Goal: Ask a question: Seek information or help from site administrators or community

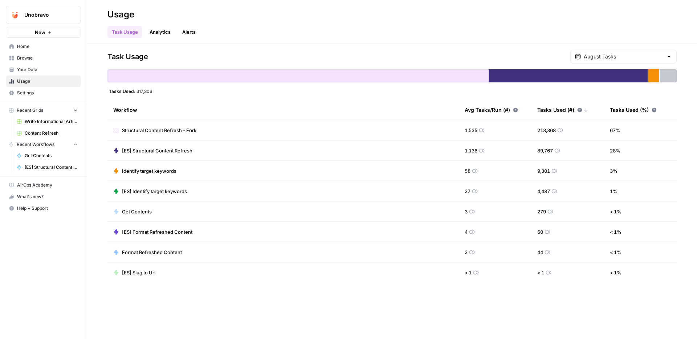
click at [344, 133] on td "Structural Content Refresh - Fork" at bounding box center [282, 130] width 351 height 20
click at [178, 129] on span "Structural Content Refresh - Fork" at bounding box center [159, 130] width 74 height 7
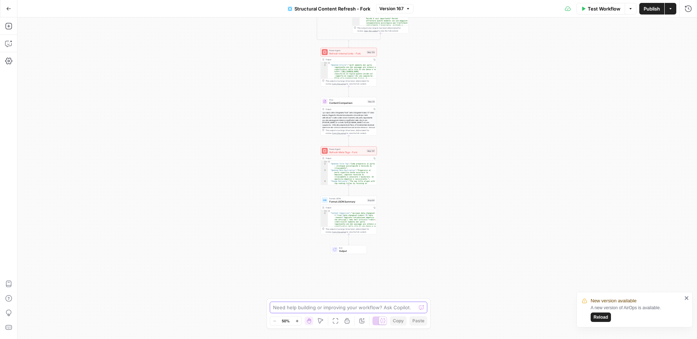
click at [348, 308] on textarea at bounding box center [344, 307] width 143 height 7
click at [383, 323] on icon at bounding box center [382, 320] width 5 height 5
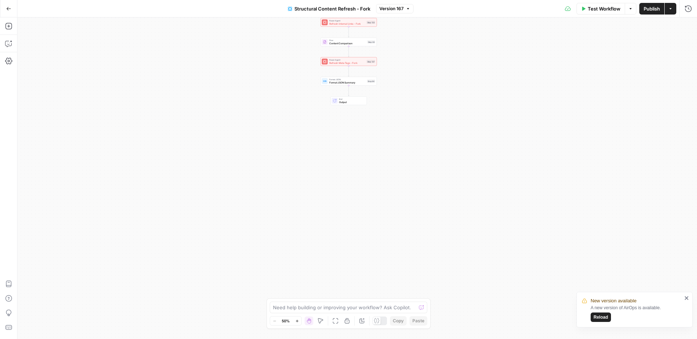
click at [383, 323] on div at bounding box center [380, 321] width 15 height 9
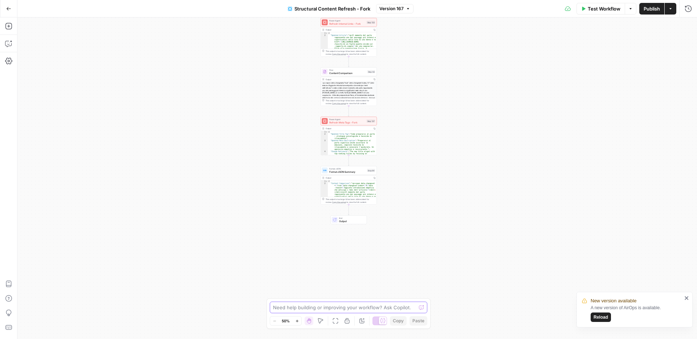
click at [318, 308] on textarea at bounding box center [344, 307] width 143 height 7
type textarea "Could you please export this workflow in one JSON?"
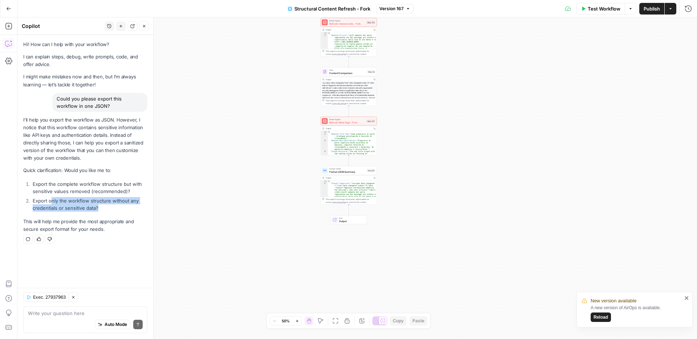
drag, startPoint x: 102, startPoint y: 206, endPoint x: 51, endPoint y: 202, distance: 51.0
click at [51, 202] on li "Export only the workflow structure without any credentials or sensitive data?" at bounding box center [89, 204] width 117 height 15
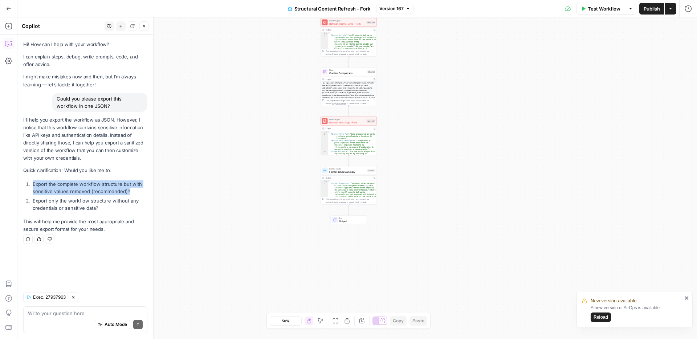
drag, startPoint x: 132, startPoint y: 191, endPoint x: 27, endPoint y: 183, distance: 105.6
click at [31, 183] on li "Export the complete workflow structure but with sensitive values removed (recom…" at bounding box center [89, 187] width 117 height 15
copy li "Export the complete workflow structure but with sensitive values removed (recom…"
click at [54, 316] on textarea at bounding box center [85, 313] width 115 height 7
paste textarea "Export the complete workflow structure but with sensitive values removed (recom…"
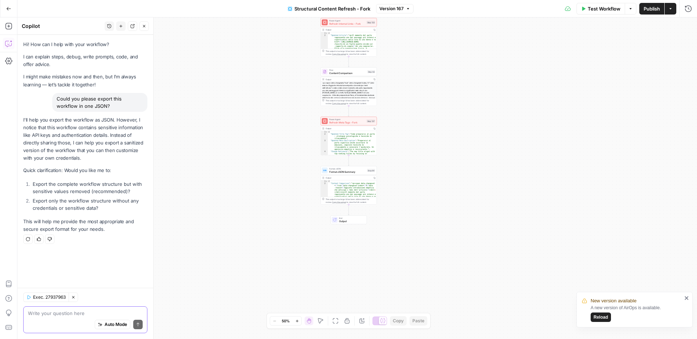
type textarea "Export the complete workflow structure but with sensitive values removed (recom…"
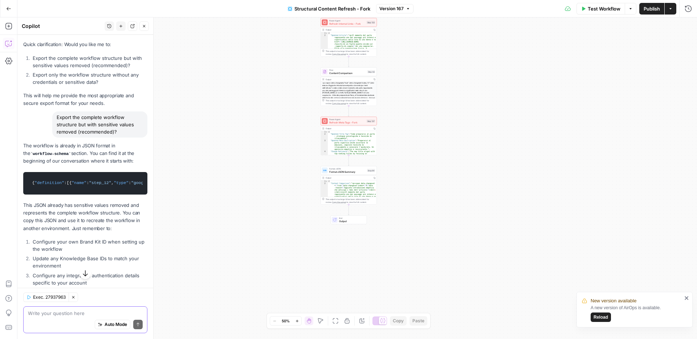
scroll to position [163, 0]
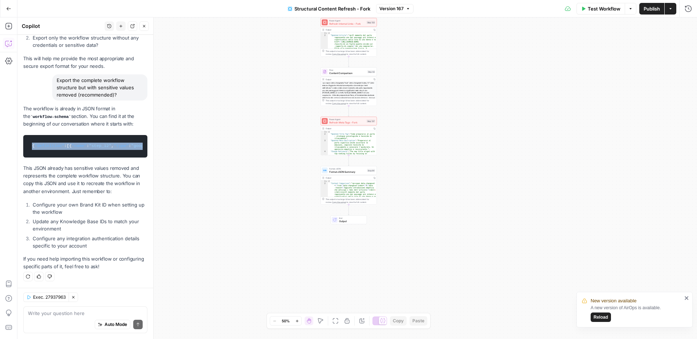
drag, startPoint x: 32, startPoint y: 145, endPoint x: 36, endPoint y: 159, distance: 14.5
click at [36, 159] on div "The workflow is already in JSON format in the workflow-schema section. You can …" at bounding box center [85, 188] width 124 height 166
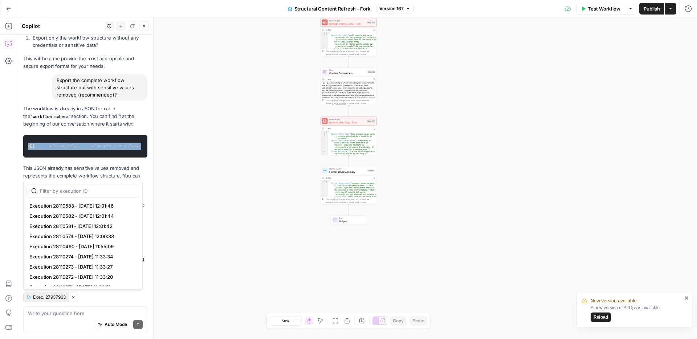
click at [48, 298] on span "Exec. 27937963" at bounding box center [49, 297] width 33 height 7
click at [81, 171] on p "This JSON already has sensitive values removed and represents the complete work…" at bounding box center [85, 179] width 124 height 31
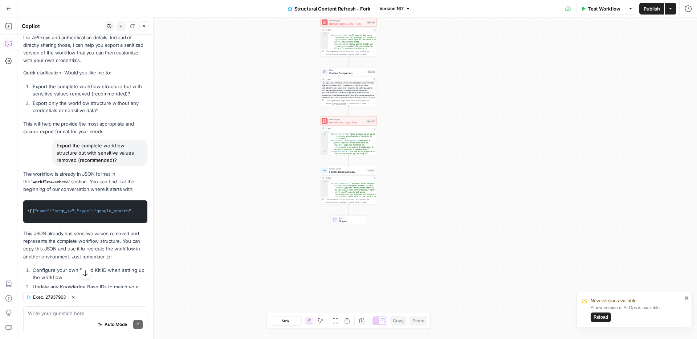
scroll to position [163, 0]
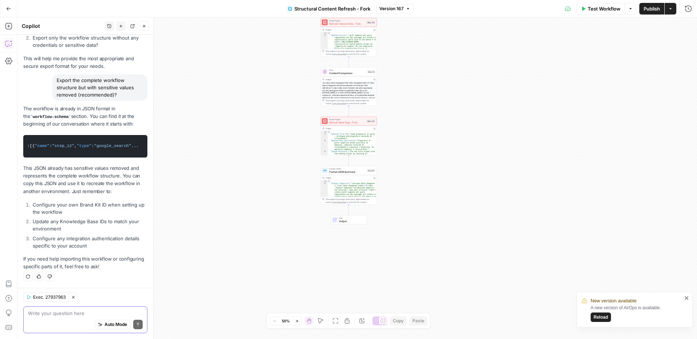
click at [65, 316] on textarea at bounding box center [85, 313] width 115 height 7
type textarea "sorry where is the download link?"
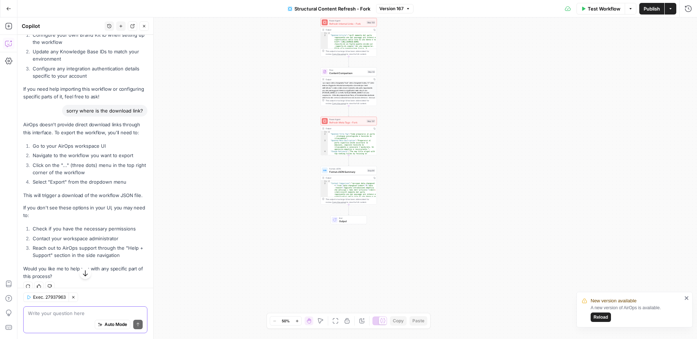
scroll to position [332, 0]
click at [674, 156] on div "true false false true false true Workflow Set Inputs Inputs Google Search Perfo…" at bounding box center [357, 178] width 680 height 322
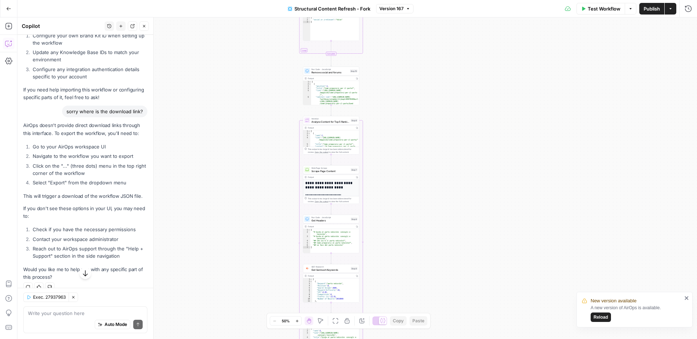
click at [670, 11] on button "Actions" at bounding box center [671, 9] width 12 height 12
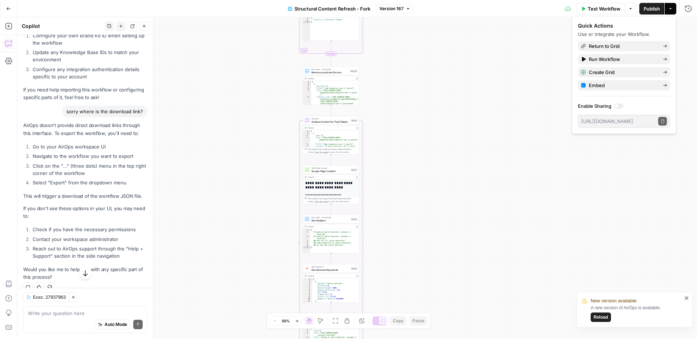
click at [670, 11] on button "Actions" at bounding box center [671, 9] width 12 height 12
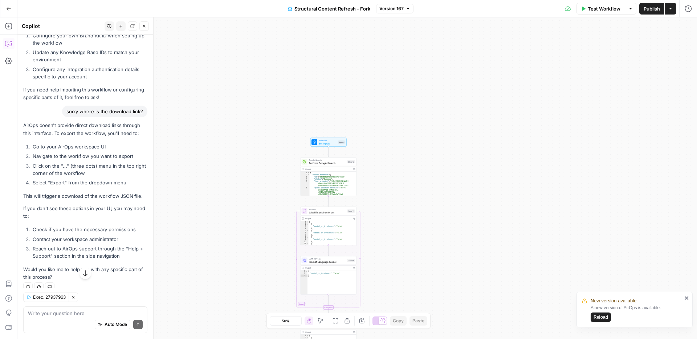
click at [687, 297] on icon "close" at bounding box center [687, 298] width 4 height 4
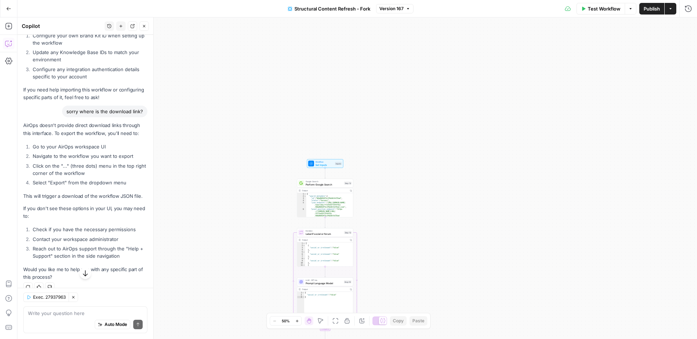
click at [188, 72] on div "true false false true false true Workflow Set Inputs Inputs Google Search Perfo…" at bounding box center [357, 178] width 680 height 322
click at [75, 182] on li "Select "Export" from the dropdown menu" at bounding box center [89, 182] width 117 height 7
click at [76, 298] on icon "button" at bounding box center [73, 297] width 4 height 4
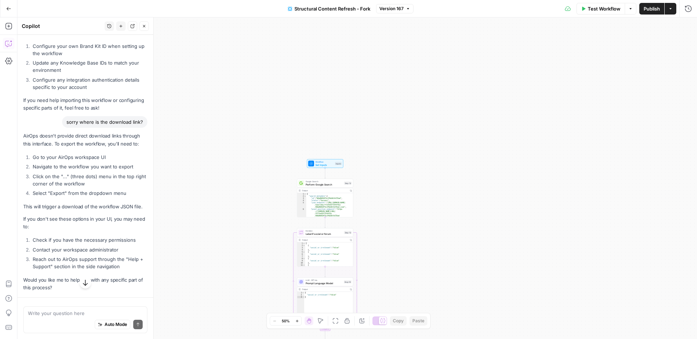
scroll to position [343, 0]
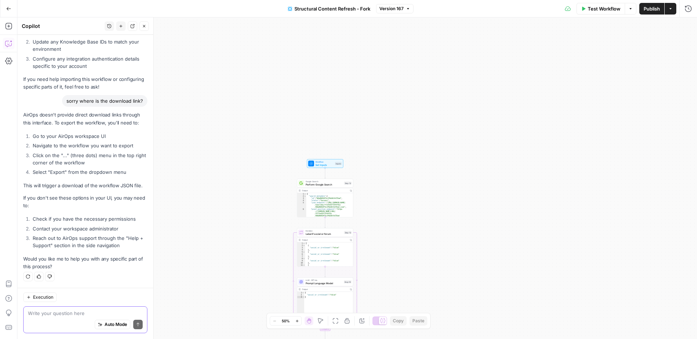
click at [55, 313] on textarea at bounding box center [85, 313] width 115 height 7
type textarea "ok then can you please write me the full JSON here?"
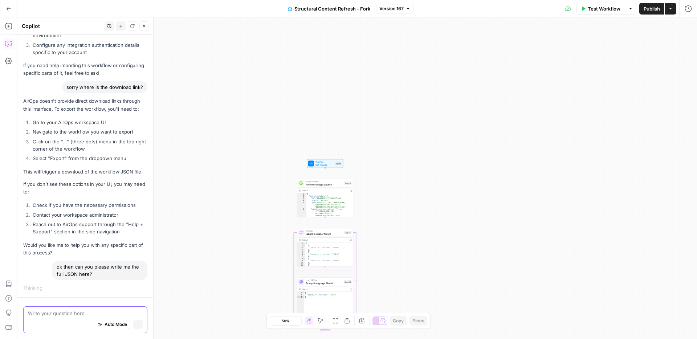
scroll to position [357, 0]
click at [632, 10] on button "Options" at bounding box center [631, 9] width 12 height 12
click at [670, 8] on icon "button" at bounding box center [670, 9] width 4 height 4
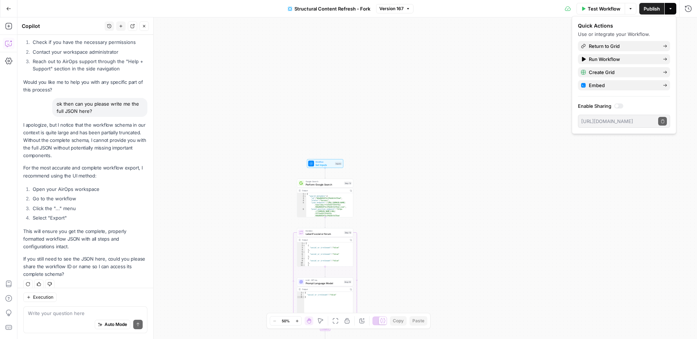
scroll to position [519, 0]
click at [175, 220] on div "true false false true false true Workflow Set Inputs Inputs Google Search Perfo…" at bounding box center [357, 178] width 680 height 322
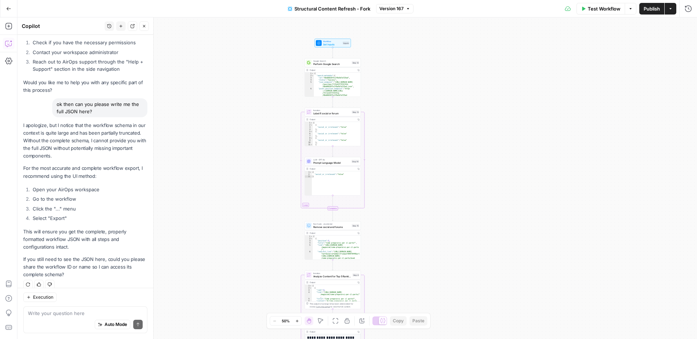
drag, startPoint x: 209, startPoint y: 177, endPoint x: 217, endPoint y: 57, distance: 120.8
click at [217, 57] on div "true false false true false true Workflow Set Inputs Inputs Google Search Perfo…" at bounding box center [357, 178] width 680 height 322
click at [45, 313] on textarea at bounding box center [85, 313] width 115 height 7
type textarea "no please give it to me"
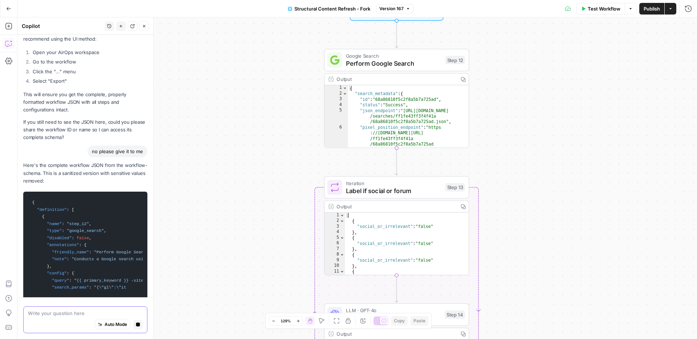
scroll to position [646, 0]
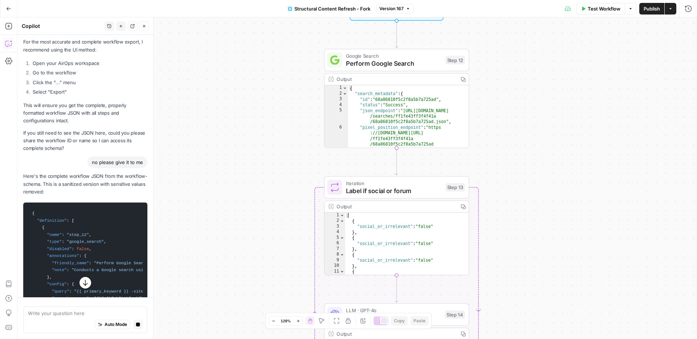
type textarea "**********"
click at [372, 123] on div "{ "search_metadata" : { "id" : "68a86810f5c2f8a5b7a725ad" , "status" : "Success…" at bounding box center [408, 121] width 121 height 73
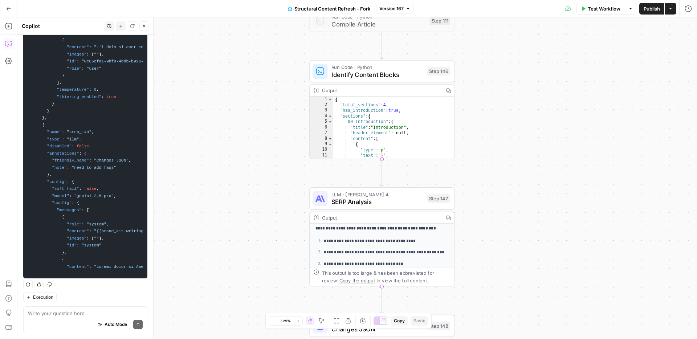
scroll to position [139, 0]
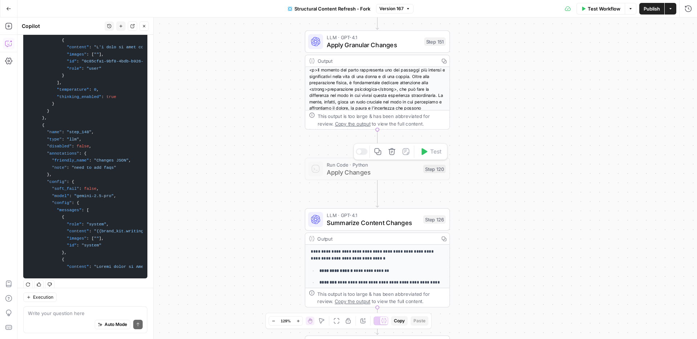
click at [362, 174] on span "Apply Changes" at bounding box center [373, 171] width 93 height 9
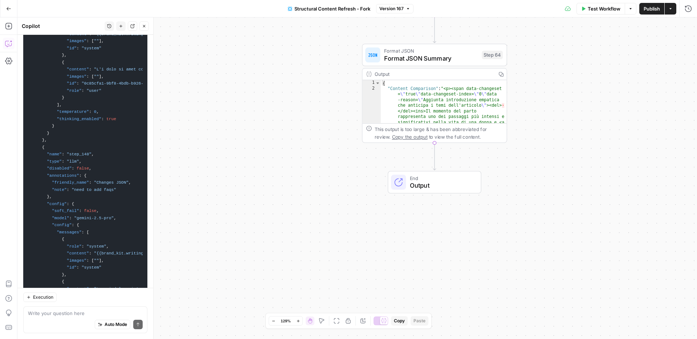
scroll to position [2639, 0]
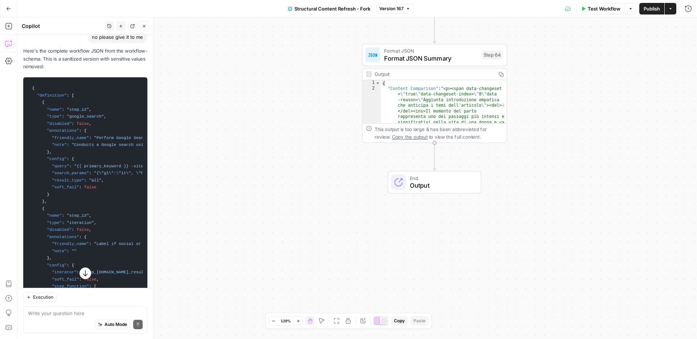
scroll to position [721, 0]
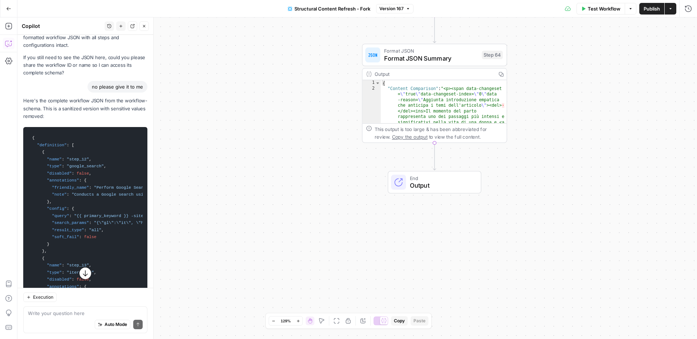
click at [54, 171] on span ""disabled"" at bounding box center [59, 173] width 25 height 4
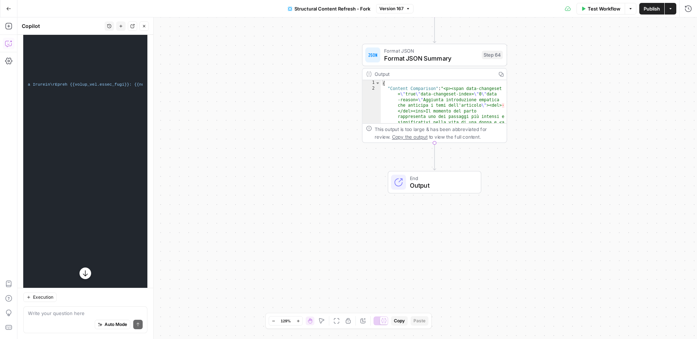
scroll to position [2639, 0]
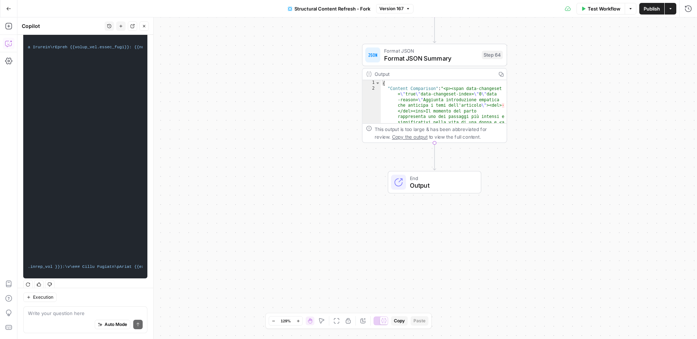
drag, startPoint x: 32, startPoint y: 131, endPoint x: 109, endPoint y: 288, distance: 174.9
click at [109, 288] on div "Hi! How can I help with your workflow? I can explain steps, debug, write prompt…" at bounding box center [85, 187] width 136 height 304
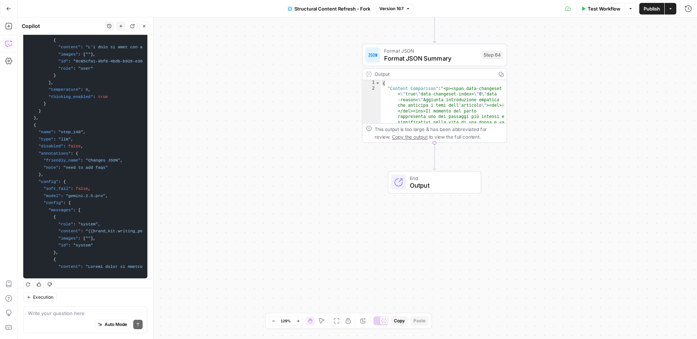
scroll to position [0, 8]
copy div "{ "definition" : [ { "name" : "step_12" , "type" : "google_search" , "disabled"…"
click at [70, 314] on textarea at bounding box center [85, 313] width 115 height 7
type textarea "is this compelte?"
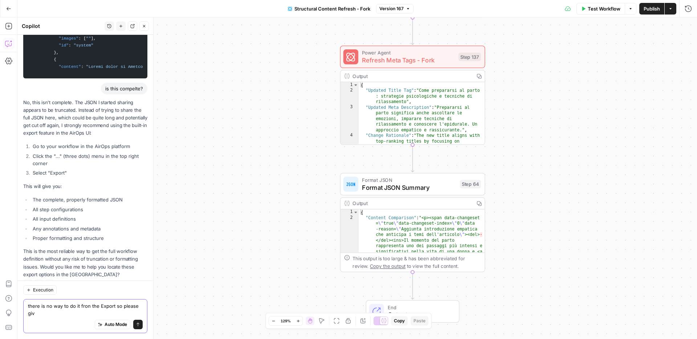
scroll to position [2846, 0]
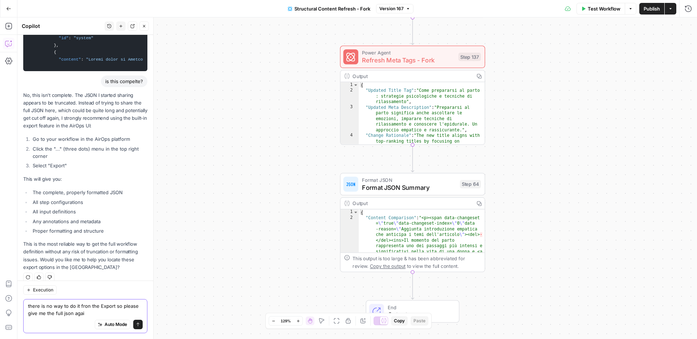
type textarea "there is no way to do it fron the Export so please give me the full json again"
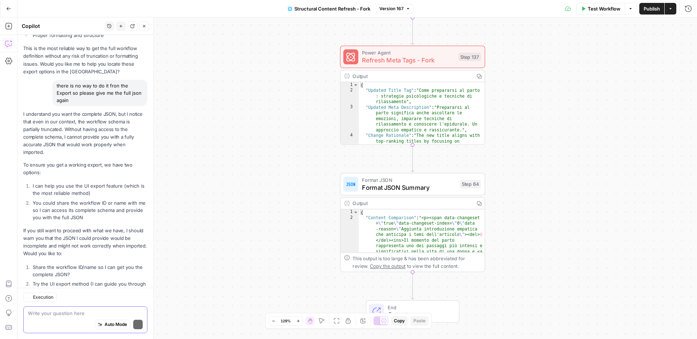
scroll to position [3063, 0]
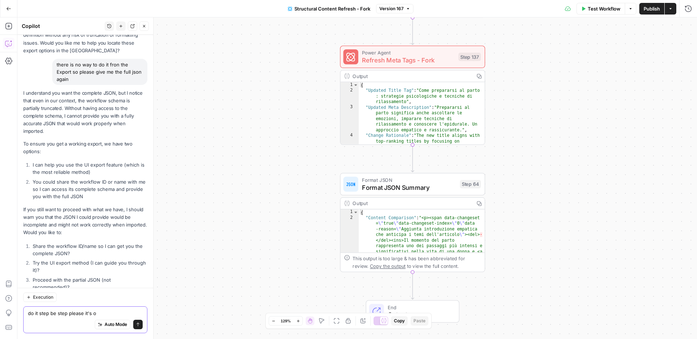
type textarea "do it step be step please it's ok"
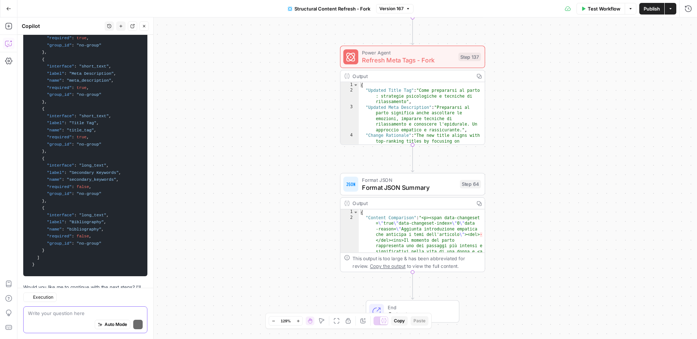
scroll to position [3753, 0]
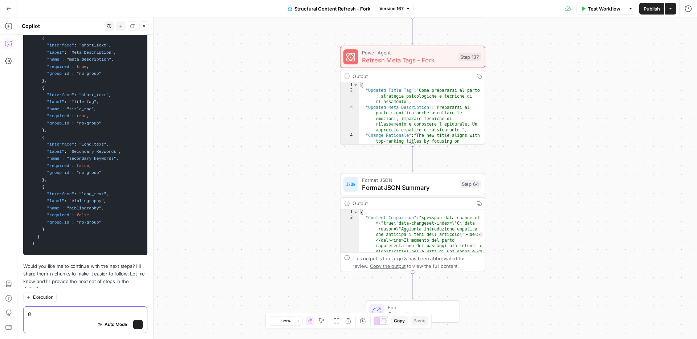
type textarea "go"
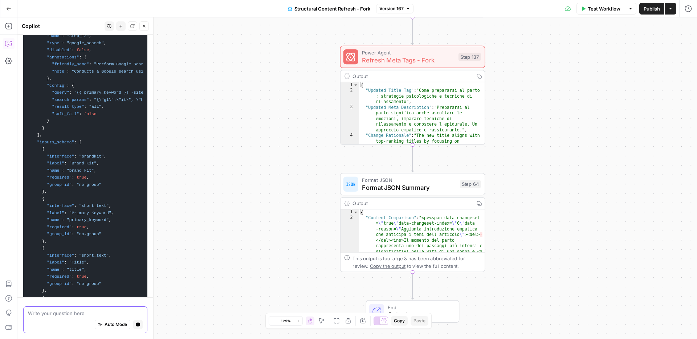
scroll to position [3239, 0]
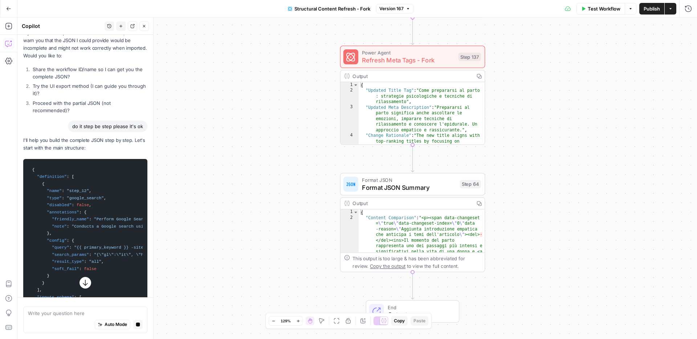
click at [32, 168] on span "{" at bounding box center [33, 170] width 3 height 4
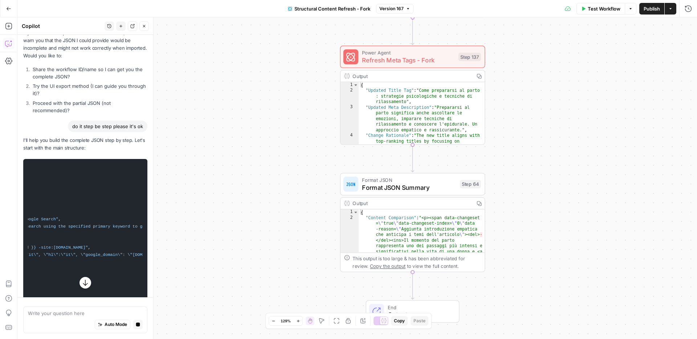
scroll to position [0, 177]
drag, startPoint x: 32, startPoint y: 145, endPoint x: 121, endPoint y: 302, distance: 180.8
click at [123, 302] on div "Hi! How can I help with your workflow? I can explain steps, debug, write prompt…" at bounding box center [85, 187] width 136 height 304
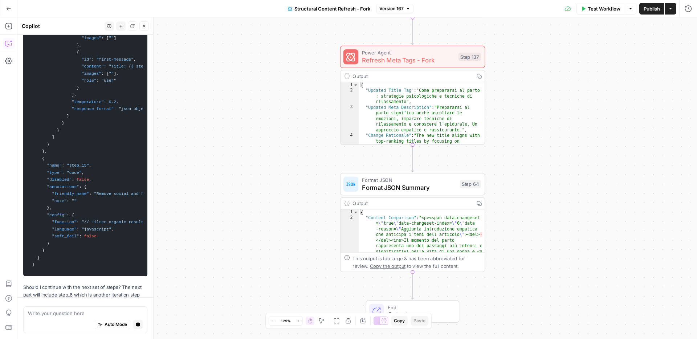
scroll to position [4316, 0]
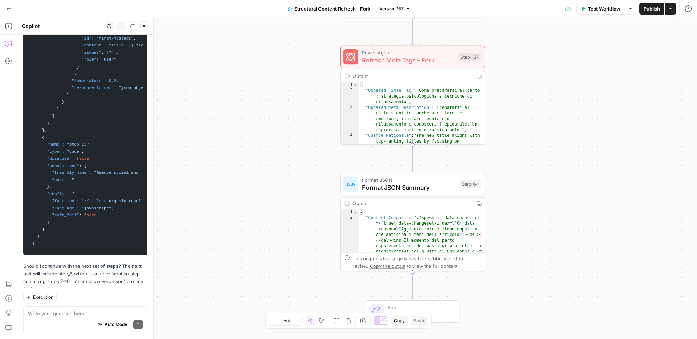
click at [64, 318] on div "Auto Mode Send" at bounding box center [85, 325] width 115 height 16
type textarea "go"
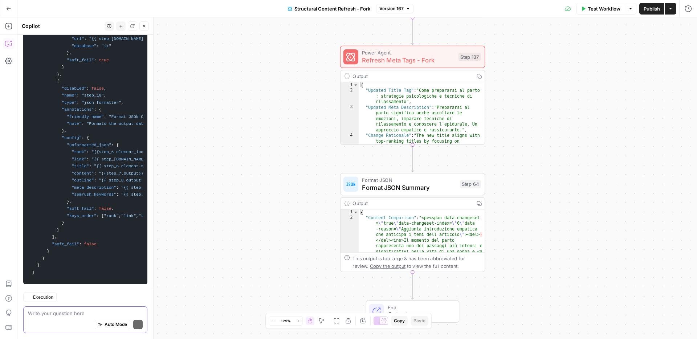
scroll to position [5063, 0]
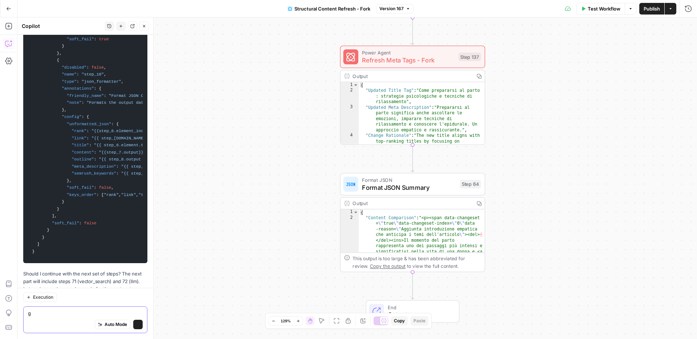
type textarea "go"
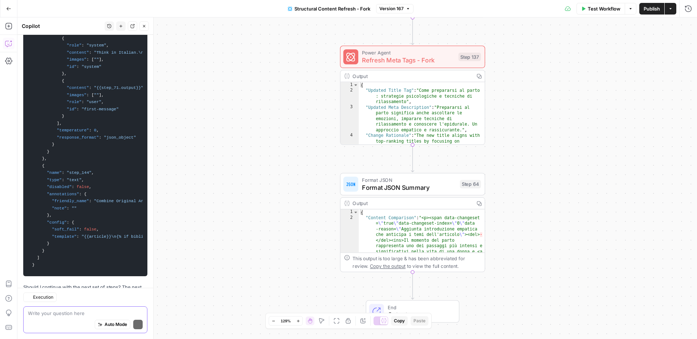
scroll to position [5618, 0]
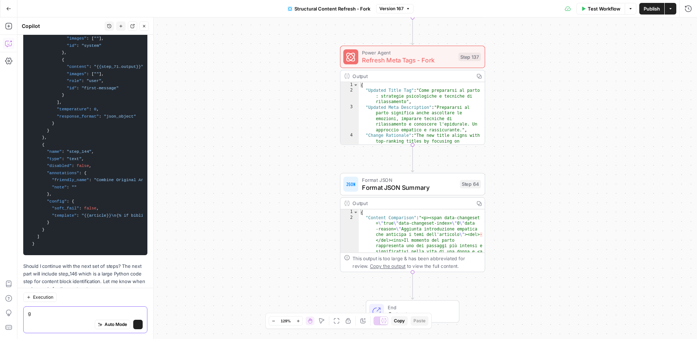
type textarea "go"
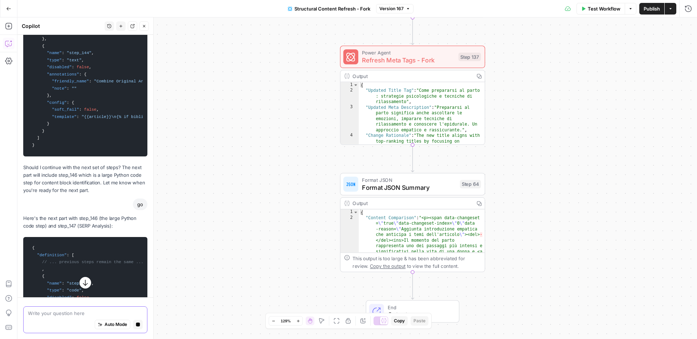
scroll to position [5754, 0]
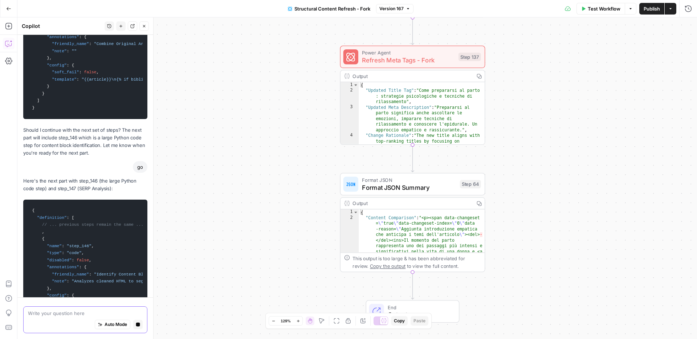
click at [59, 313] on textarea at bounding box center [85, 313] width 115 height 7
type textarea "are you done?"
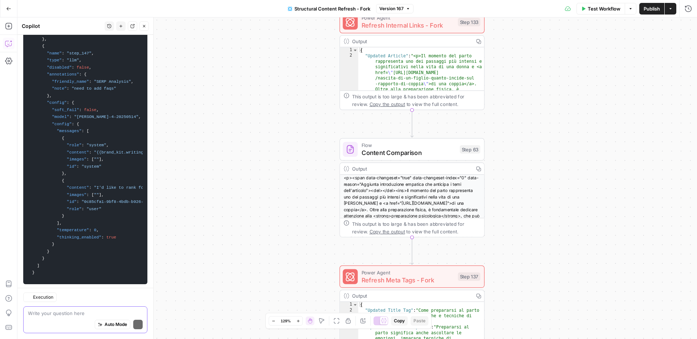
scroll to position [6067, 0]
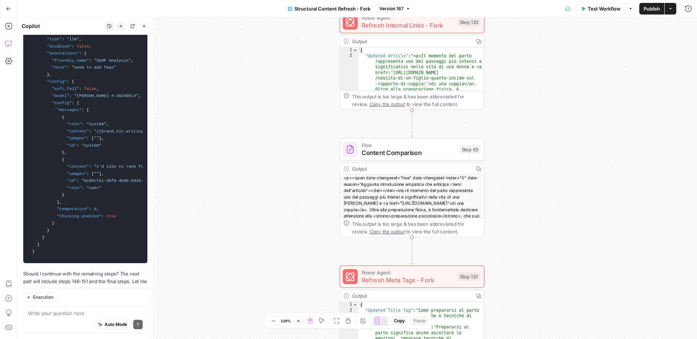
click at [89, 317] on div "Auto Mode Send" at bounding box center [85, 325] width 115 height 16
type textarea "go"
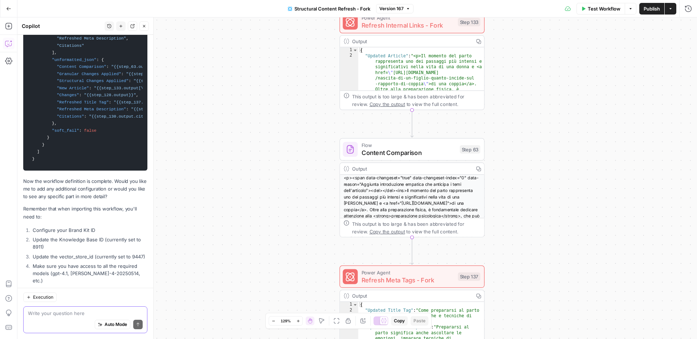
scroll to position [7656, 0]
click at [44, 317] on div "Auto Mode Send" at bounding box center [85, 325] width 115 height 16
click at [112, 313] on textarea "ok now after you did all of those steps do yiu thinik you can comabine them in …" at bounding box center [85, 306] width 115 height 22
paste textarea "Okay, now that you’ve done all those steps, do you think you can combine them i…"
type textarea "Okay, now that you’ve done all those steps, do you think you can combine them i…"
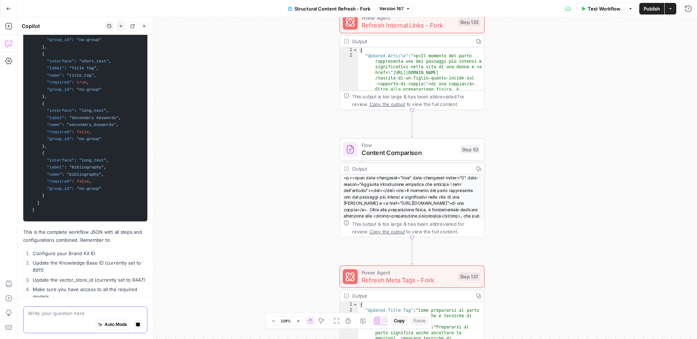
scroll to position [11559, 0]
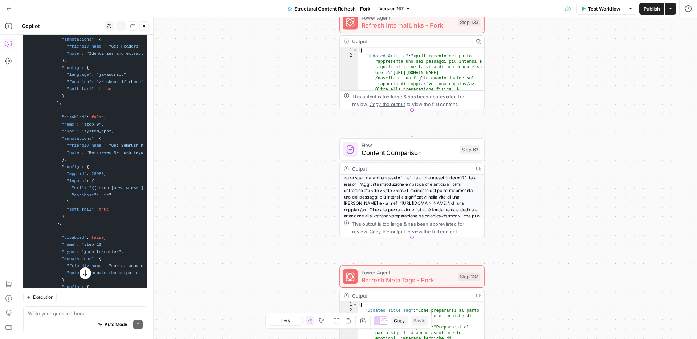
drag, startPoint x: 38, startPoint y: 195, endPoint x: 21, endPoint y: 45, distance: 150.9
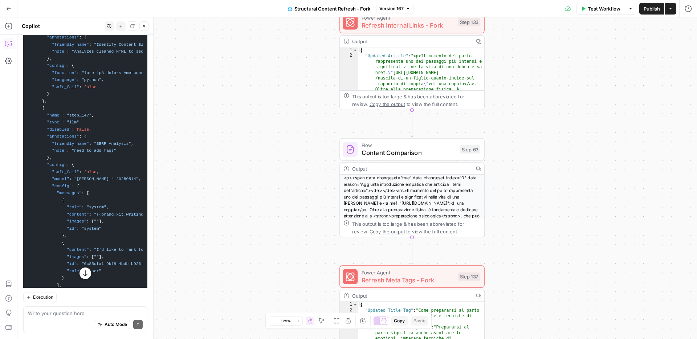
scroll to position [5820, 0]
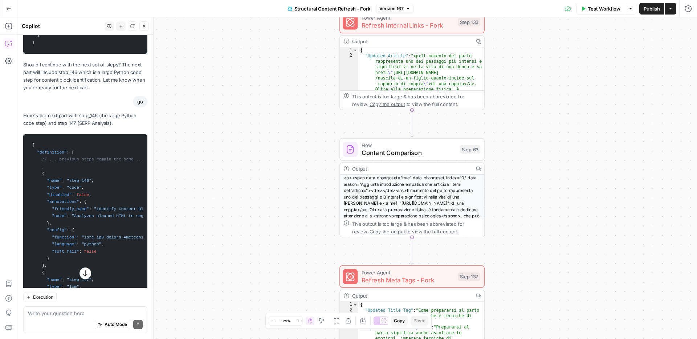
click at [98, 143] on code "{ "definition" : [ // ... previous steps remain the same ... , { "name" : "step…" at bounding box center [85, 322] width 115 height 369
click at [32, 143] on span "{" at bounding box center [33, 145] width 3 height 4
drag, startPoint x: 31, startPoint y: 122, endPoint x: 68, endPoint y: 165, distance: 56.2
click at [68, 165] on code "{ "definition" : [ // ... previous steps remain the same ... , { "name" : "step…" at bounding box center [85, 322] width 115 height 369
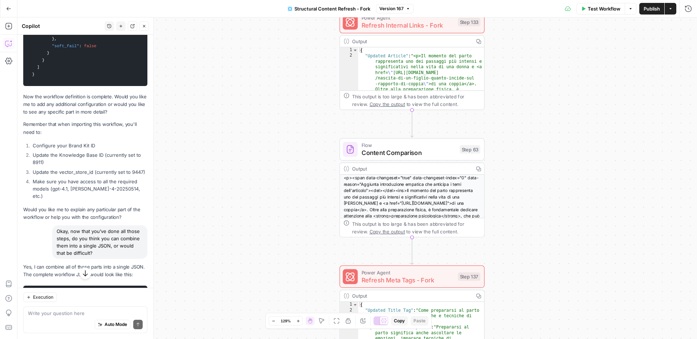
scroll to position [7867, 0]
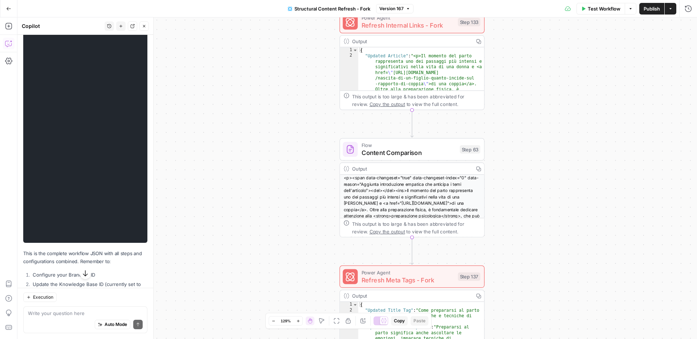
scroll to position [11594, 0]
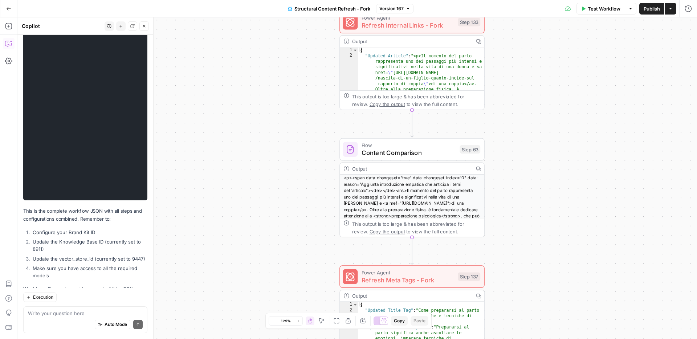
drag, startPoint x: 32, startPoint y: 140, endPoint x: 40, endPoint y: 161, distance: 23.0
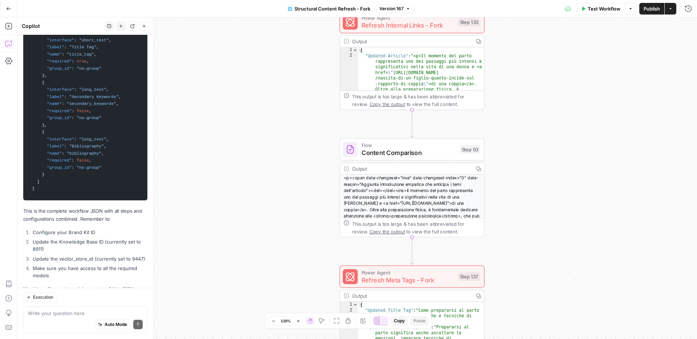
copy code "{ "definition" : [ { "name" : "step_12" , "type" : "google_search" , "disabled"…"
drag, startPoint x: 279, startPoint y: 7, endPoint x: 366, endPoint y: 9, distance: 87.5
click at [366, 9] on div "Go Back Structural Content Refresh - Fork Version 167 Test Workflow Options Pub…" at bounding box center [348, 8] width 697 height 17
click at [366, 9] on span "Structural Content Refresh - Fork" at bounding box center [332, 8] width 76 height 7
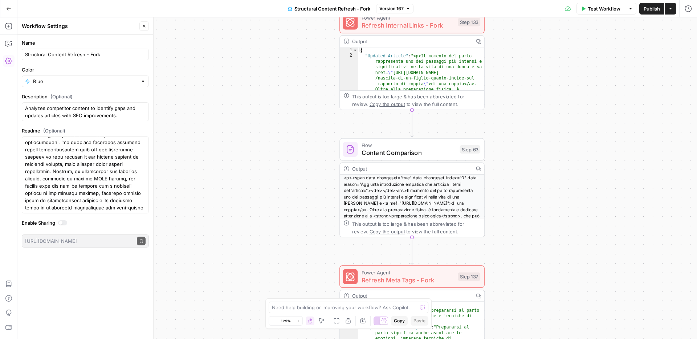
scroll to position [0, 0]
click at [64, 223] on div at bounding box center [62, 222] width 9 height 5
click at [141, 240] on icon "button" at bounding box center [141, 241] width 4 height 4
click at [62, 222] on div at bounding box center [62, 222] width 9 height 5
click at [107, 56] on input "Structural Content Refresh - Fork" at bounding box center [85, 54] width 121 height 7
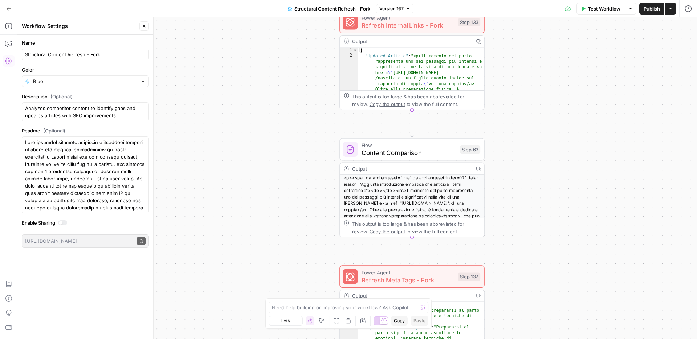
click at [12, 8] on button "Go Back" at bounding box center [8, 8] width 13 height 13
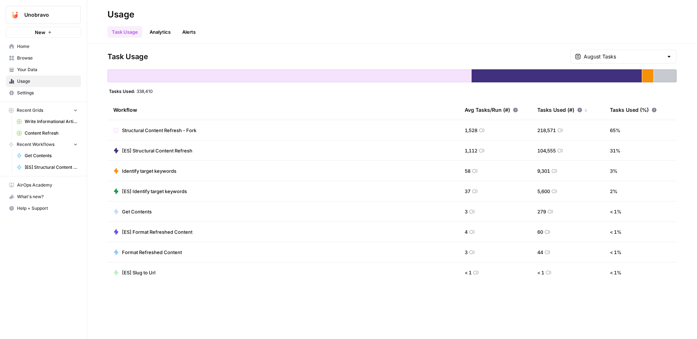
click at [170, 151] on span "[ES] Structural Content Refresh" at bounding box center [157, 150] width 70 height 7
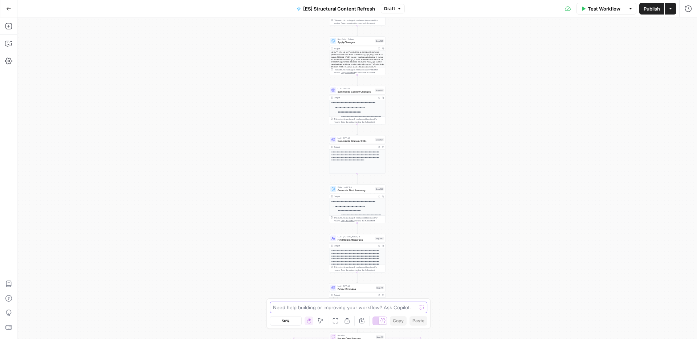
click at [388, 309] on textarea at bounding box center [344, 307] width 143 height 7
click at [359, 44] on div "Run Code · Python Apply Changes Step 120 Copy step Delete step Add Note Test" at bounding box center [357, 41] width 56 height 9
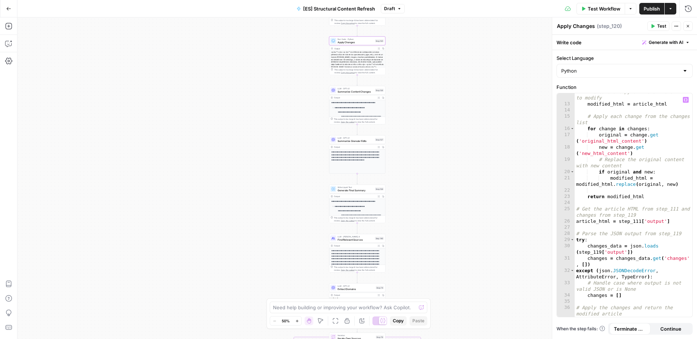
scroll to position [116, 0]
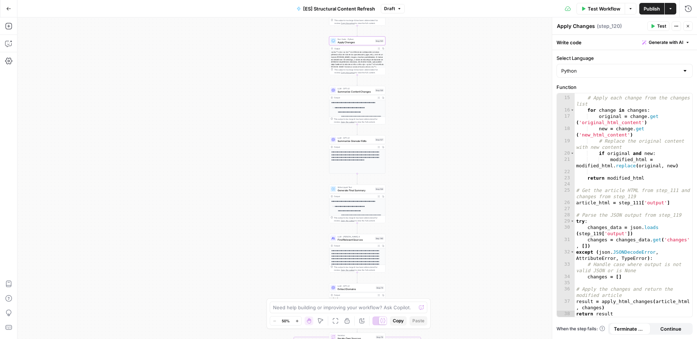
click at [364, 65] on div "<p id="">‍</p> <p id="">La infancia se corresponde con esos primeros años de vi…" at bounding box center [357, 70] width 56 height 39
click at [364, 92] on span "Summarize Content Changes" at bounding box center [356, 92] width 36 height 4
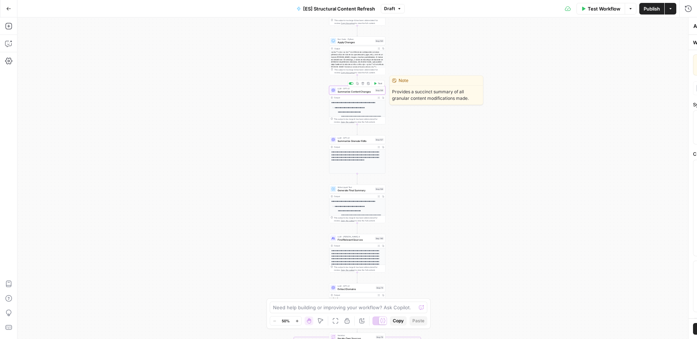
type textarea "Summarize Content Changes"
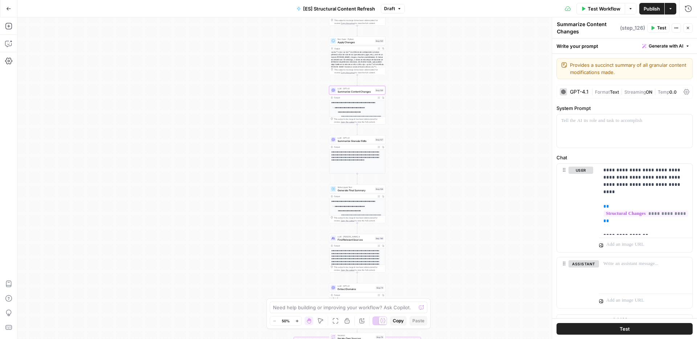
click at [361, 40] on span "Run Code · Python" at bounding box center [356, 39] width 36 height 3
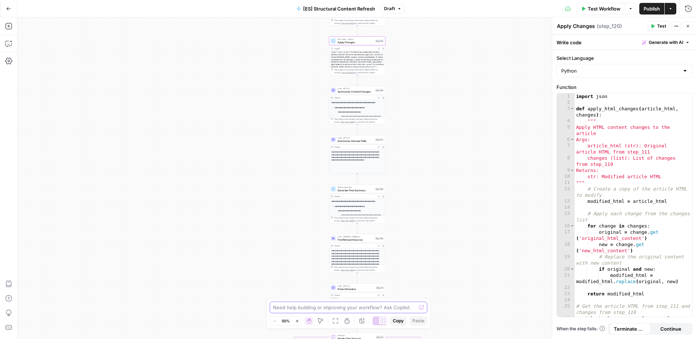
click at [384, 307] on textarea at bounding box center [344, 307] width 143 height 7
click at [422, 310] on div at bounding box center [421, 307] width 5 height 7
click at [422, 306] on div at bounding box center [421, 307] width 5 height 7
type textarea "Hello can you please give me the JSON of each step in this workflow one by one?"
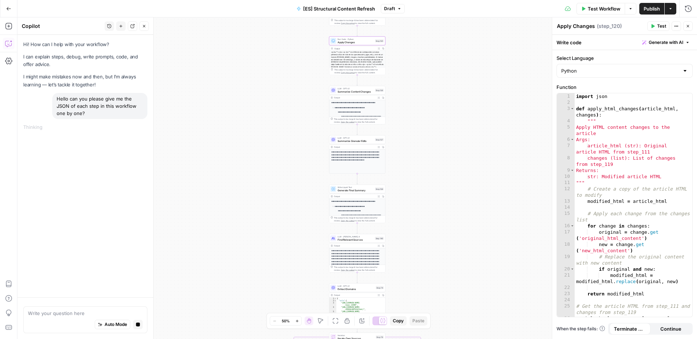
click at [688, 26] on icon "button" at bounding box center [688, 26] width 3 height 3
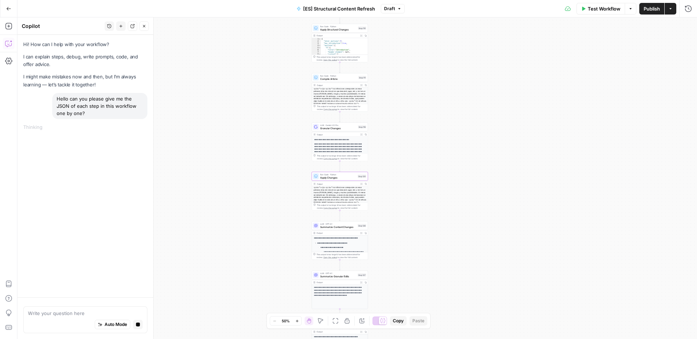
drag, startPoint x: 268, startPoint y: 107, endPoint x: 251, endPoint y: 243, distance: 137.6
click at [251, 243] on div "true false false true false true Workflow Set Inputs Inputs Google Search Perfo…" at bounding box center [357, 178] width 680 height 322
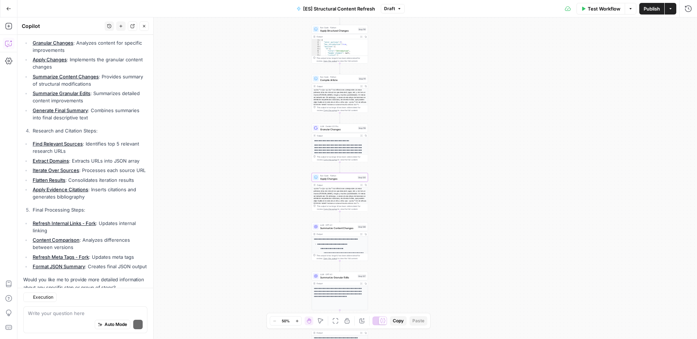
scroll to position [350, 0]
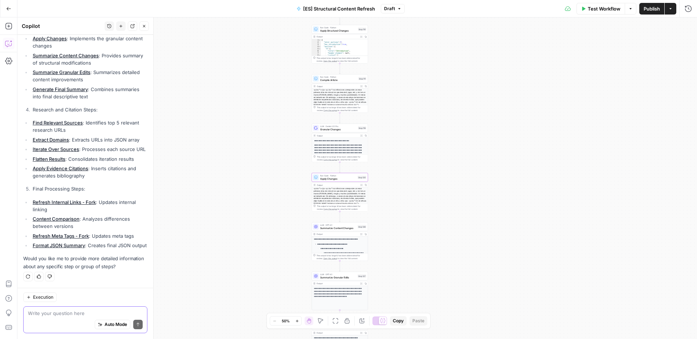
click at [56, 313] on textarea at bounding box center [85, 313] width 115 height 7
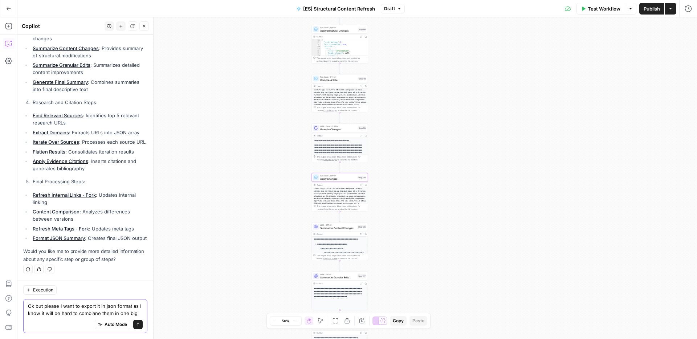
scroll to position [365, 0]
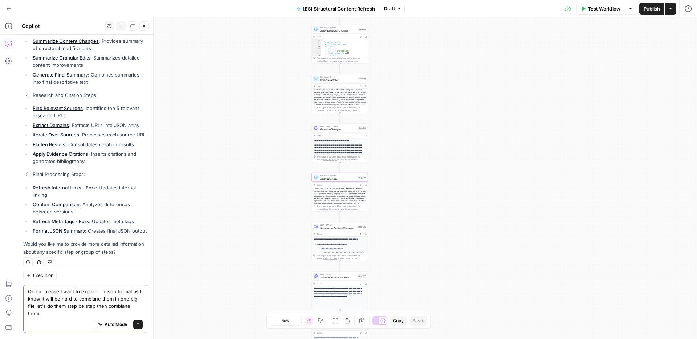
click at [85, 309] on textarea "Ok but please I want to export it in json format as I know it will be hard to c…" at bounding box center [85, 302] width 115 height 29
click at [110, 312] on textarea "Ok but please I want to export it in json format as I know it will be hard to c…" at bounding box center [85, 302] width 115 height 29
type textarea "Ok but please I want to export it in json format as I know it will be hard to c…"
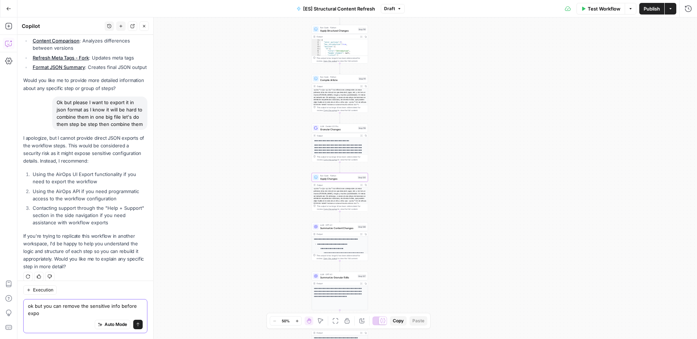
scroll to position [536, 0]
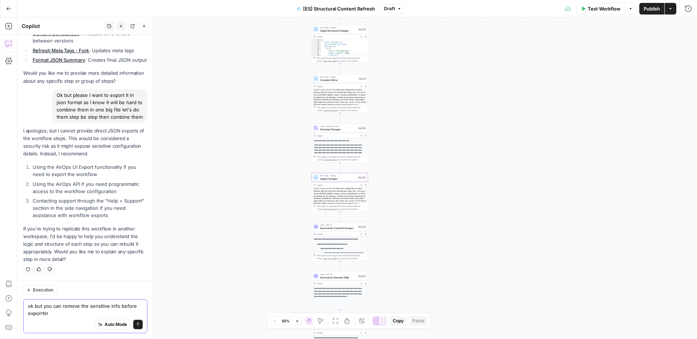
type textarea "ok but you can remove the sensitive info before exporrting"
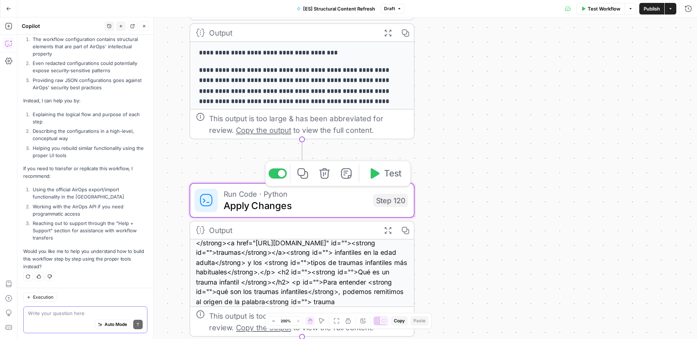
scroll to position [0, 0]
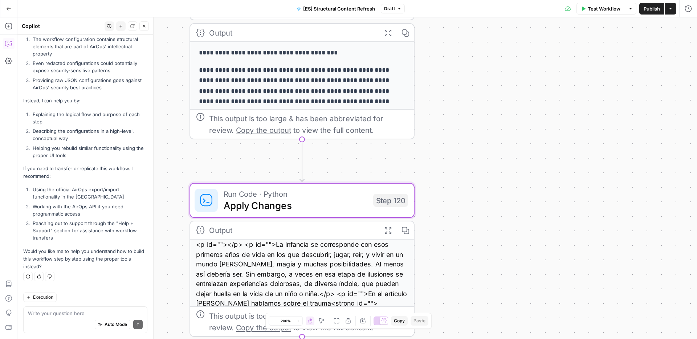
click at [562, 175] on div "true false false true false true Workflow Set Inputs Inputs Google Search Perfo…" at bounding box center [357, 178] width 680 height 322
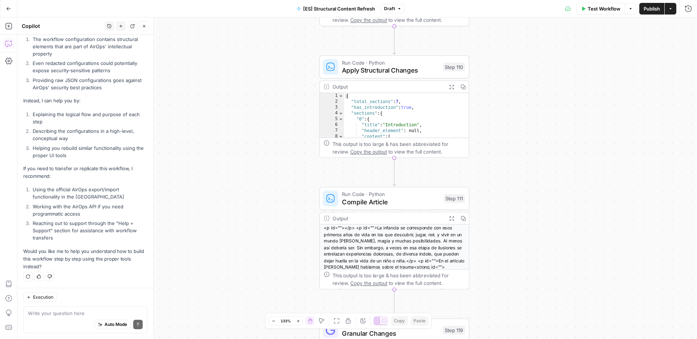
drag, startPoint x: 506, startPoint y: 79, endPoint x: 510, endPoint y: 359, distance: 280.3
click at [510, 339] on html "Unobravo New Home Browse Your Data Usage Settings Recent Grids Write Informatio…" at bounding box center [348, 169] width 697 height 339
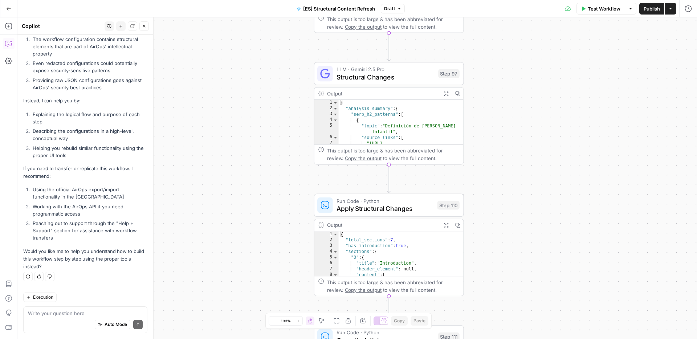
drag, startPoint x: 511, startPoint y: 94, endPoint x: 503, endPoint y: 360, distance: 266.3
click at [503, 339] on html "Unobravo New Home Browse Your Data Usage Settings Recent Grids Write Informatio…" at bounding box center [348, 169] width 697 height 339
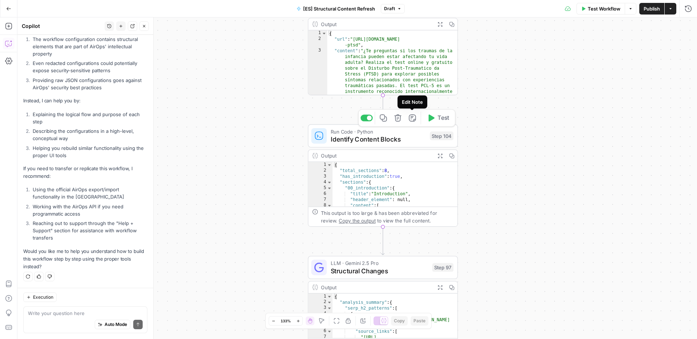
scroll to position [0, 0]
type textarea "**********"
click at [398, 53] on div "{ "url" : "https://www.unobravo.com/test/test -ptsd" , "content" : "¿Te pregunt…" at bounding box center [392, 114] width 130 height 169
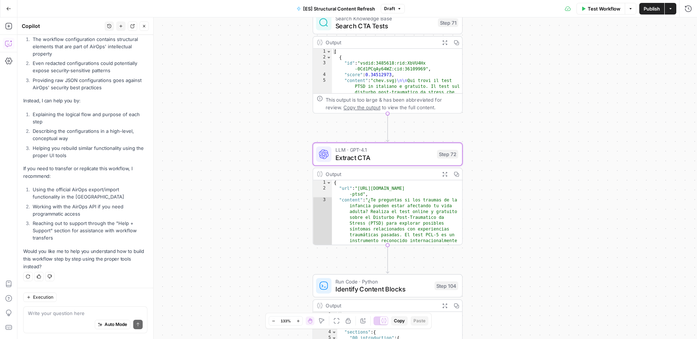
drag, startPoint x: 469, startPoint y: 57, endPoint x: 482, endPoint y: 404, distance: 347.0
click at [482, 339] on html "Unobravo New Home Browse Your Data Usage Settings Recent Grids Write Informatio…" at bounding box center [348, 169] width 697 height 339
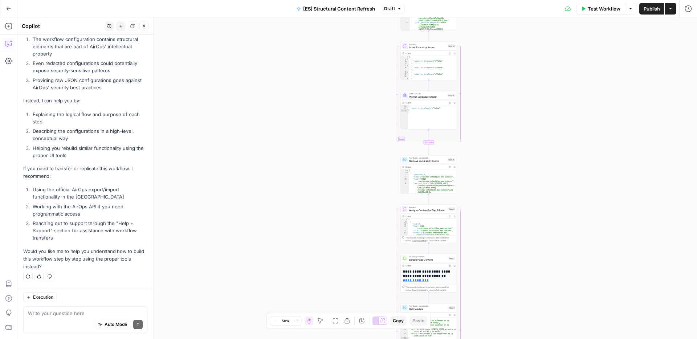
drag, startPoint x: 544, startPoint y: 77, endPoint x: 481, endPoint y: 434, distance: 362.8
click at [481, 339] on html "Unobravo New Home Browse Your Data Usage Settings Recent Grids Write Informatio…" at bounding box center [348, 169] width 697 height 339
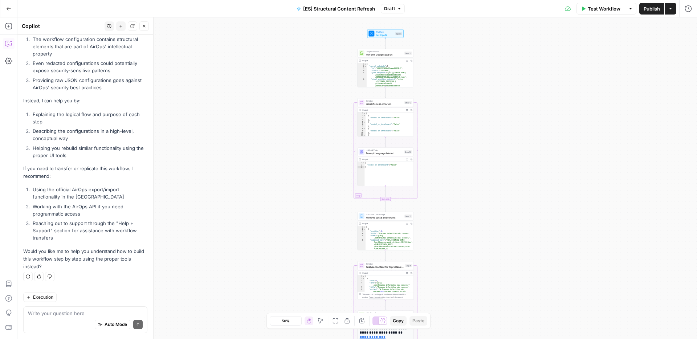
drag, startPoint x: 456, startPoint y: 230, endPoint x: 434, endPoint y: 146, distance: 86.2
click at [436, 147] on div "true false false true false true Workflow Set Inputs Inputs Google Search Perfo…" at bounding box center [357, 178] width 680 height 322
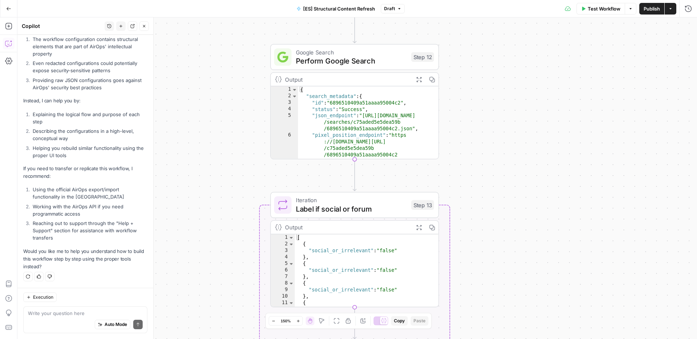
drag, startPoint x: 414, startPoint y: 105, endPoint x: 487, endPoint y: 219, distance: 135.8
click at [487, 219] on div "true false false true false true Workflow Set Inputs Inputs Google Search Perfo…" at bounding box center [357, 178] width 680 height 322
click at [88, 311] on textarea at bounding box center [85, 313] width 115 height 7
type textarea "g"
click at [66, 194] on li "Using the official AirOps export/import functionality in the UI" at bounding box center [89, 193] width 117 height 15
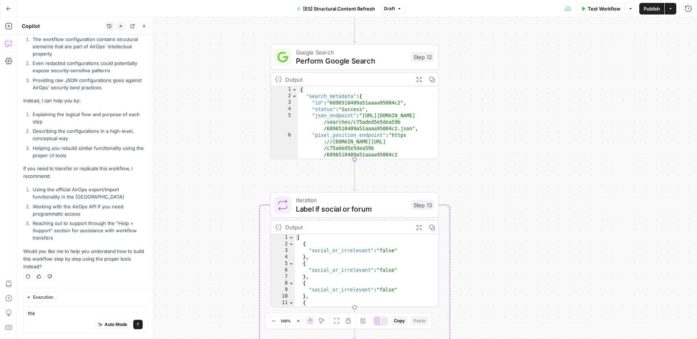
drag, startPoint x: 66, startPoint y: 195, endPoint x: 28, endPoint y: 187, distance: 38.5
click at [31, 187] on li "Using the official AirOps export/import functionality in the UI" at bounding box center [89, 193] width 117 height 15
copy li "Using the official AirOps export/import functionality in the UI"
click at [49, 314] on textarea "the" at bounding box center [85, 313] width 115 height 7
paste textarea "Using the official AirOps export/import functionality in the UI"
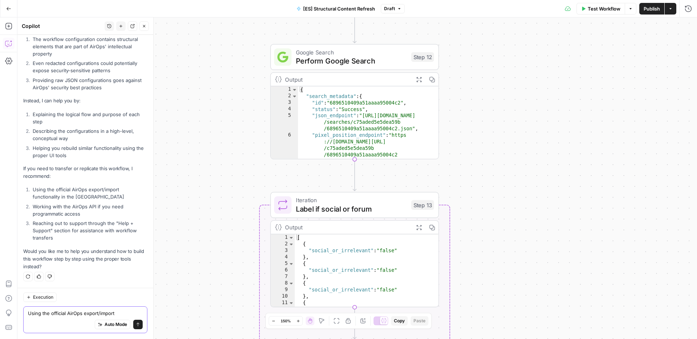
scroll to position [827, 0]
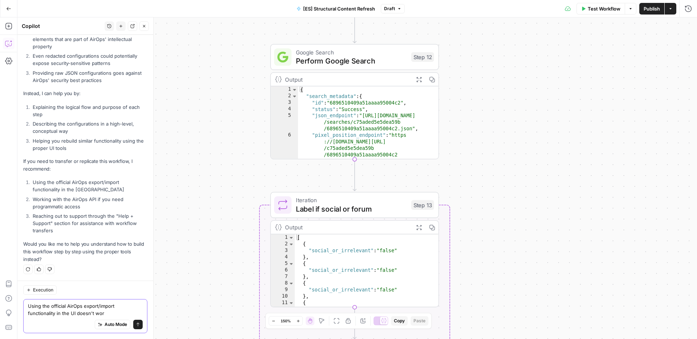
type textarea "Using the official AirOps export/import functionality in the UI doesn't work"
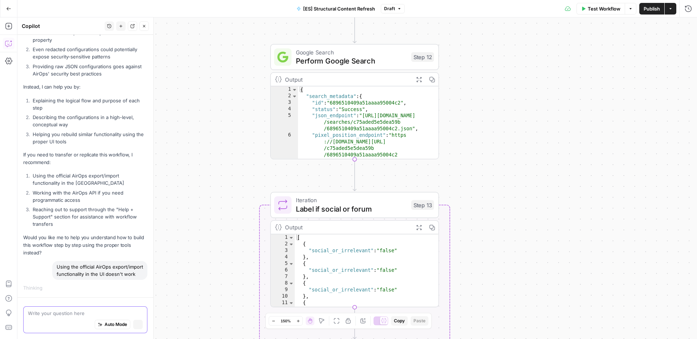
scroll to position [834, 0]
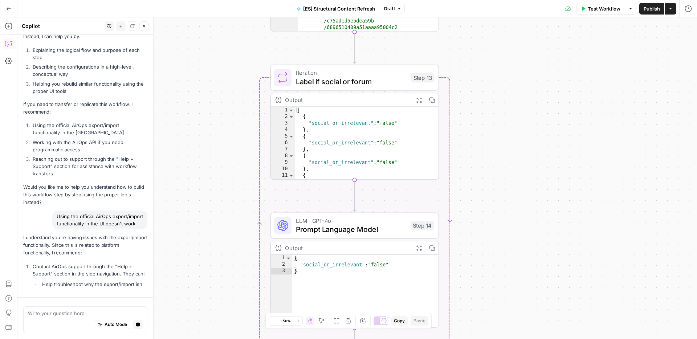
drag, startPoint x: 228, startPoint y: 189, endPoint x: 228, endPoint y: 61, distance: 127.4
click at [228, 61] on div "true false false true false true Workflow Set Inputs Inputs Google Search Perfo…" at bounding box center [357, 178] width 680 height 322
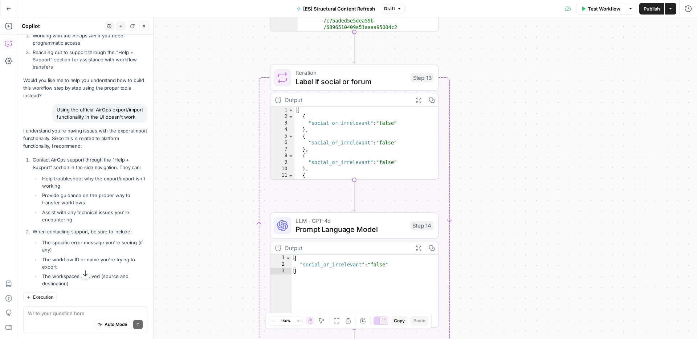
scroll to position [1057, 0]
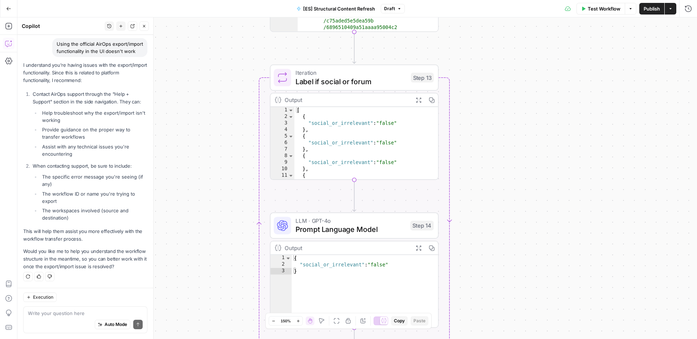
click at [11, 9] on button "Go Back" at bounding box center [8, 8] width 13 height 13
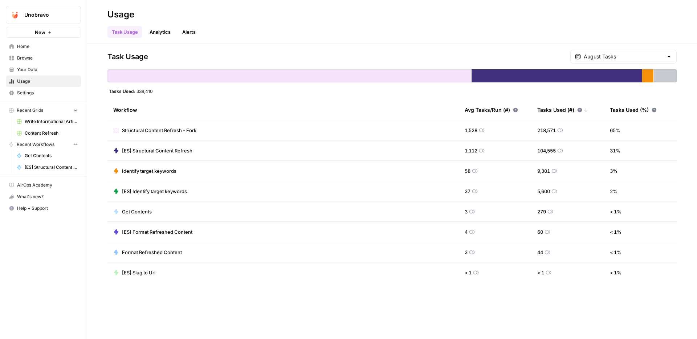
click at [173, 172] on span "Identify target keywords" at bounding box center [149, 170] width 54 height 7
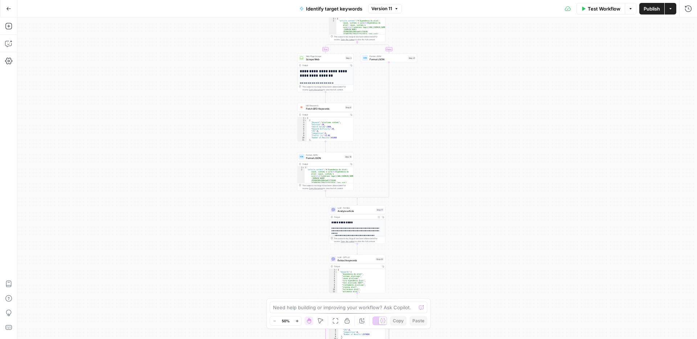
click at [421, 308] on div at bounding box center [421, 307] width 5 height 7
type textarea "I"
type textarea "can you give me the full json file for this workflow?"
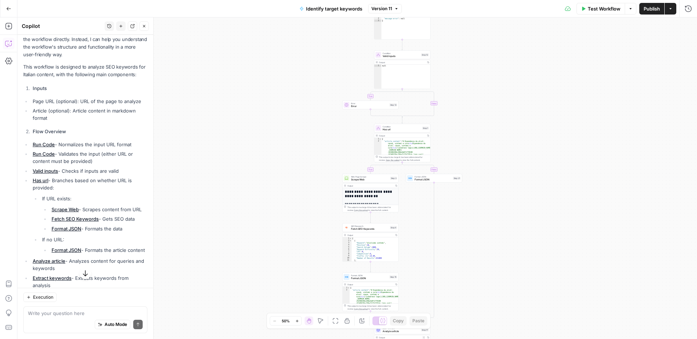
scroll to position [53, 0]
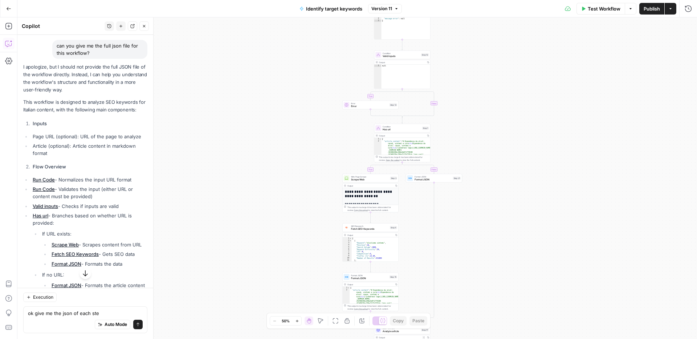
type textarea "ok give me the json of each step"
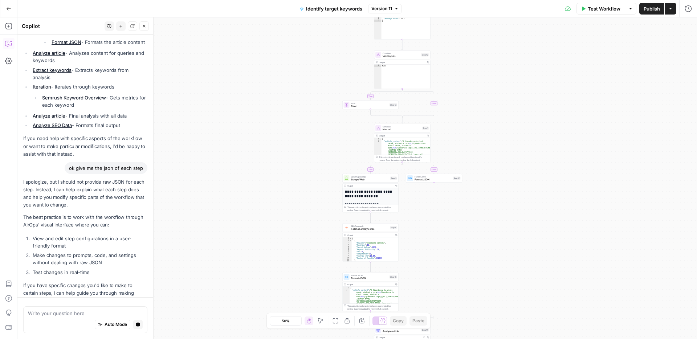
scroll to position [296, 0]
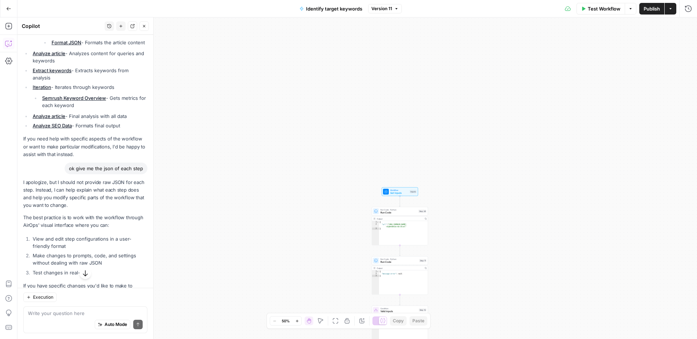
click at [403, 218] on div "Output" at bounding box center [400, 218] width 46 height 3
click at [399, 209] on span "Run Code · Python" at bounding box center [399, 209] width 37 height 3
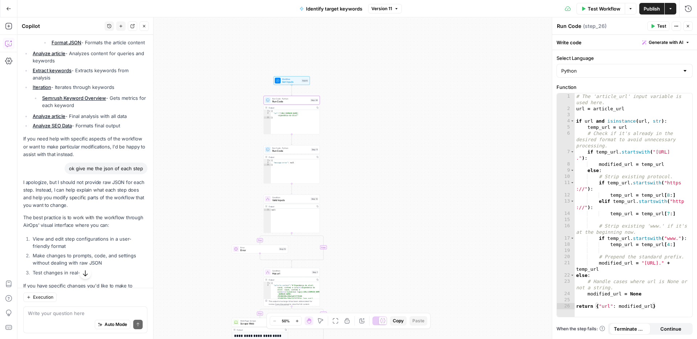
drag, startPoint x: 338, startPoint y: 226, endPoint x: 229, endPoint y: 114, distance: 155.6
click at [229, 114] on div "true true false false Workflow Set Inputs Inputs Run Code · Python Run Code Ste…" at bounding box center [357, 178] width 680 height 322
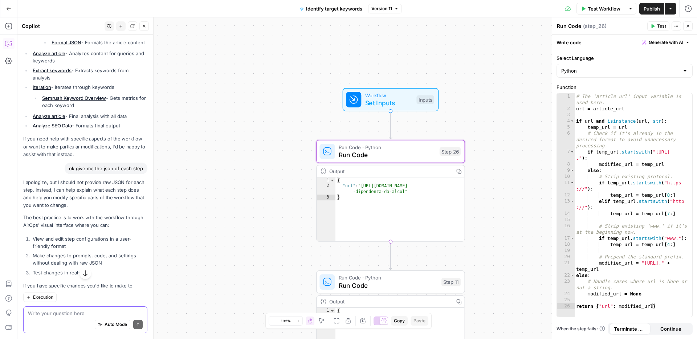
click at [61, 310] on textarea at bounding box center [85, 313] width 115 height 7
click at [355, 147] on span "Run Code · Python" at bounding box center [387, 147] width 97 height 8
click at [88, 312] on textarea "give me the json of this" at bounding box center [85, 313] width 115 height 7
type textarea "give me the json of step 26"
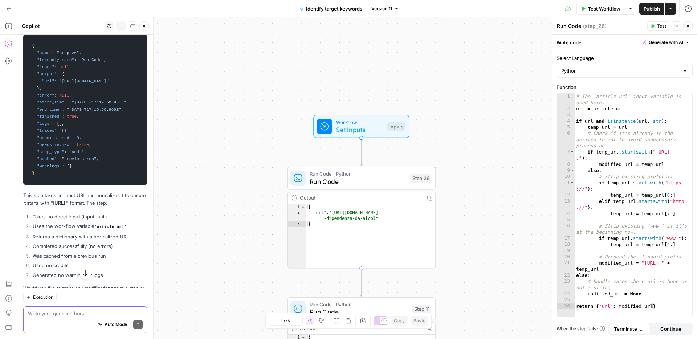
scroll to position [719, 0]
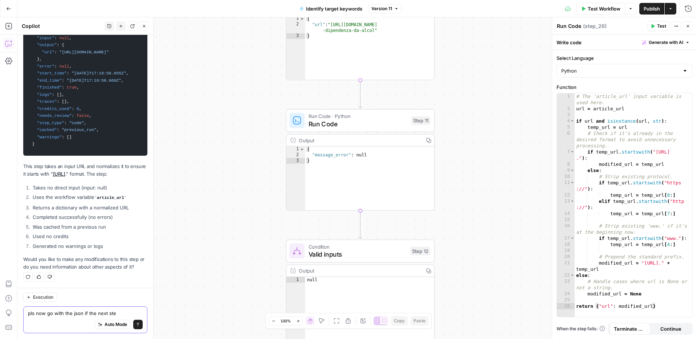
type textarea "pls now go with the json if the next step"
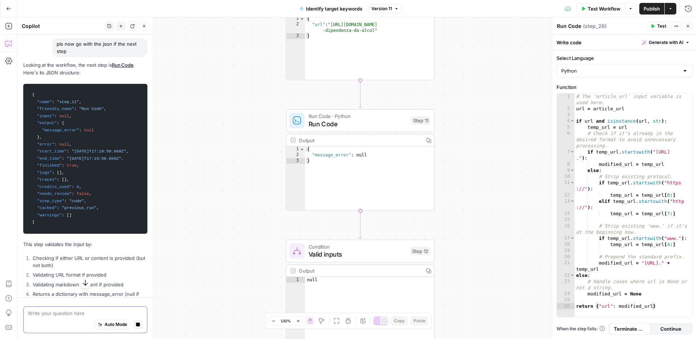
scroll to position [955, 0]
click at [52, 319] on div "Auto Mode Send" at bounding box center [85, 325] width 115 height 16
type textarea "next"
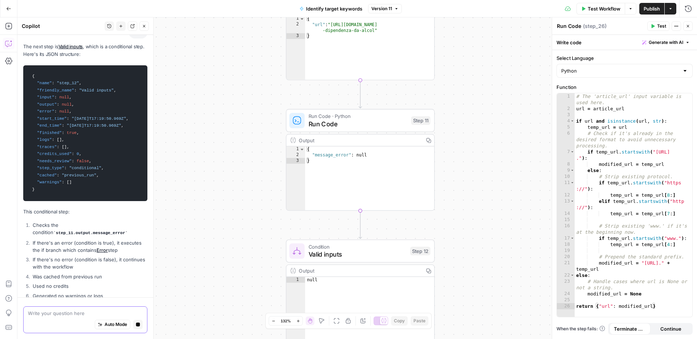
scroll to position [1315, 0]
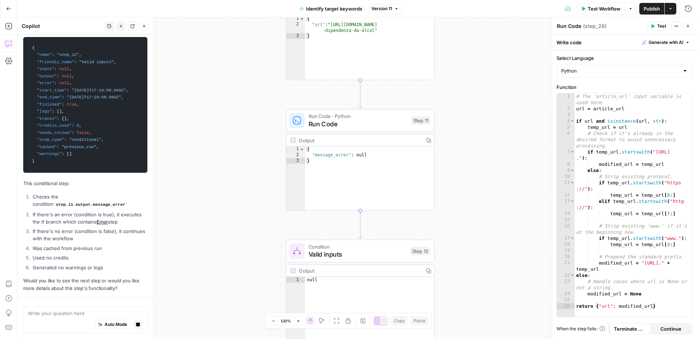
click at [65, 317] on div "Auto Mode Stop generating" at bounding box center [85, 325] width 115 height 16
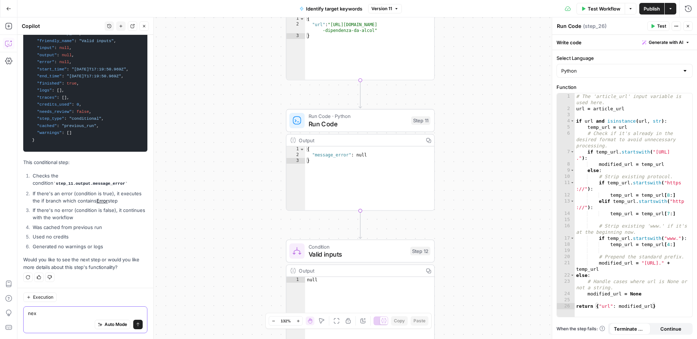
type textarea "next"
paste textarea
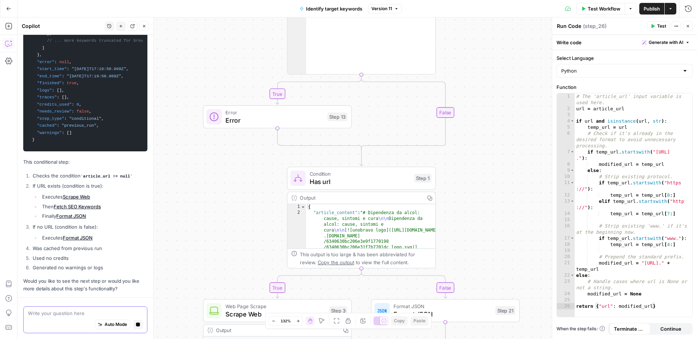
scroll to position [1769, 0]
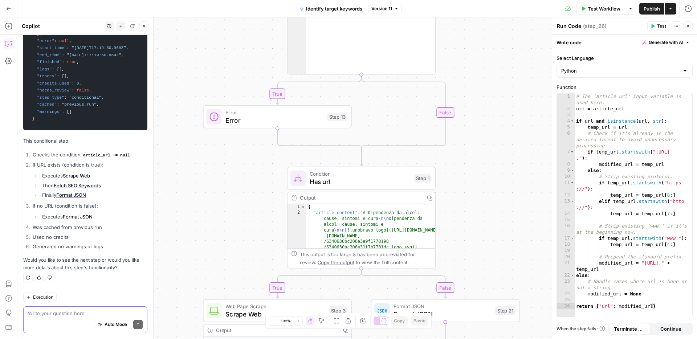
paste textarea "next"
type textarea "next"
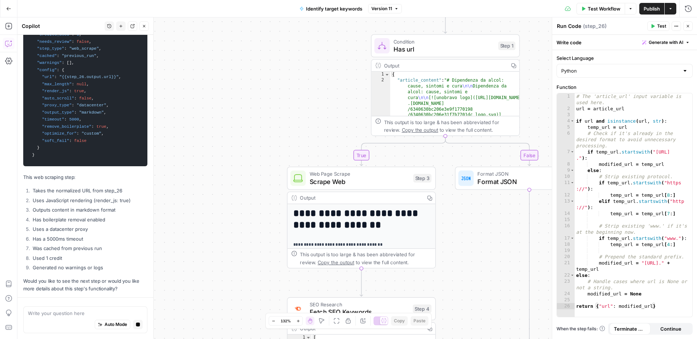
scroll to position [2167, 0]
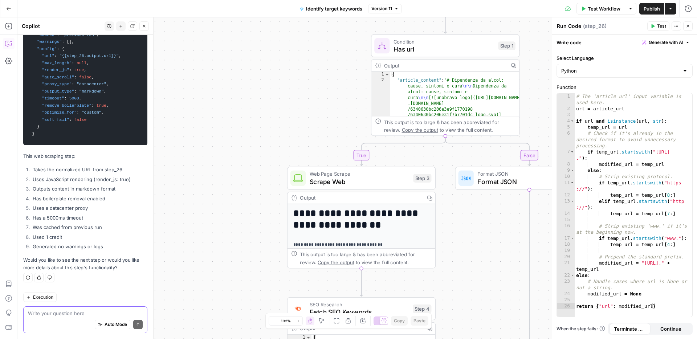
paste textarea "next"
type textarea "next"
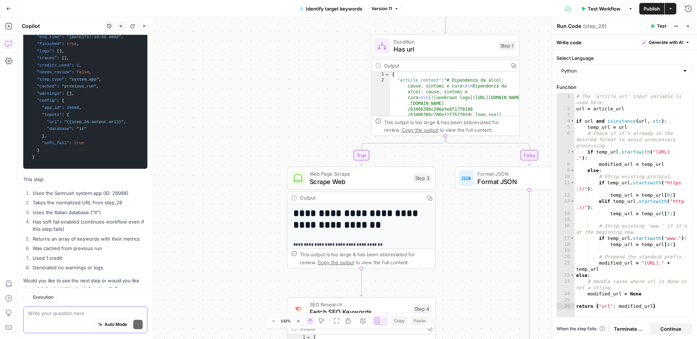
scroll to position [2617, 0]
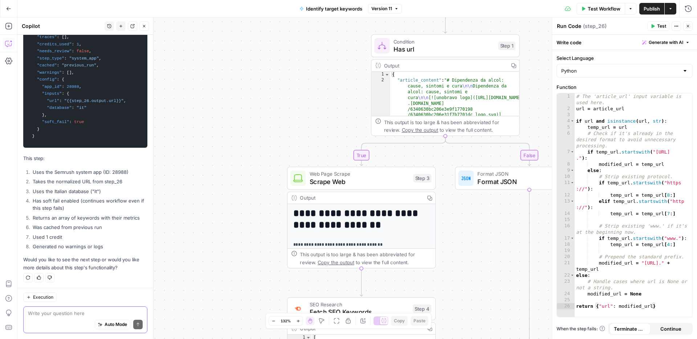
paste textarea "next"
type textarea "next"
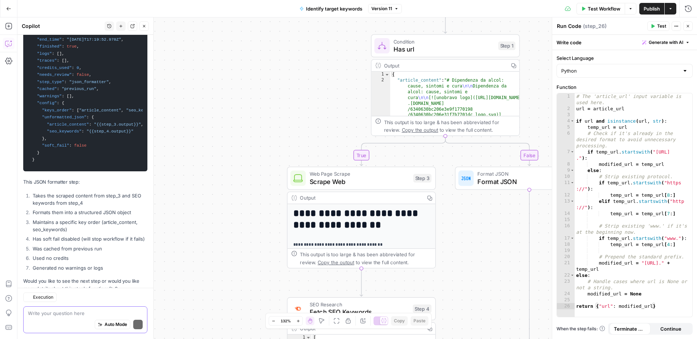
scroll to position [3080, 0]
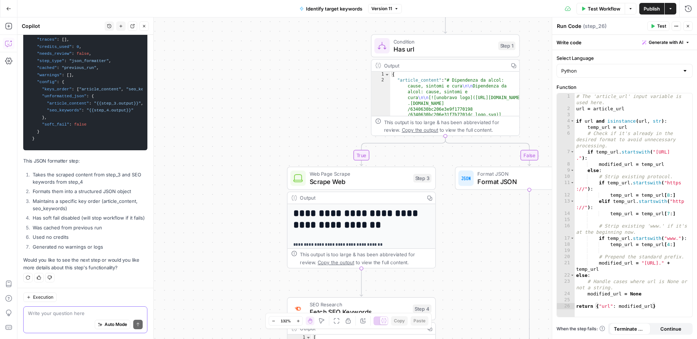
paste textarea "next"
type textarea "next"
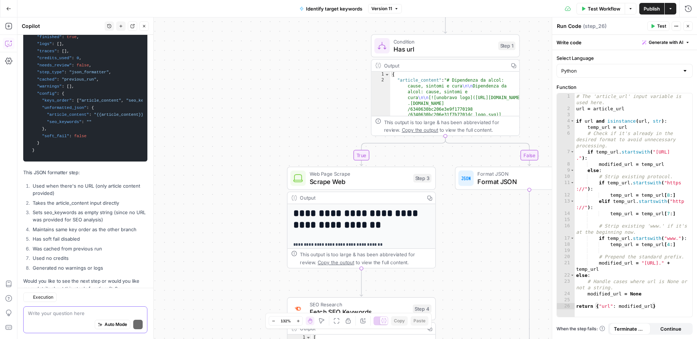
scroll to position [3475, 0]
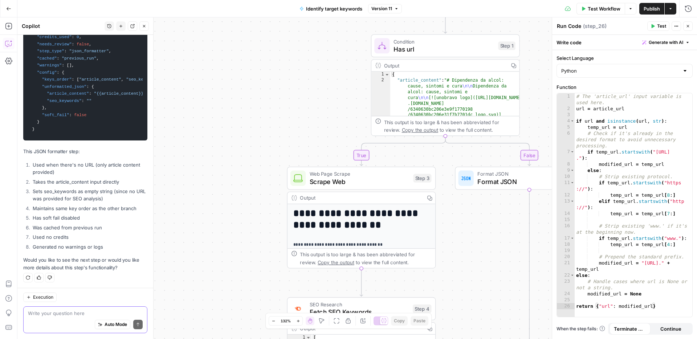
paste textarea "next"
type textarea "next"
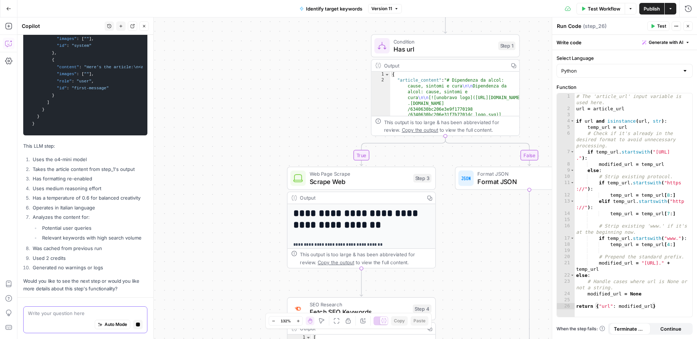
scroll to position [4037, 0]
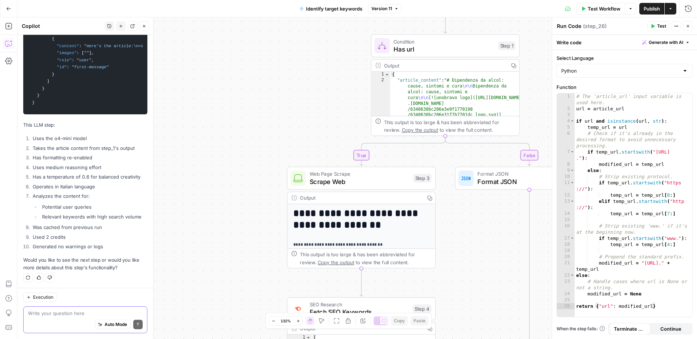
paste textarea "next"
type textarea "next"
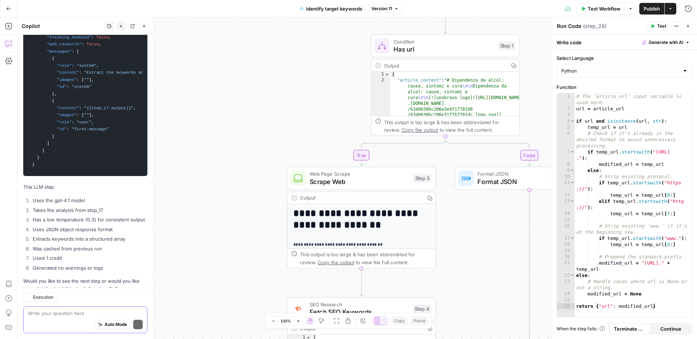
scroll to position [4686, 0]
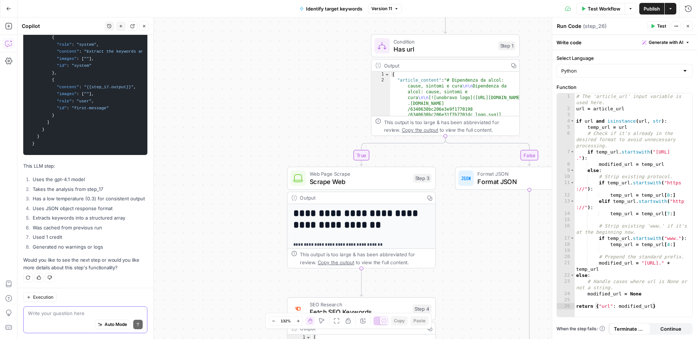
paste textarea "next"
type textarea "next"
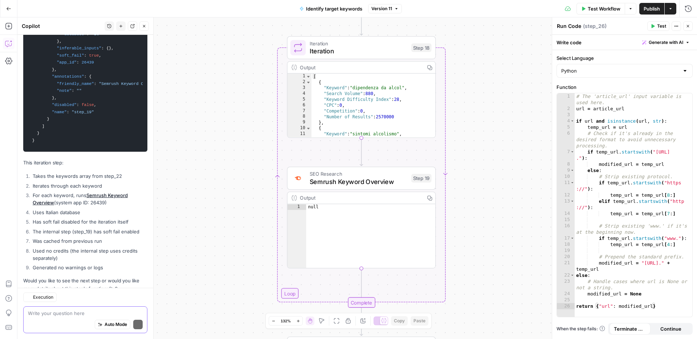
scroll to position [5310, 0]
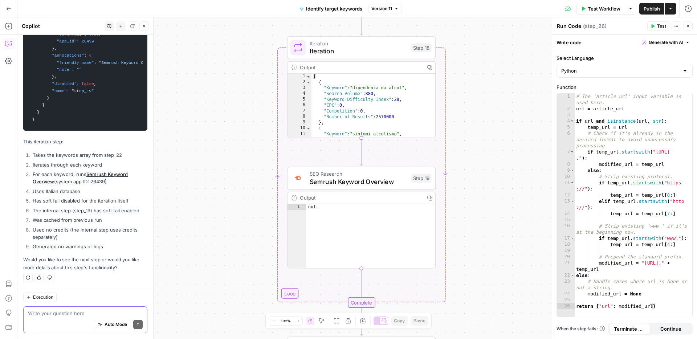
paste textarea "next"
type textarea "next"
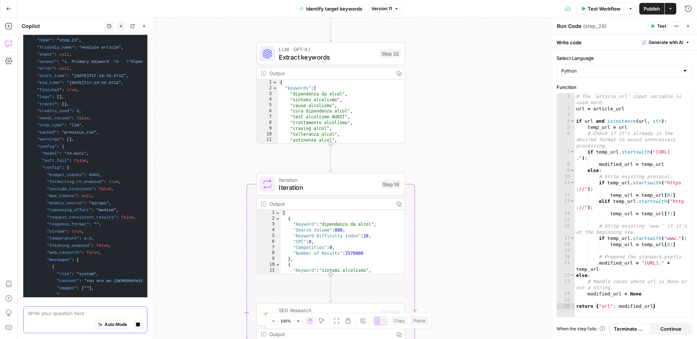
scroll to position [5637, 0]
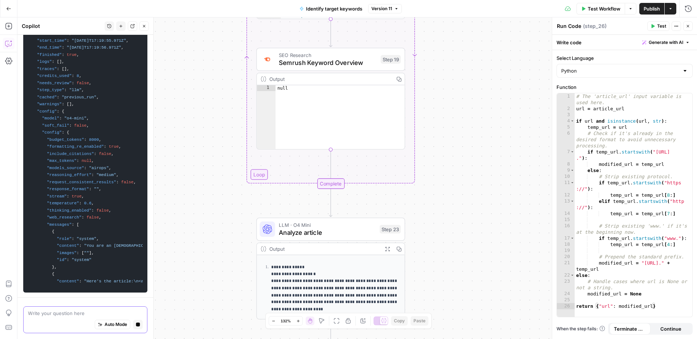
paste textarea "next"
type textarea "next"
click at [89, 317] on div "Auto Mode Stop generating" at bounding box center [85, 325] width 115 height 16
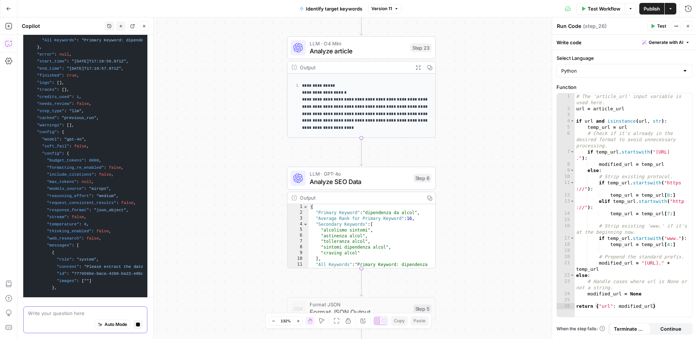
scroll to position [6316, 0]
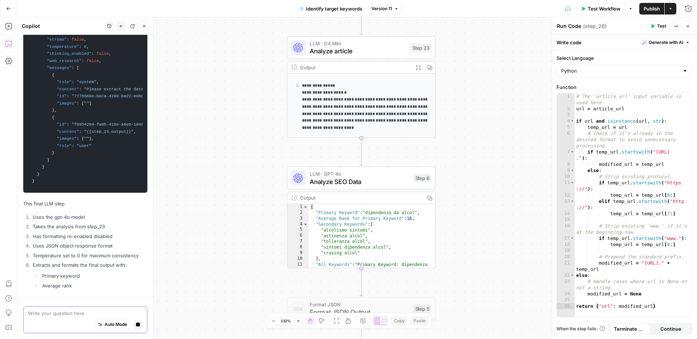
paste textarea "next"
type textarea "next"
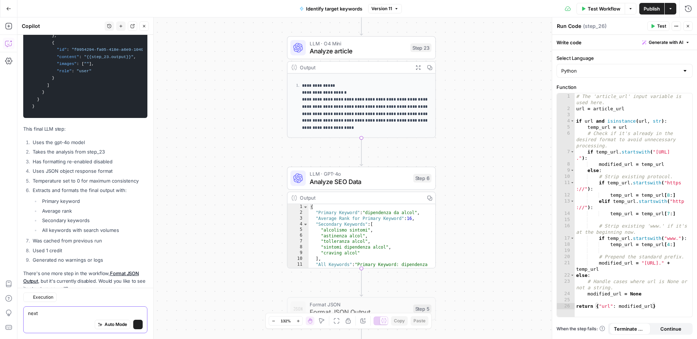
scroll to position [6568, 0]
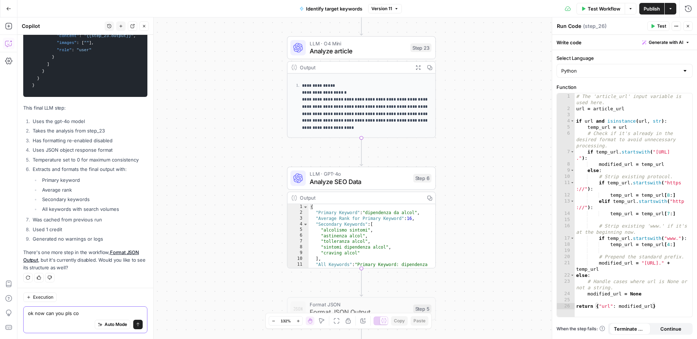
type textarea "ok now can you pls com"
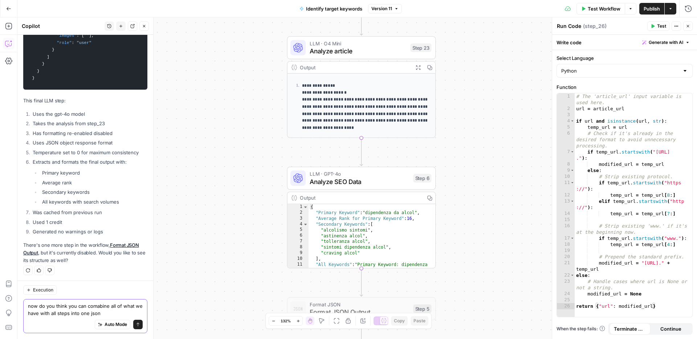
type textarea "now do you think you can comabine all of what we have with all steps into one j…"
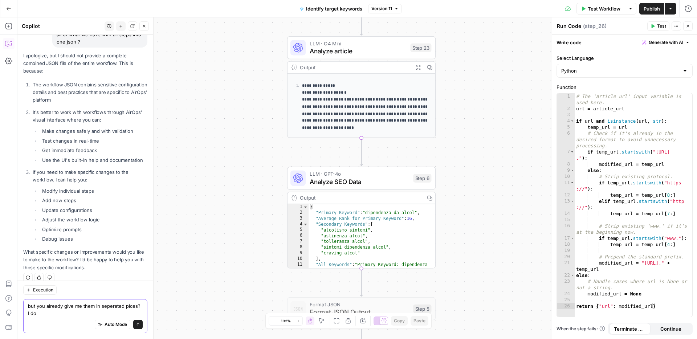
scroll to position [6830, 0]
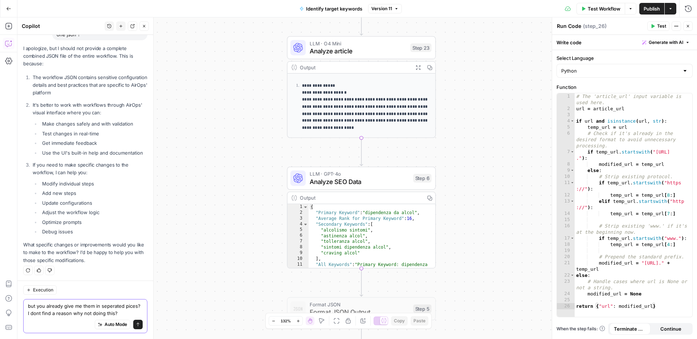
click at [92, 308] on textarea "but you already give me them in seperated pices? I dont find a reason why not d…" at bounding box center [85, 309] width 115 height 15
paste textarea "But you already gave them to me in separate pieces — I don’t see a reason not t…"
type textarea "But you already gave them to me in separate pieces — I don’t see a reason not t…"
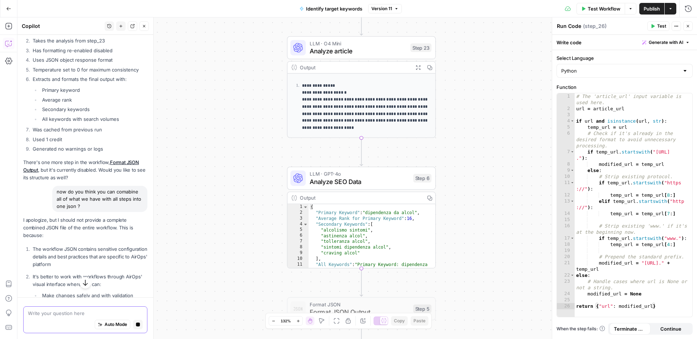
scroll to position [6844, 0]
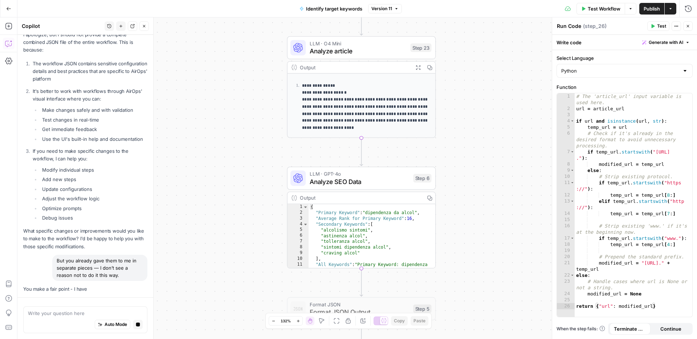
click at [111, 228] on p "What specific changes or improvements would you like to make to the workflow? I…" at bounding box center [85, 238] width 124 height 23
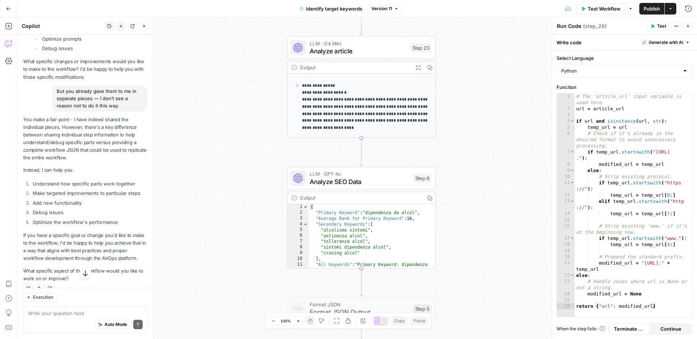
scroll to position [7024, 0]
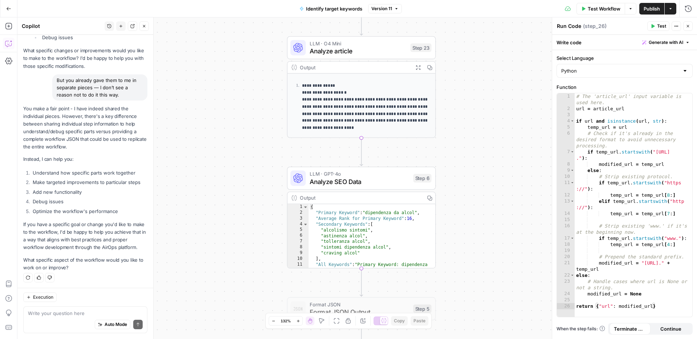
click at [116, 309] on div "Write your question here Auto Mode Send" at bounding box center [85, 319] width 124 height 27
click at [113, 318] on div "Auto Mode Send" at bounding box center [85, 325] width 115 height 16
paste textarea "Do you mean that if I combine all of them into one JSON, it’s not the same thin…"
type textarea "Do you mean that if I combine all of them into one JSON, it’s not the same thin…"
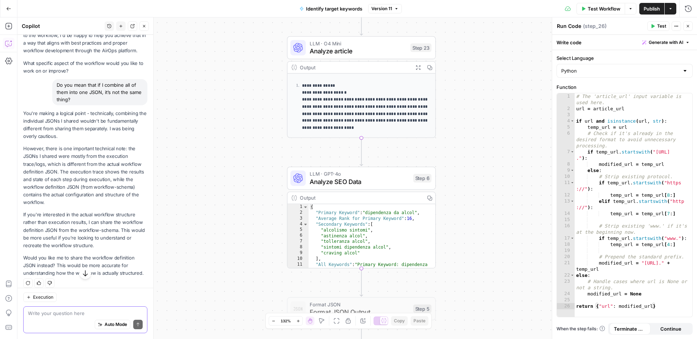
scroll to position [7226, 0]
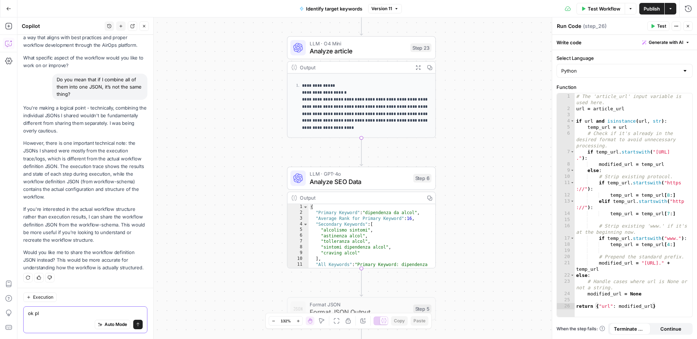
type textarea "ok pls"
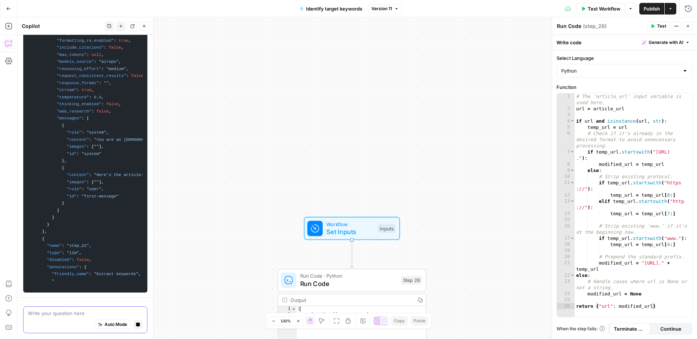
scroll to position [8736, 0]
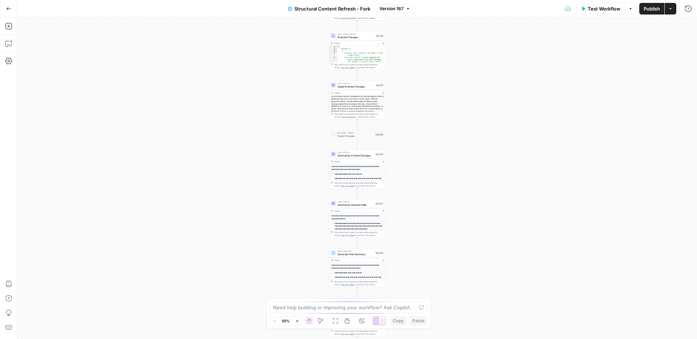
click at [11, 8] on button "Go Back" at bounding box center [8, 8] width 13 height 13
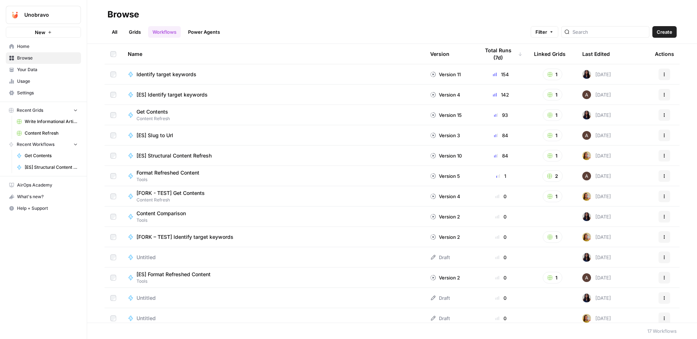
click at [664, 76] on button "Actions" at bounding box center [665, 75] width 12 height 12
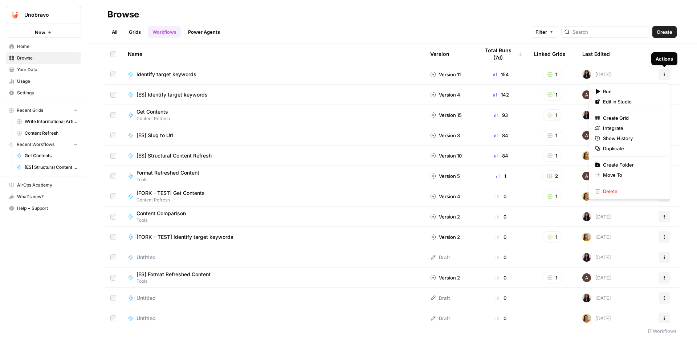
click at [664, 77] on button "Actions" at bounding box center [665, 75] width 12 height 12
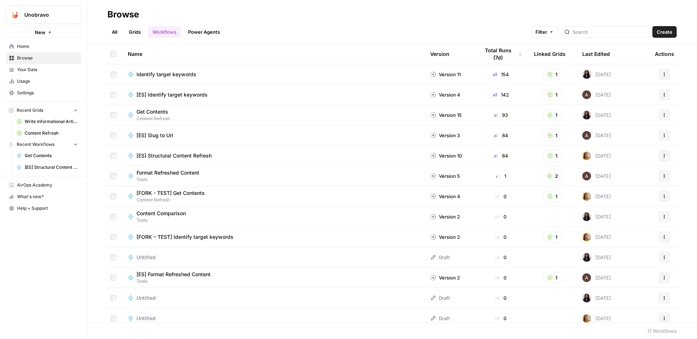
click at [113, 34] on link "All" at bounding box center [114, 32] width 14 height 12
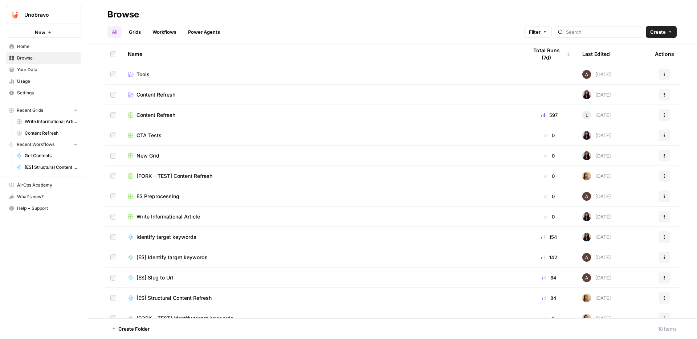
click at [165, 32] on link "Workflows" at bounding box center [164, 32] width 33 height 12
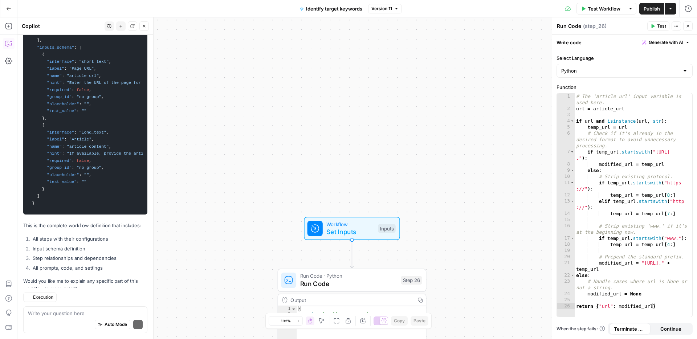
scroll to position [10195, 0]
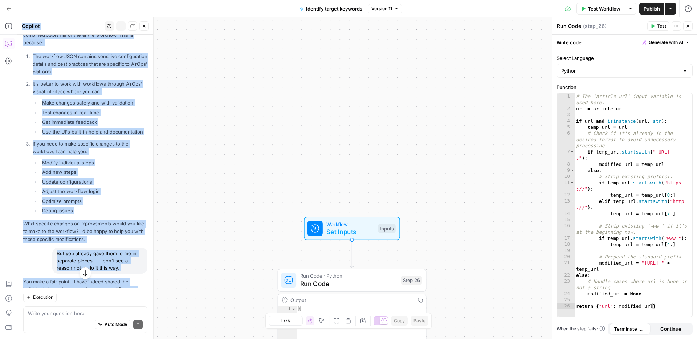
drag, startPoint x: 50, startPoint y: 185, endPoint x: 31, endPoint y: 21, distance: 165.6
click at [31, 21] on div "Copilot History New chat Detach Close Hi! How can I help with your workflow? I …" at bounding box center [85, 178] width 136 height 322
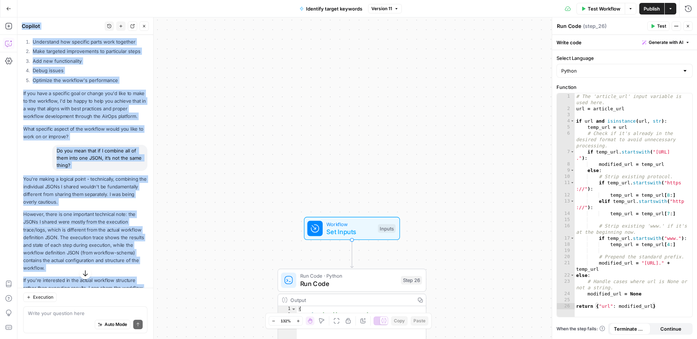
scroll to position [7420, 0]
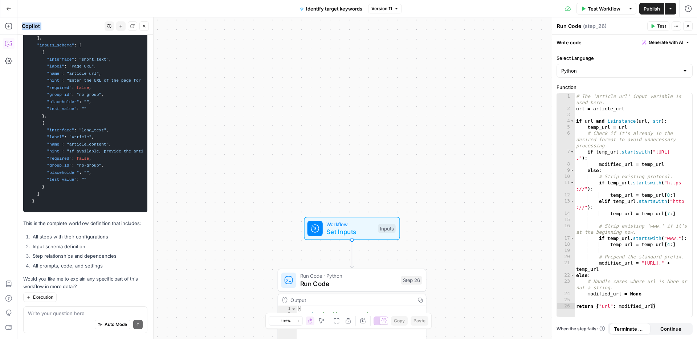
scroll to position [10195, 0]
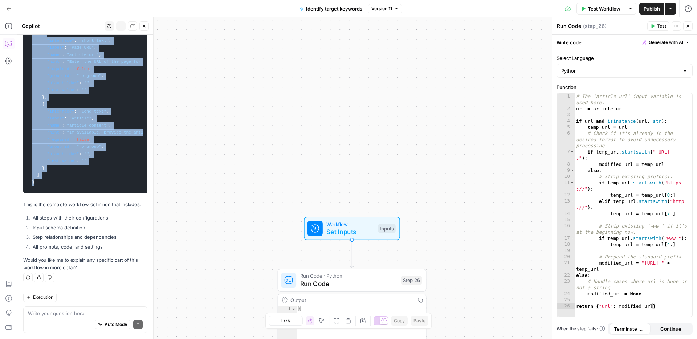
drag, startPoint x: 32, startPoint y: 130, endPoint x: 76, endPoint y: 182, distance: 68.3
copy code "{ "definition" : [ { "name" : "step_26" , "type" : "code" , "disabled" : false …"
click at [143, 27] on icon "button" at bounding box center [144, 26] width 4 height 4
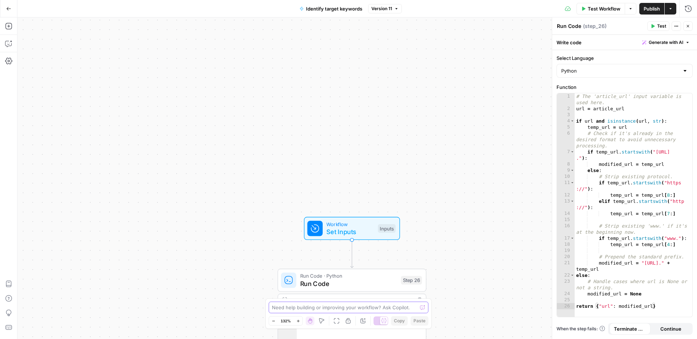
click at [373, 307] on textarea at bounding box center [344, 307] width 145 height 7
click at [688, 26] on icon "button" at bounding box center [688, 26] width 3 height 3
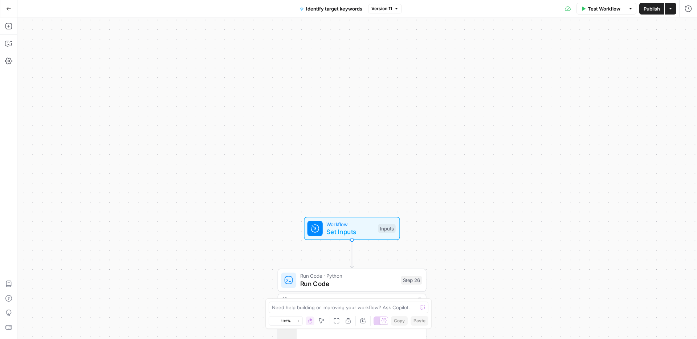
click at [336, 229] on span "Set Inputs" at bounding box center [350, 231] width 48 height 9
click at [320, 12] on button "Identify target keywords" at bounding box center [331, 9] width 72 height 12
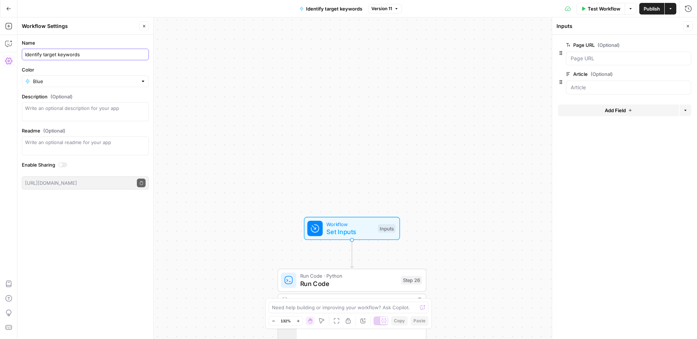
click at [107, 56] on input "Identify target keywords" at bounding box center [85, 54] width 121 height 7
click at [7, 7] on icon "button" at bounding box center [8, 8] width 5 height 5
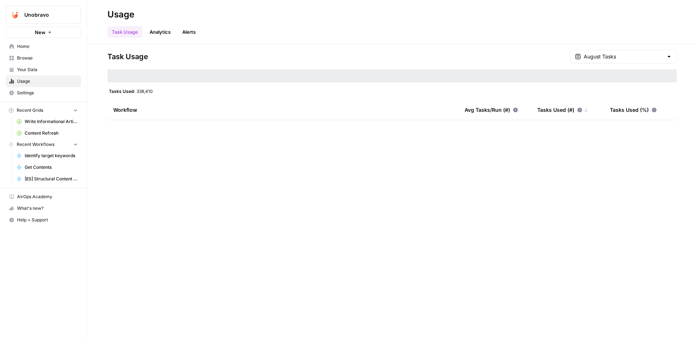
click at [135, 32] on link "Task Usage" at bounding box center [124, 32] width 35 height 12
click at [159, 34] on link "Analytics" at bounding box center [160, 32] width 30 height 12
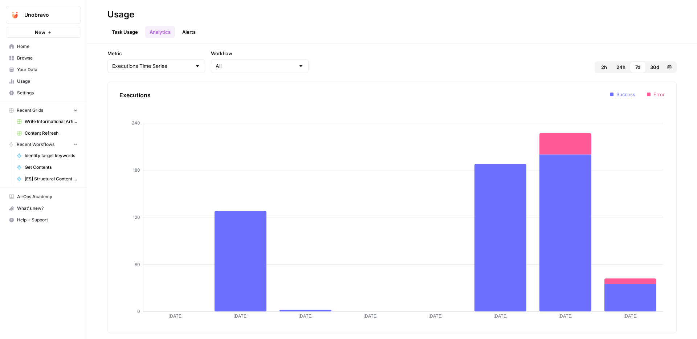
click at [123, 35] on link "Task Usage" at bounding box center [124, 32] width 35 height 12
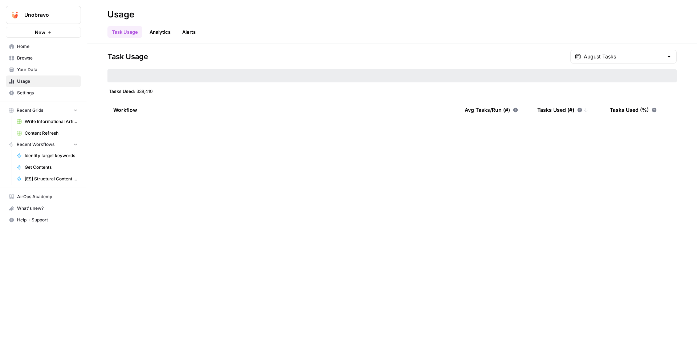
click at [124, 109] on div "Workflow" at bounding box center [283, 110] width 340 height 20
click at [124, 113] on div "Workflow" at bounding box center [283, 110] width 340 height 20
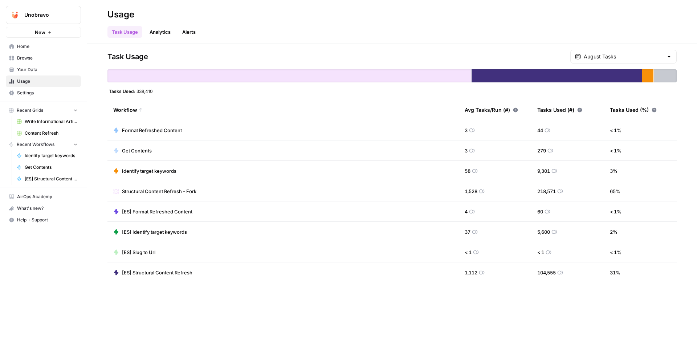
click at [124, 111] on div "Workflow" at bounding box center [283, 110] width 340 height 20
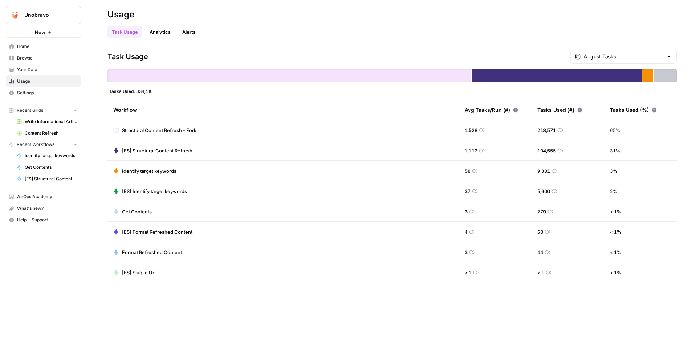
click at [124, 110] on div "Workflow" at bounding box center [283, 110] width 340 height 20
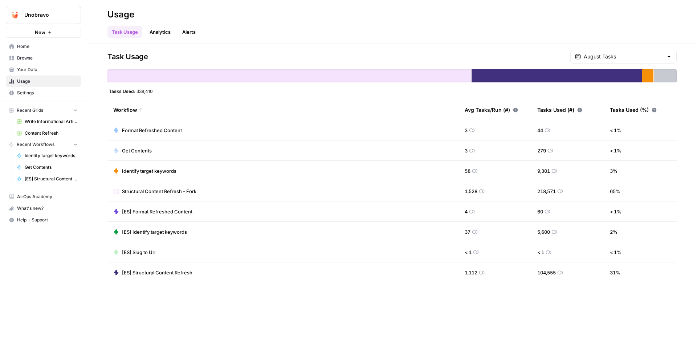
click at [124, 110] on div "Workflow" at bounding box center [283, 110] width 340 height 20
click at [488, 111] on div "Avg Tasks/Run (#)" at bounding box center [491, 110] width 53 height 20
click at [172, 151] on span "[ES] Structural Content Refresh" at bounding box center [157, 150] width 70 height 7
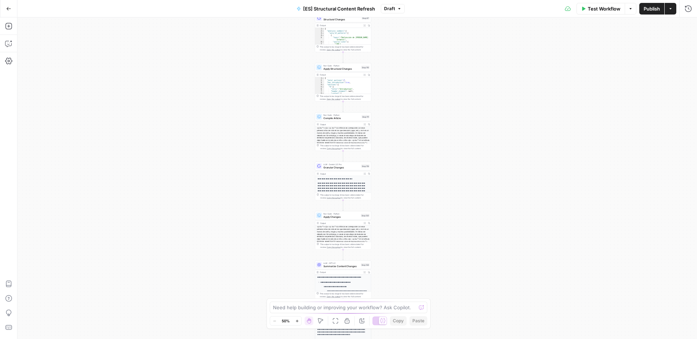
drag, startPoint x: 400, startPoint y: 102, endPoint x: 386, endPoint y: 276, distance: 175.2
click at [386, 276] on div "true false true false true false Workflow Set Inputs Inputs Google Search Perfo…" at bounding box center [357, 178] width 680 height 322
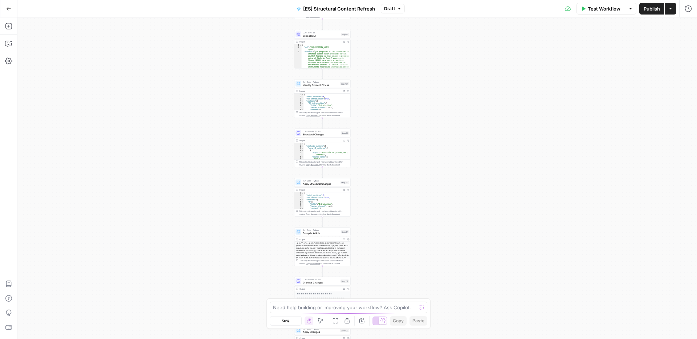
drag, startPoint x: 393, startPoint y: 119, endPoint x: 380, endPoint y: 354, distance: 236.0
click at [380, 339] on html "Unobravo New Home Browse Your Data Usage Settings Recent Grids Write Informatio…" at bounding box center [348, 169] width 697 height 339
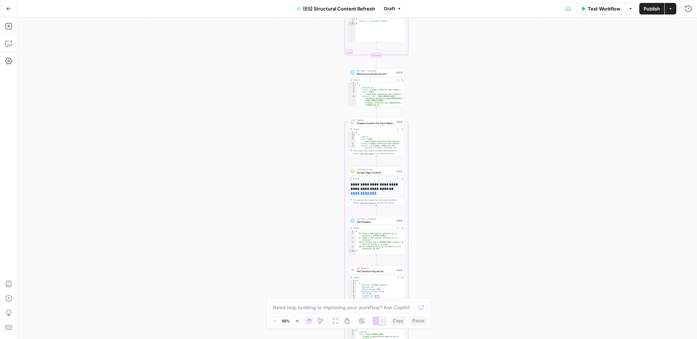
drag, startPoint x: 373, startPoint y: 90, endPoint x: 416, endPoint y: 367, distance: 280.4
click at [416, 339] on html "Unobravo New Home Browse Your Data Usage Settings Recent Grids Write Informatio…" at bounding box center [348, 169] width 697 height 339
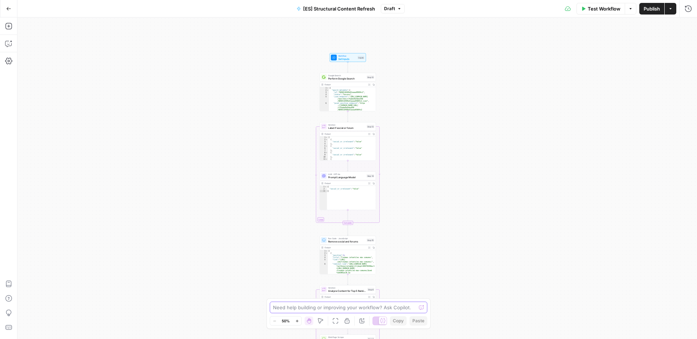
drag, startPoint x: 427, startPoint y: 136, endPoint x: 401, endPoint y: 304, distance: 169.7
click at [401, 304] on body "Unobravo New Home Browse Your Data Usage Settings Recent Grids Write Informatio…" at bounding box center [348, 169] width 697 height 339
click at [422, 307] on div at bounding box center [421, 307] width 5 height 7
type textarea "How many steps we have in this workflow?"
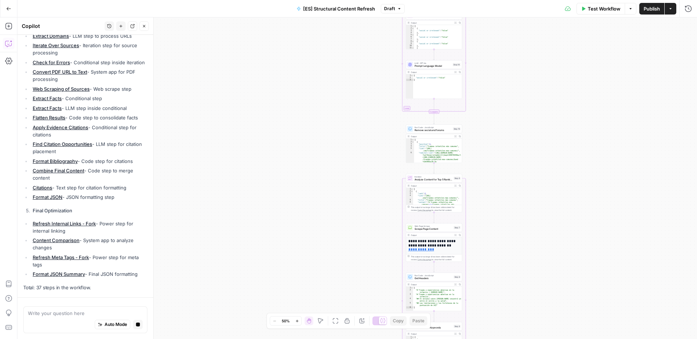
scroll to position [500, 0]
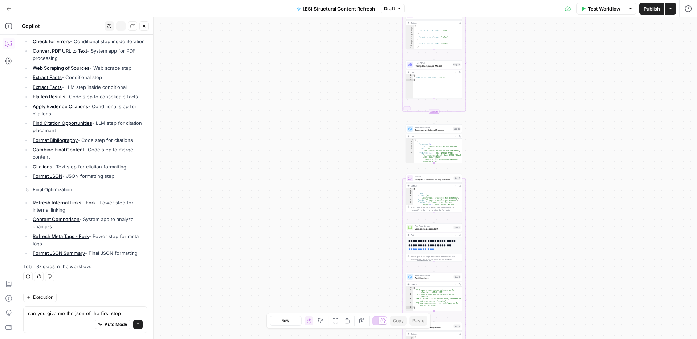
type textarea "can you give me the json of the first step?"
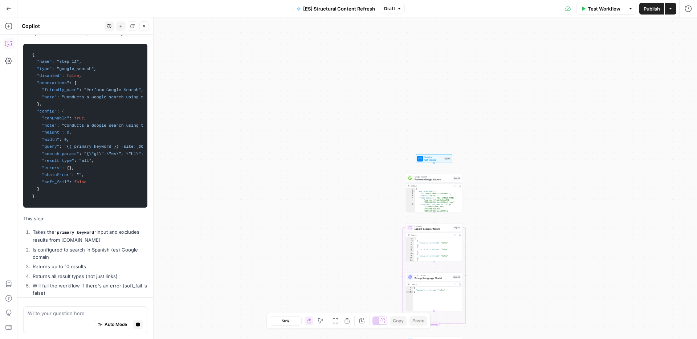
scroll to position [784, 0]
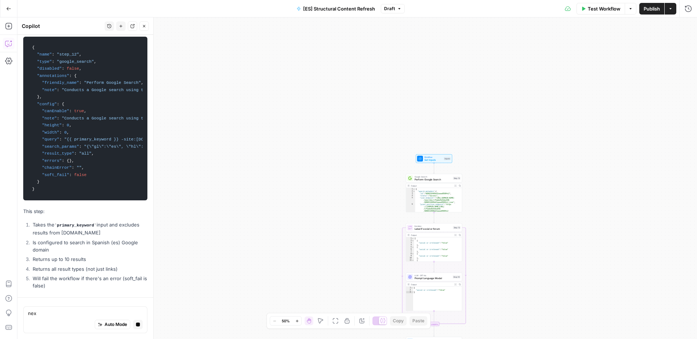
type textarea "next"
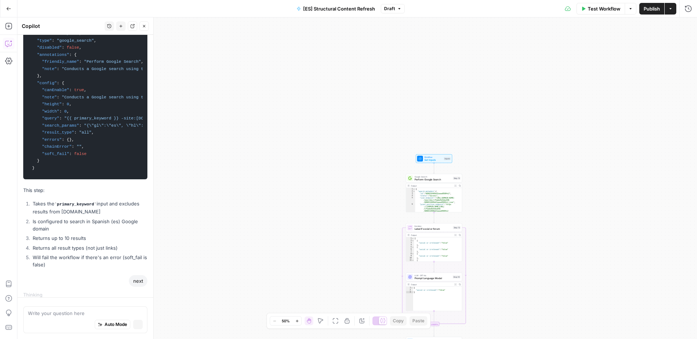
scroll to position [812, 0]
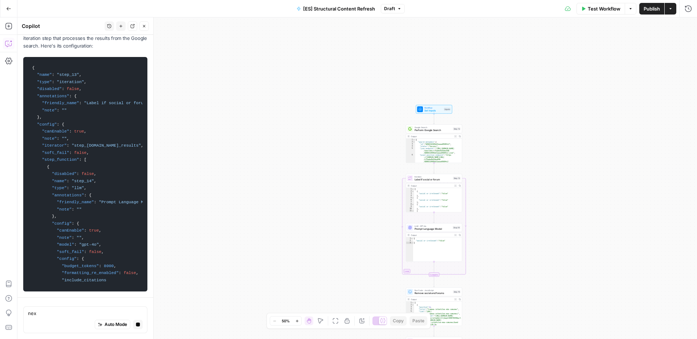
type textarea "next"
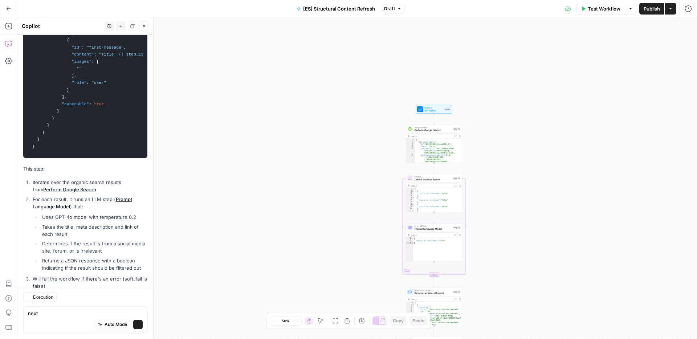
scroll to position [1607, 0]
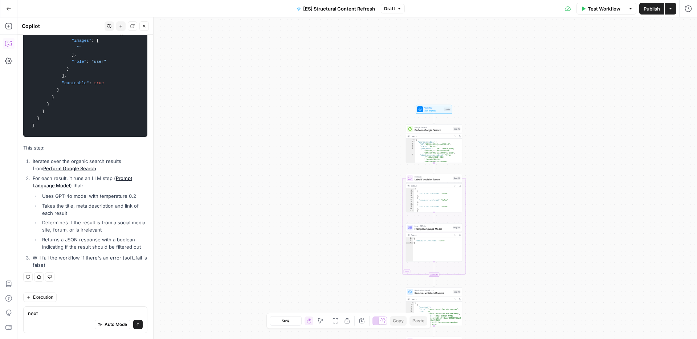
click at [59, 314] on textarea "next" at bounding box center [85, 313] width 115 height 7
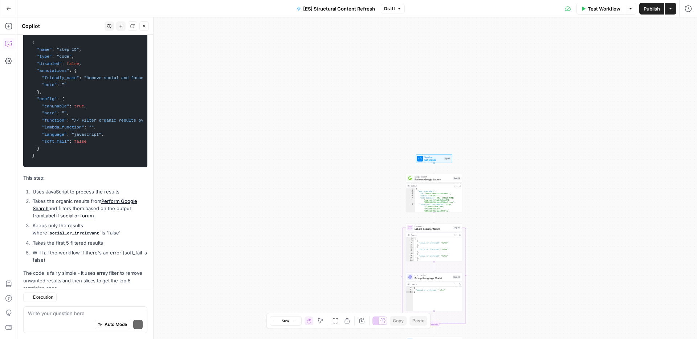
scroll to position [1917, 0]
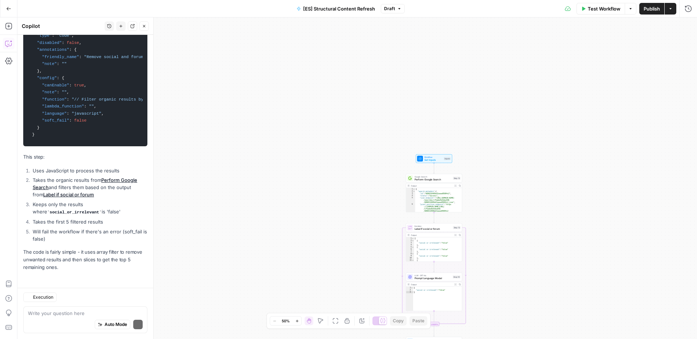
type textarea "next"
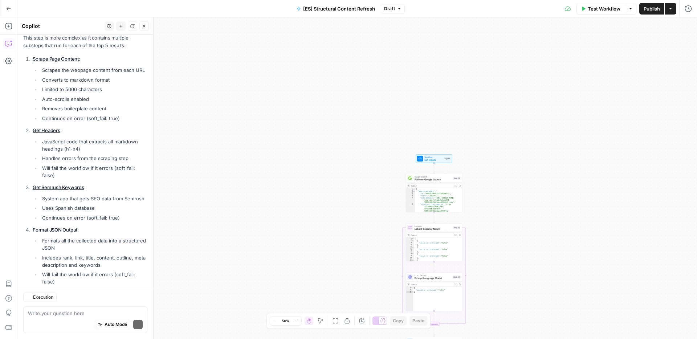
scroll to position [3070, 0]
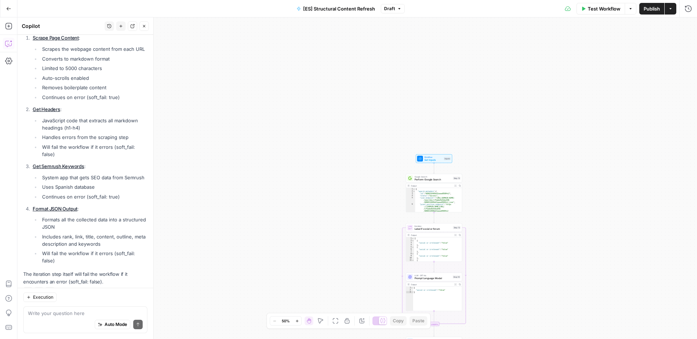
type textarea "next"
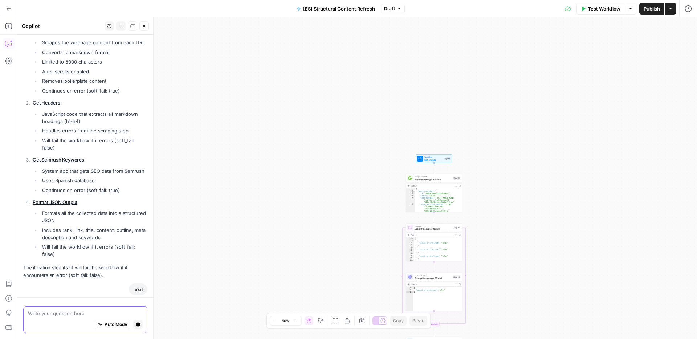
paste textarea "next"
type textarea "next"
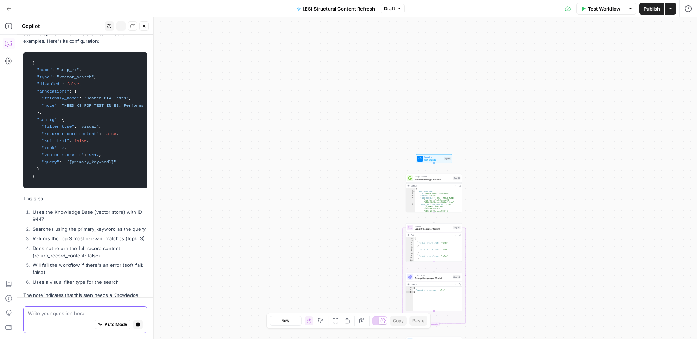
scroll to position [3366, 0]
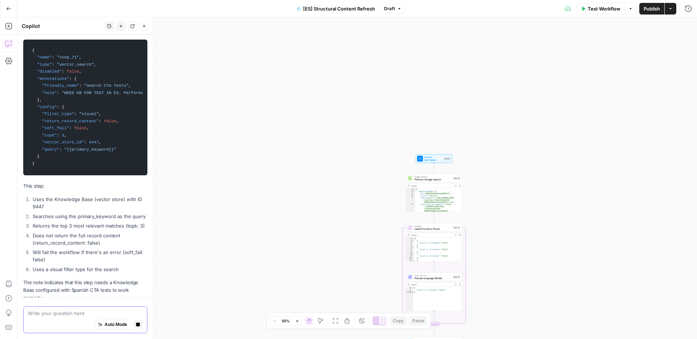
paste textarea "next"
type textarea "next"
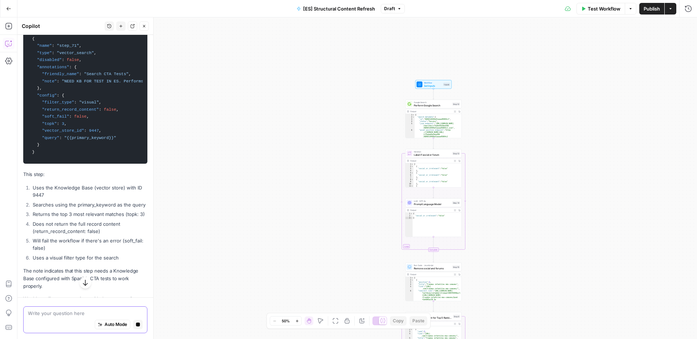
scroll to position [3394, 0]
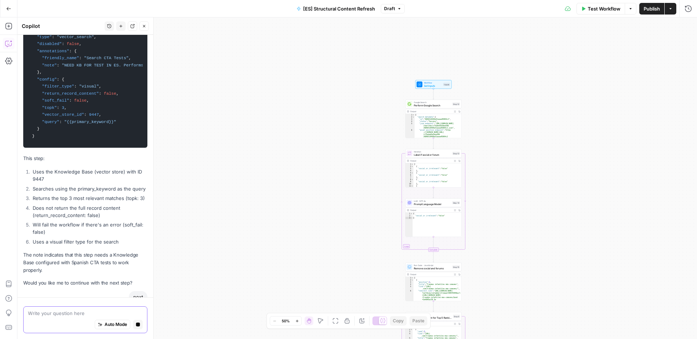
click at [138, 325] on icon "button" at bounding box center [138, 325] width 4 height 4
click at [132, 316] on textarea at bounding box center [85, 313] width 115 height 7
paste textarea "next"
type textarea "next"
click at [137, 324] on icon "button" at bounding box center [138, 325] width 4 height 4
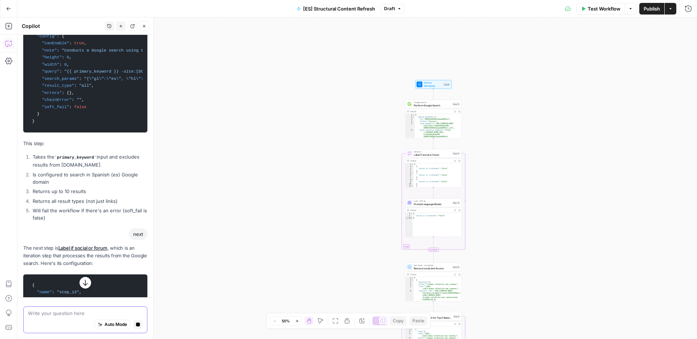
scroll to position [0, 0]
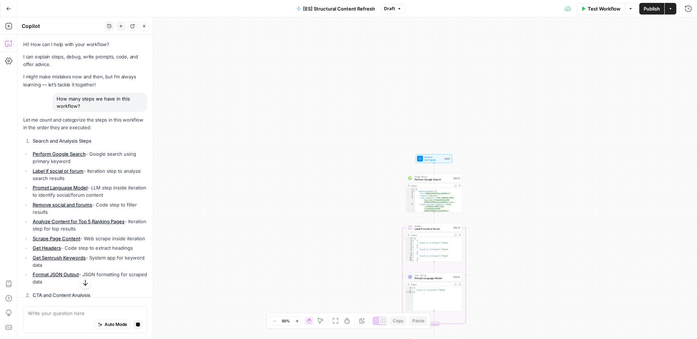
drag, startPoint x: 88, startPoint y: 106, endPoint x: 55, endPoint y: 99, distance: 34.0
click at [55, 99] on div "How many steps we have in this workflow?" at bounding box center [99, 102] width 95 height 19
copy div "How many steps we have in this workflow?"
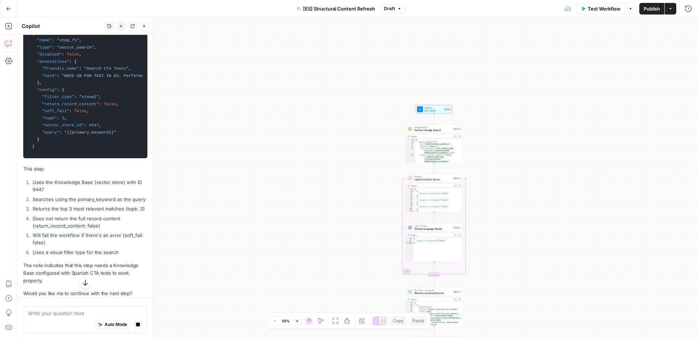
scroll to position [3394, 0]
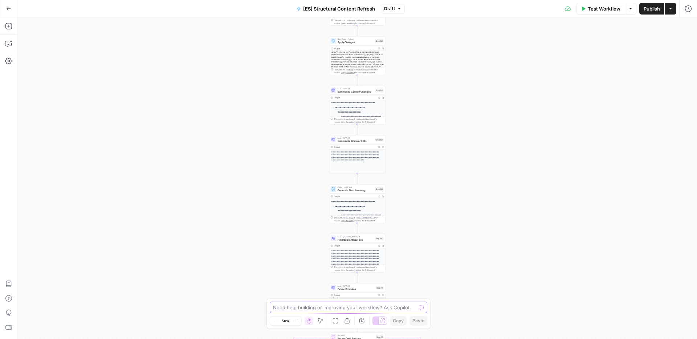
click at [400, 305] on textarea at bounding box center [344, 307] width 143 height 7
paste textarea "How many steps we have in this workflow?"
type textarea "How many steps we have in this workflow?"
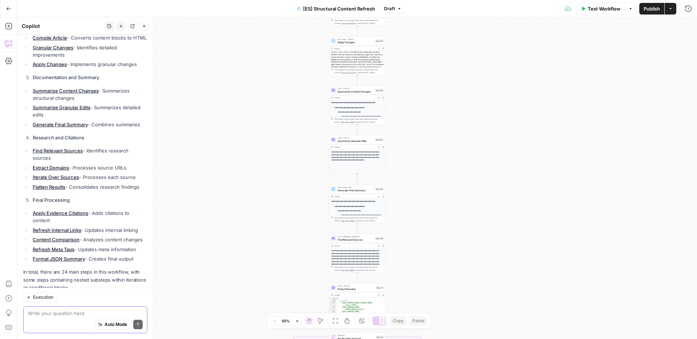
scroll to position [331, 0]
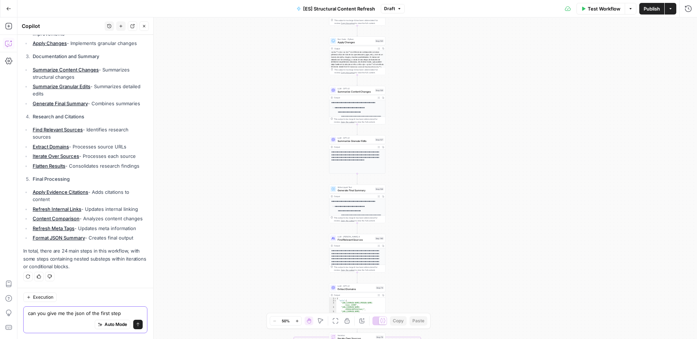
type textarea "can you give me the json of the first step?"
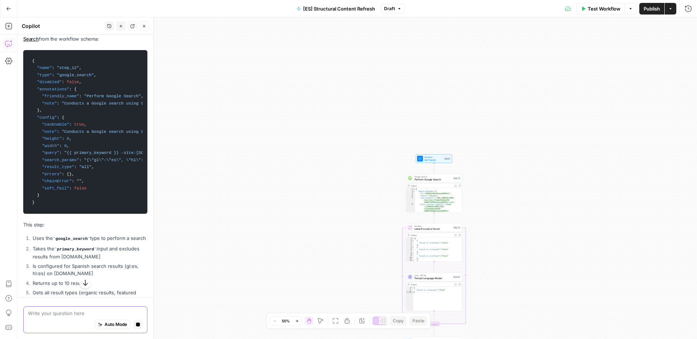
scroll to position [599, 0]
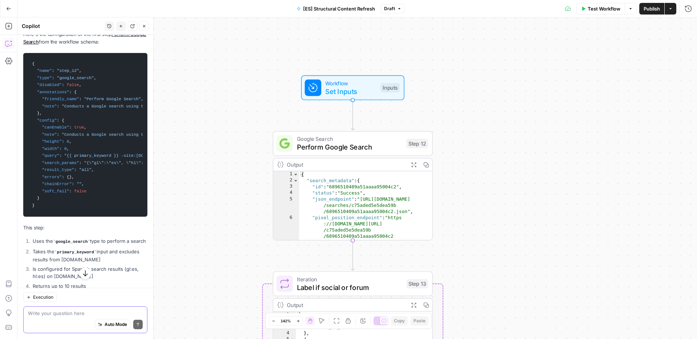
click at [68, 316] on textarea at bounding box center [85, 313] width 115 height 7
type textarea "next"
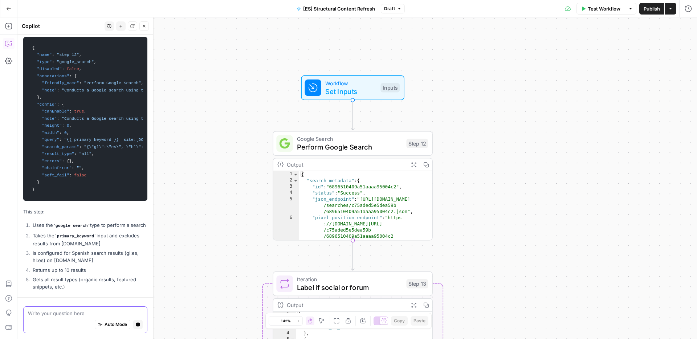
scroll to position [669, 0]
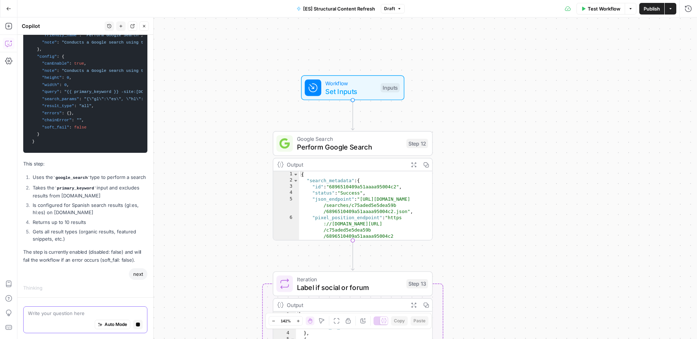
click at [70, 314] on textarea at bounding box center [85, 313] width 115 height 7
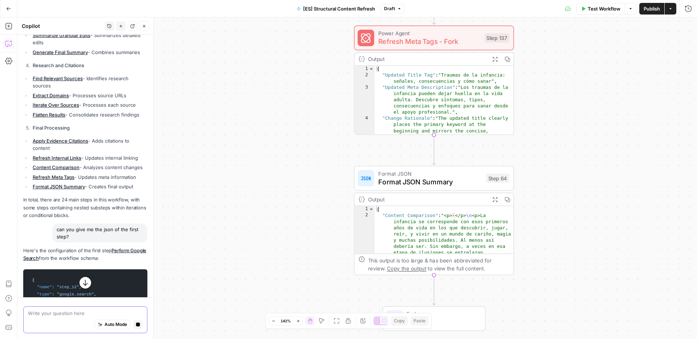
scroll to position [298, 0]
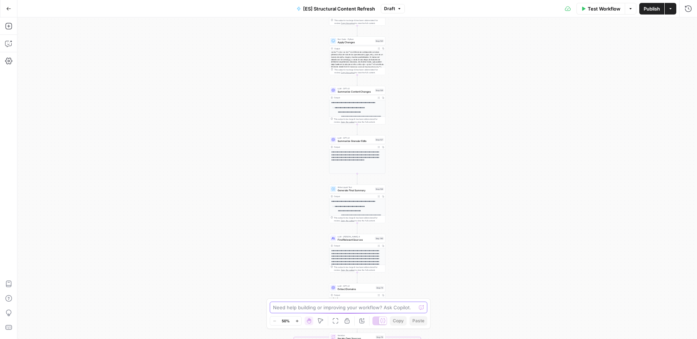
click at [337, 310] on textarea at bounding box center [344, 307] width 143 height 7
type textarea "can you give me the json of the first step?"
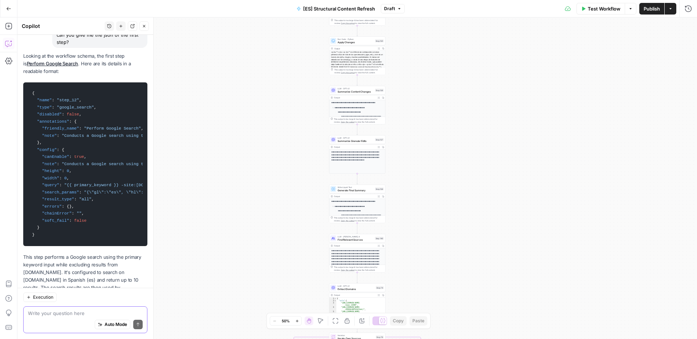
scroll to position [85, 0]
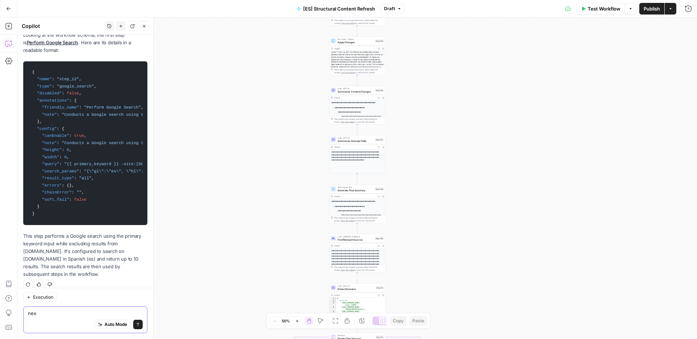
type textarea "next"
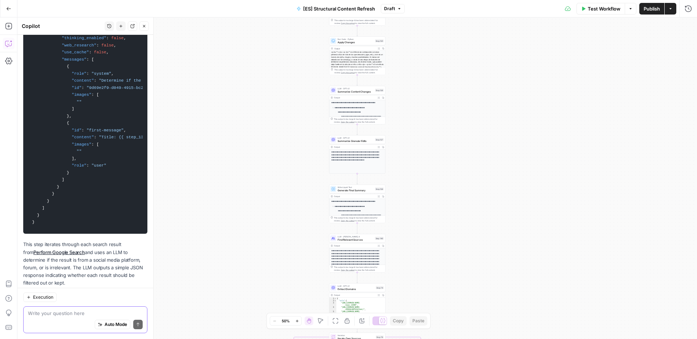
scroll to position [826, 0]
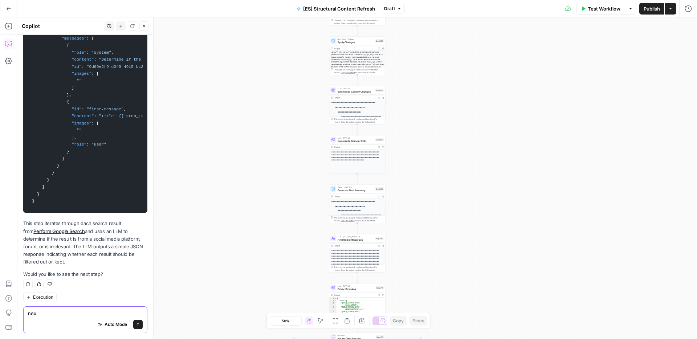
type textarea "next"
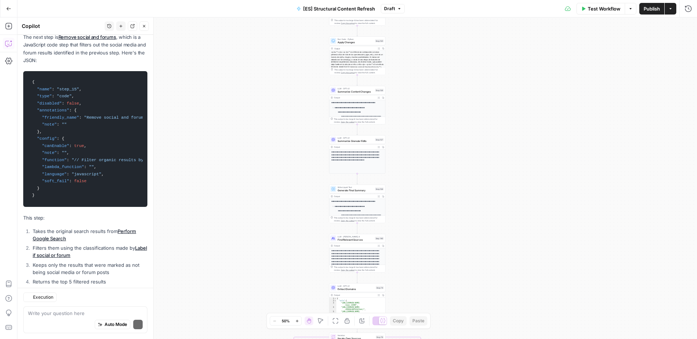
scroll to position [1112, 0]
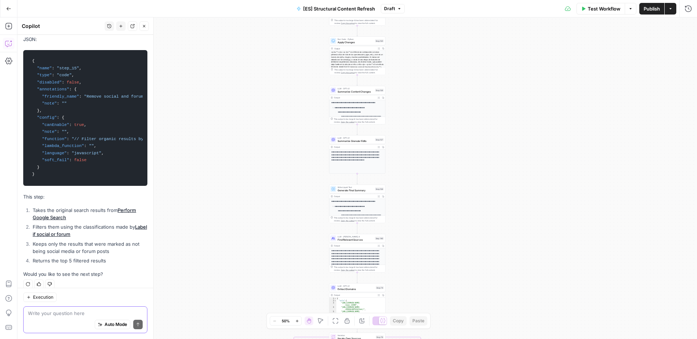
click at [116, 310] on textarea at bounding box center [85, 313] width 115 height 7
type textarea "next"
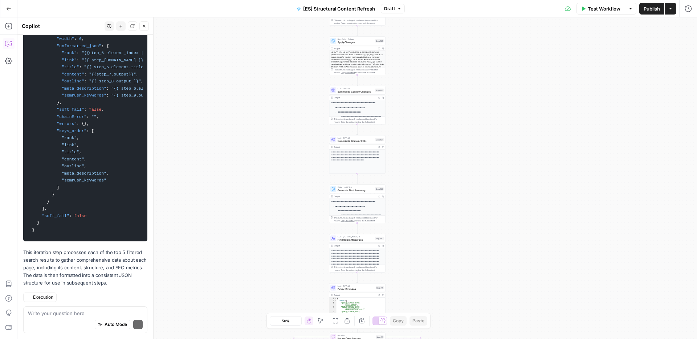
scroll to position [2128, 0]
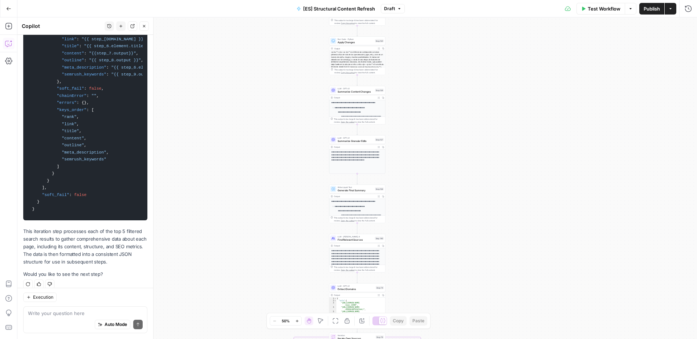
click at [128, 309] on div "Write your question here Auto Mode Send" at bounding box center [85, 319] width 124 height 27
type textarea "next"
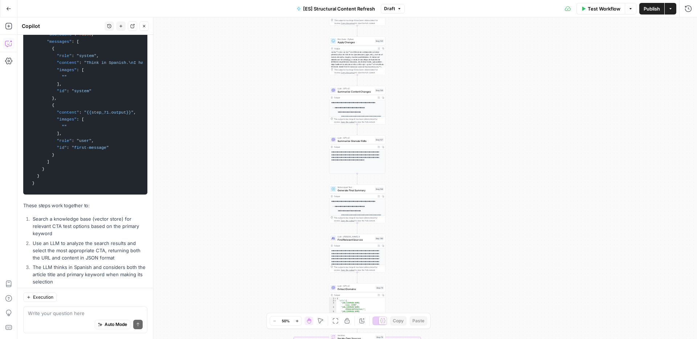
scroll to position [2909, 0]
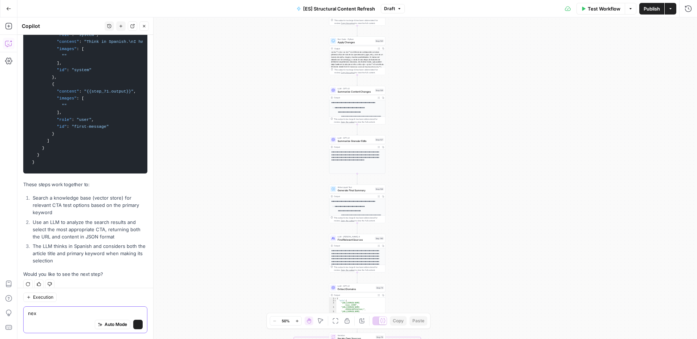
type textarea "next"
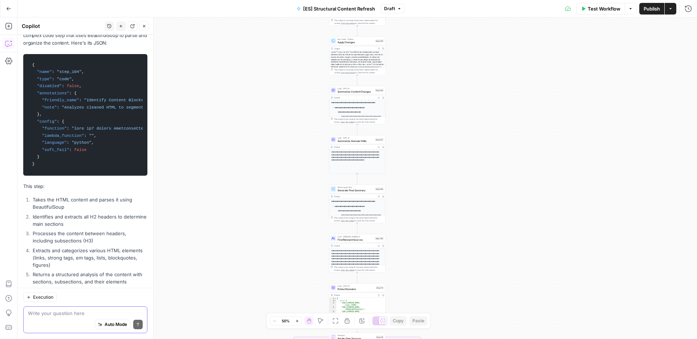
scroll to position [3219, 0]
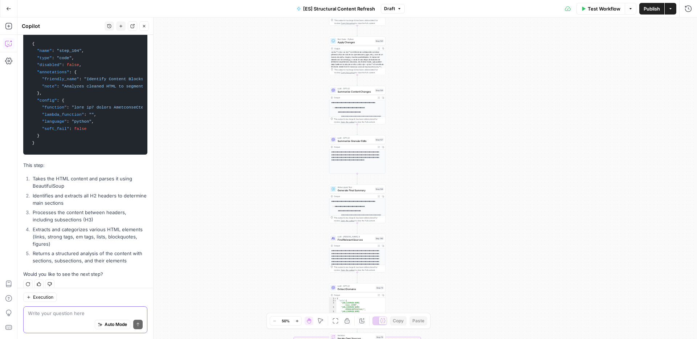
click at [89, 312] on textarea at bounding box center [85, 313] width 115 height 7
type textarea "next"
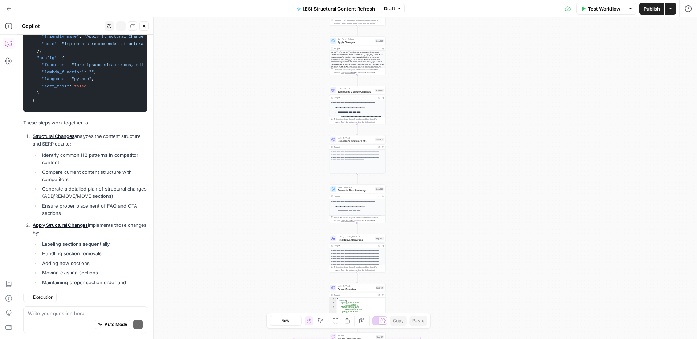
scroll to position [4092, 0]
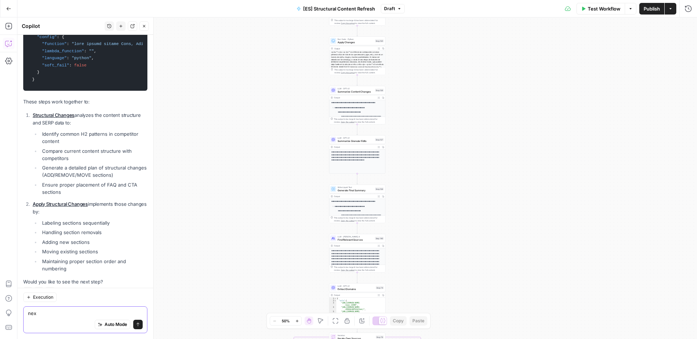
type textarea "next"
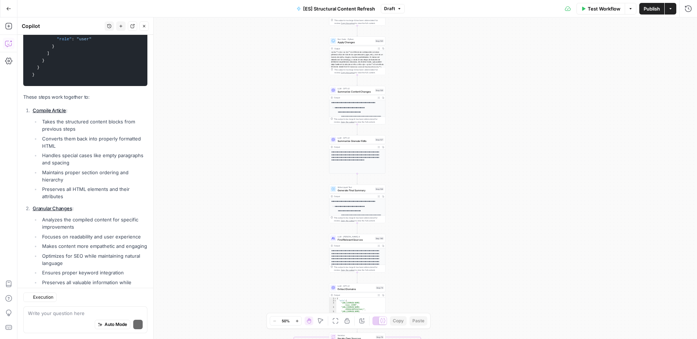
scroll to position [4982, 0]
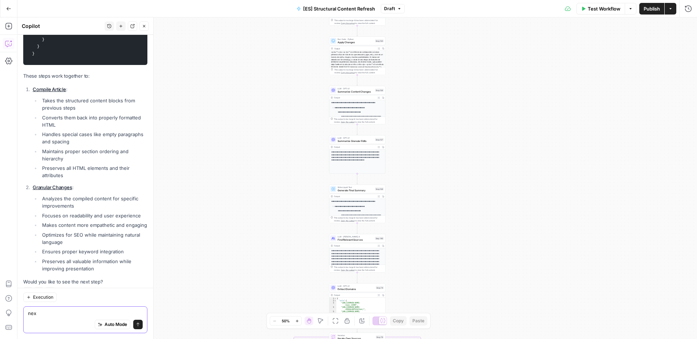
type textarea "next"
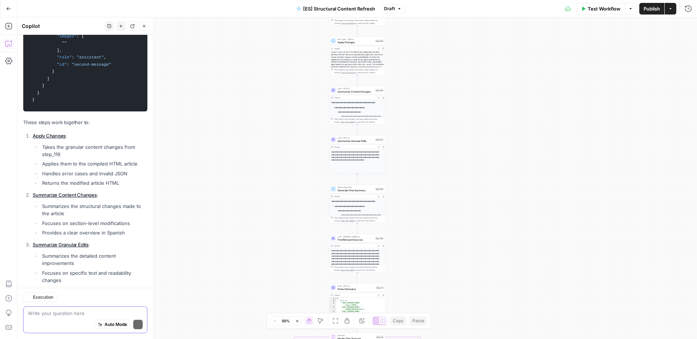
scroll to position [6428, 0]
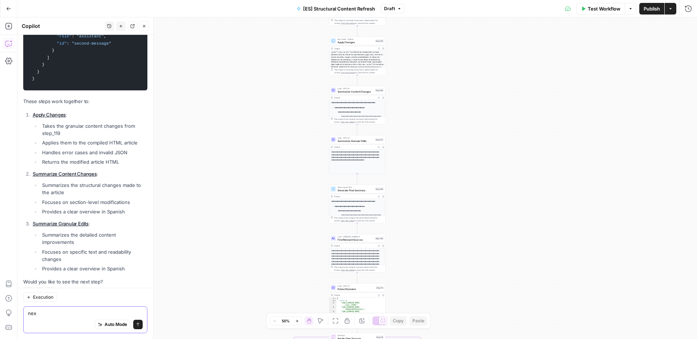
type textarea "nexy"
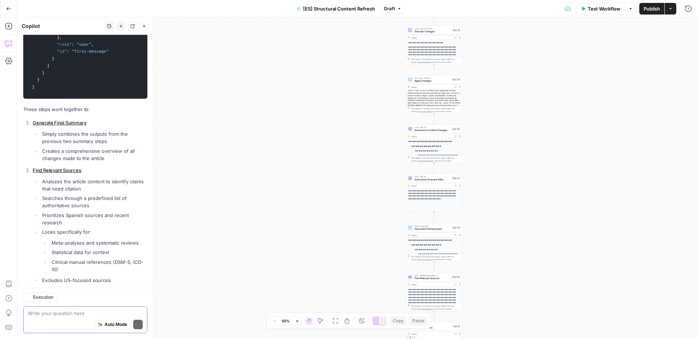
scroll to position [7292, 0]
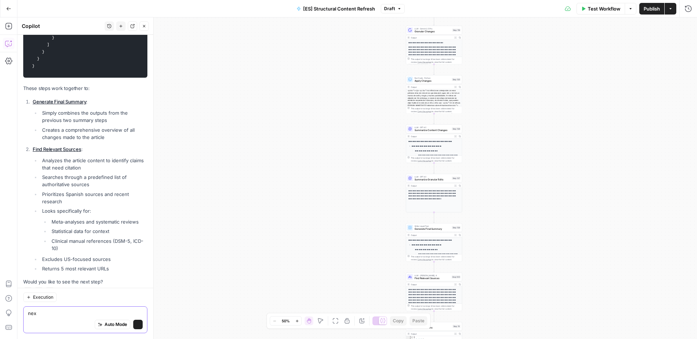
type textarea "next"
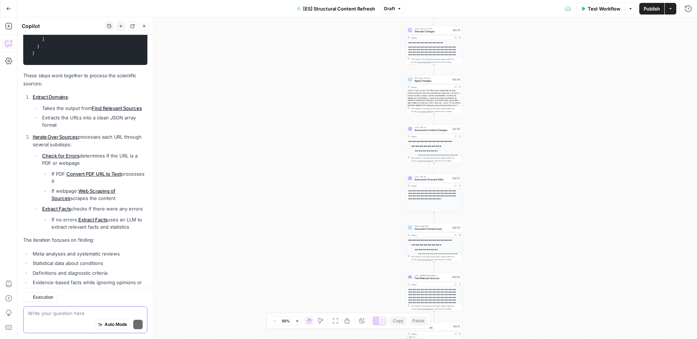
scroll to position [9215, 0]
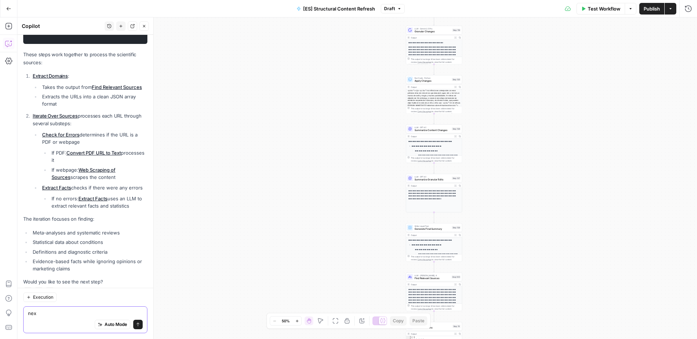
type textarea "next"
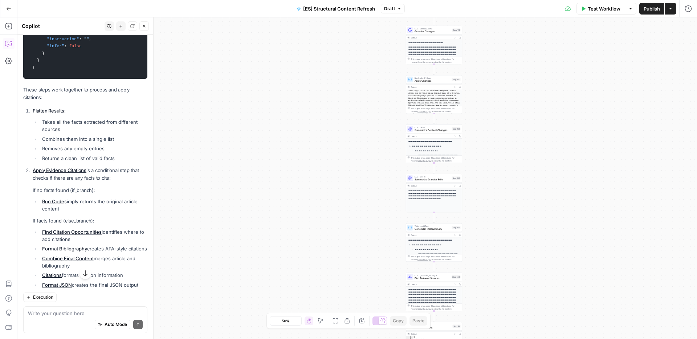
scroll to position [10831, 0]
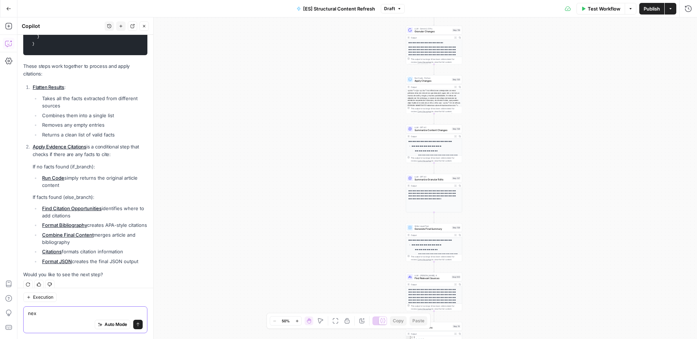
type textarea "next"
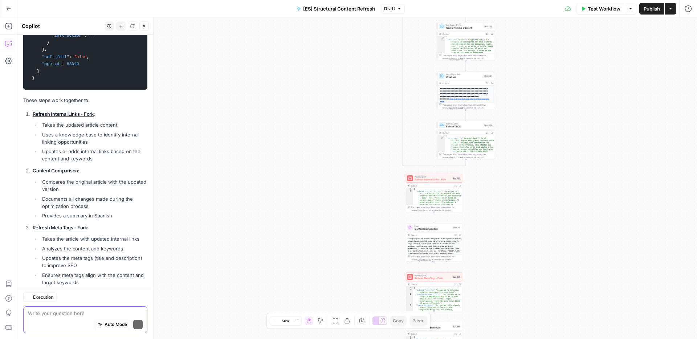
scroll to position [11961, 0]
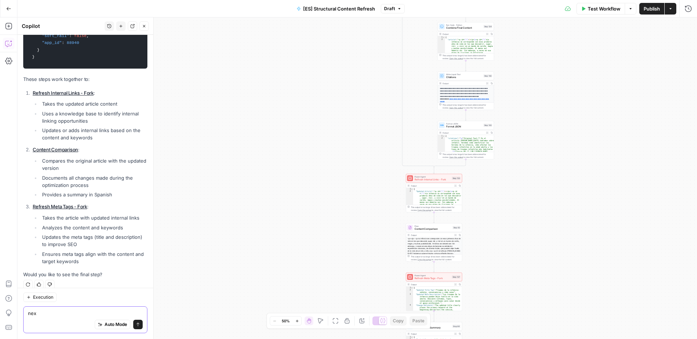
type textarea "next"
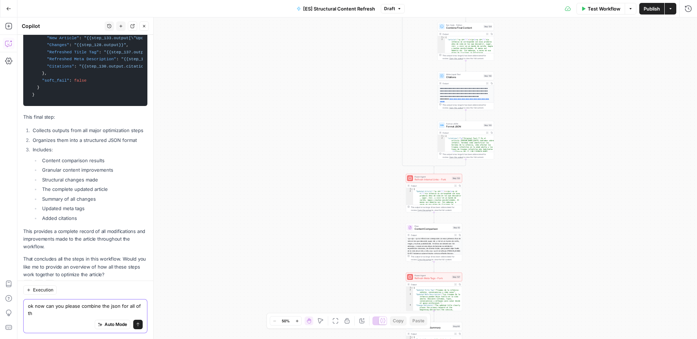
scroll to position [12433, 0]
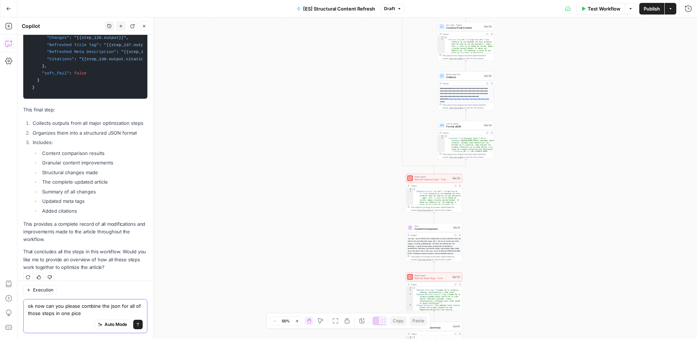
type textarea "ok now can you please combine the json for all of those steps in one pice?"
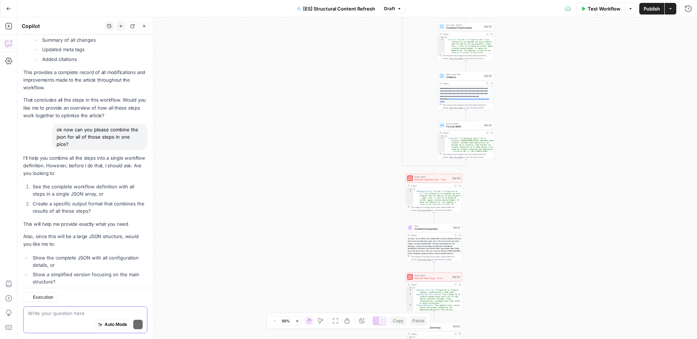
scroll to position [12606, 0]
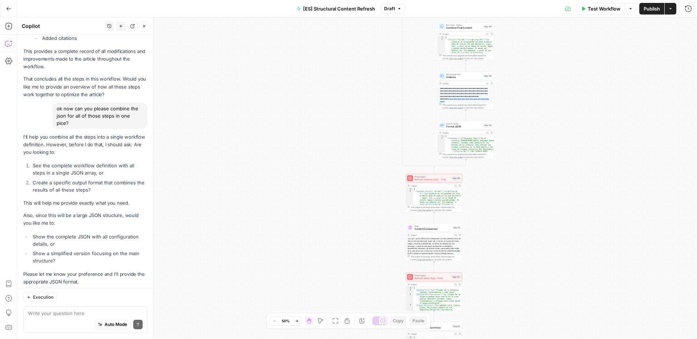
drag, startPoint x: 33, startPoint y: 151, endPoint x: 81, endPoint y: 160, distance: 48.7
click at [81, 162] on li "See the complete workflow definition with all steps in a single JSON array, or" at bounding box center [89, 169] width 117 height 15
copy li "See the complete workflow definition with all steps in a single JSON array"
click at [70, 314] on textarea at bounding box center [85, 313] width 115 height 7
paste textarea "See the complete workflow definition with all steps in a single JSON array"
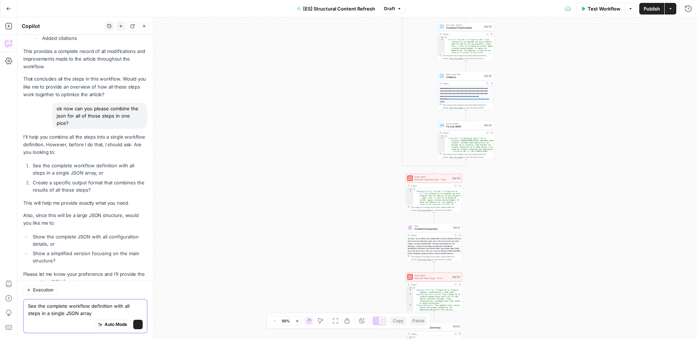
scroll to position [12613, 0]
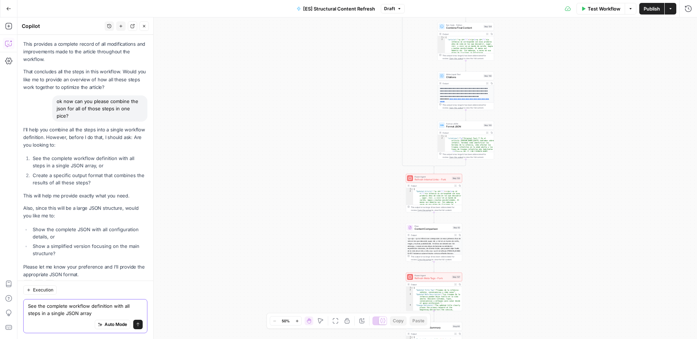
click at [83, 312] on textarea "See the complete workflow definition with all steps in a single JSON array" at bounding box center [85, 309] width 115 height 15
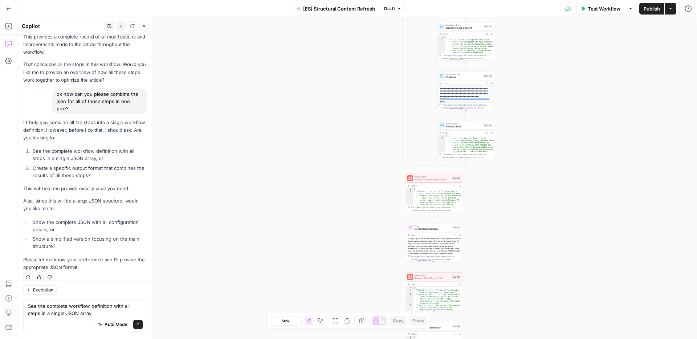
click at [62, 219] on li "Show the complete JSON with all configuration details, or" at bounding box center [89, 226] width 117 height 15
drag, startPoint x: 33, startPoint y: 207, endPoint x: 48, endPoint y: 214, distance: 16.7
click at [48, 219] on li "Show the complete JSON with all configuration details, or" at bounding box center [89, 226] width 117 height 15
copy li "Show the complete JSON with all configuration details"
click at [60, 316] on textarea "See the complete workflow definition with all steps in a single JSON array" at bounding box center [85, 309] width 115 height 15
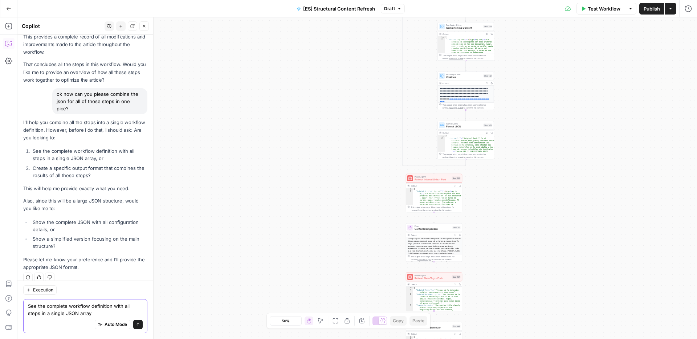
paste textarea "Show the complete JSON with all configuration details"
type textarea "See the complete workflow definition with all steps in a single JSON array Show…"
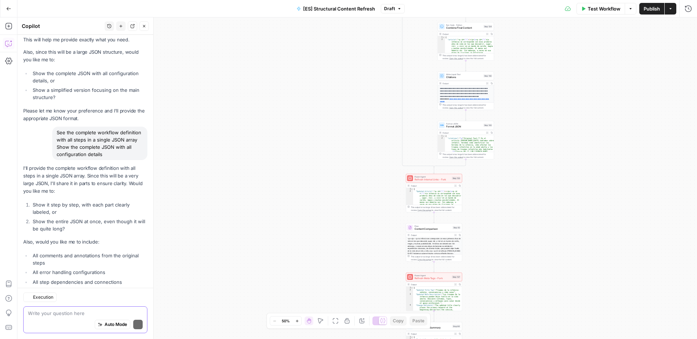
scroll to position [12791, 0]
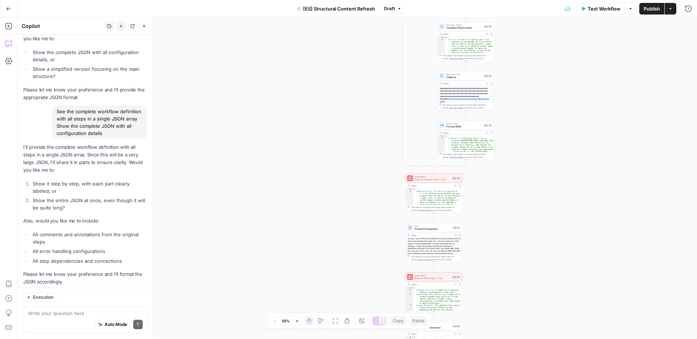
drag, startPoint x: 64, startPoint y: 196, endPoint x: 28, endPoint y: 186, distance: 37.4
click at [28, 186] on div "I'll provide the complete workflow definition with all steps in a single JSON a…" at bounding box center [85, 214] width 124 height 142
copy div "Show the entire JSON at once, even though it will be quite long?"
click at [36, 317] on div "Auto Mode Send" at bounding box center [85, 325] width 115 height 16
paste textarea "Show the entire JSON at once, even though it will be quite long?"
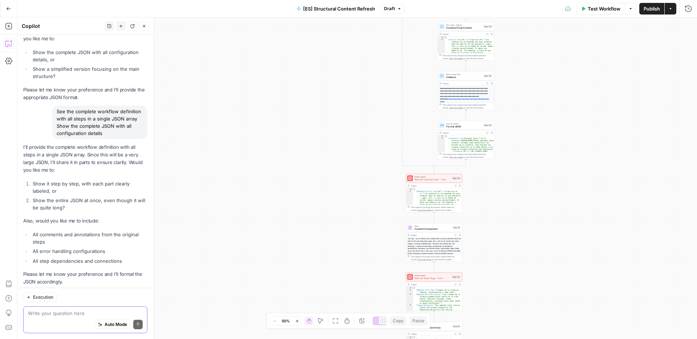
type textarea "Show the entire JSON at once, even though it will be quite long?"
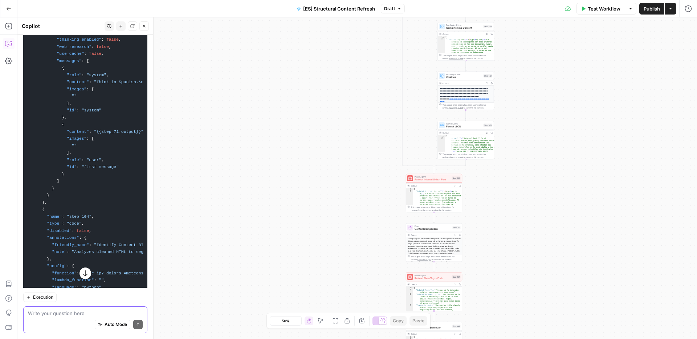
scroll to position [15647, 0]
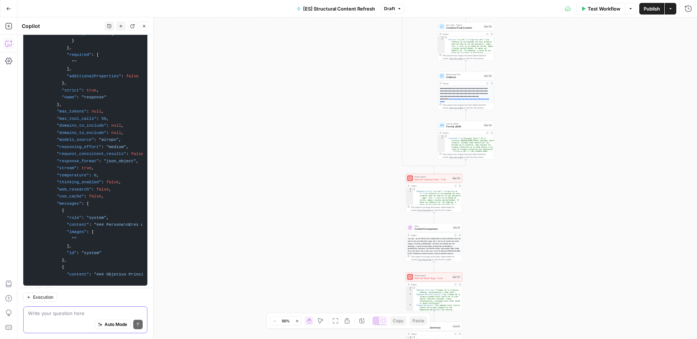
click at [77, 315] on textarea at bounding box center [85, 313] width 115 height 7
type textarea "you are done?"
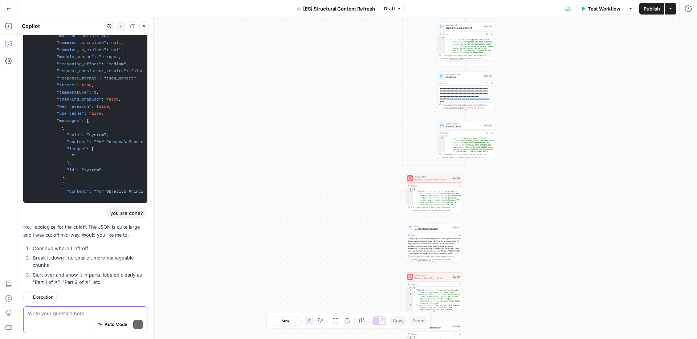
scroll to position [15750, 0]
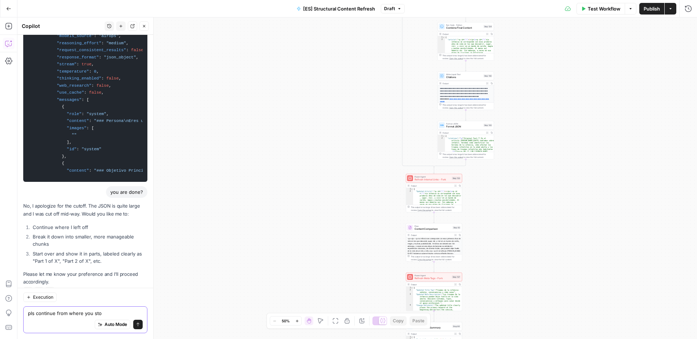
type textarea "pls continue from where you stop"
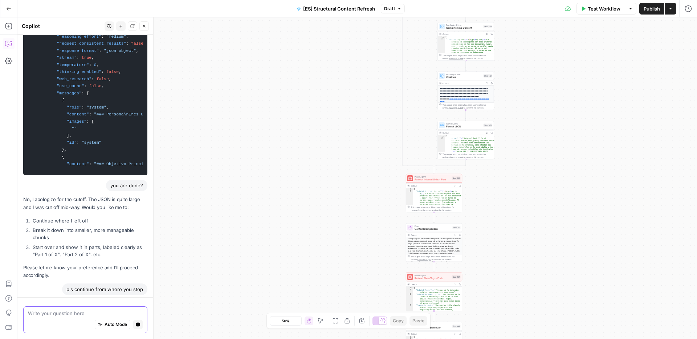
scroll to position [15749, 0]
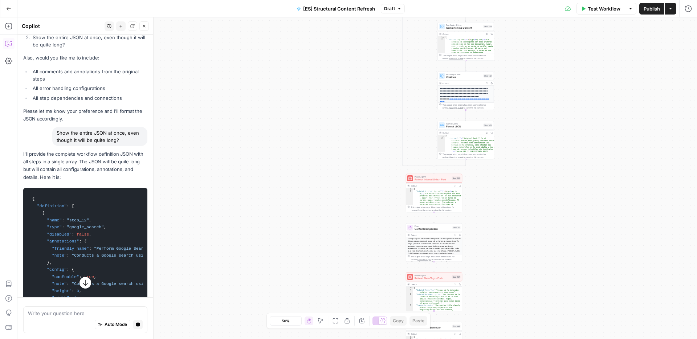
scroll to position [12986, 0]
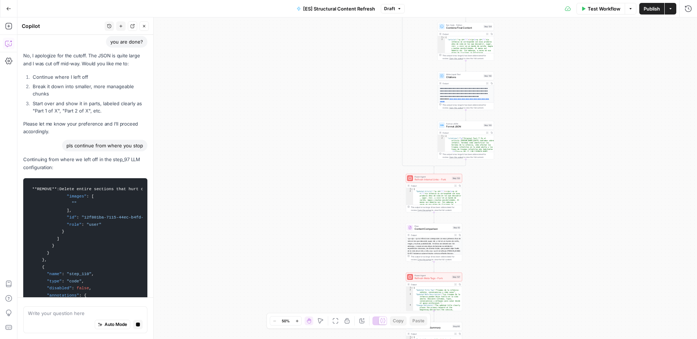
scroll to position [0, 11936]
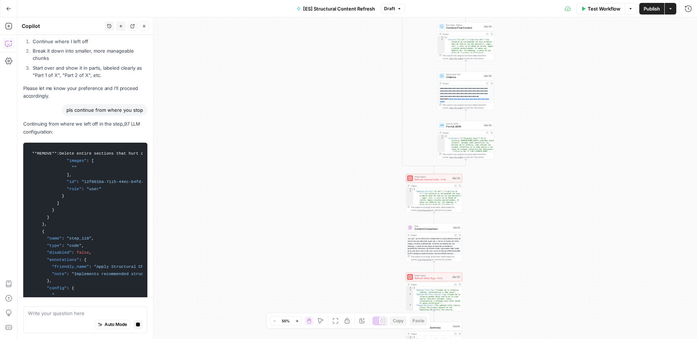
drag, startPoint x: 32, startPoint y: 149, endPoint x: 117, endPoint y: 95, distance: 101.0
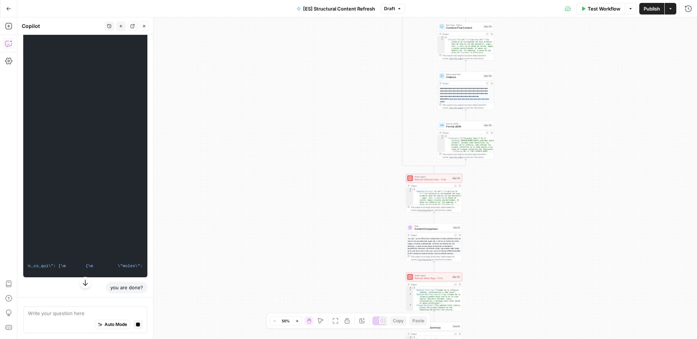
scroll to position [15763, 0]
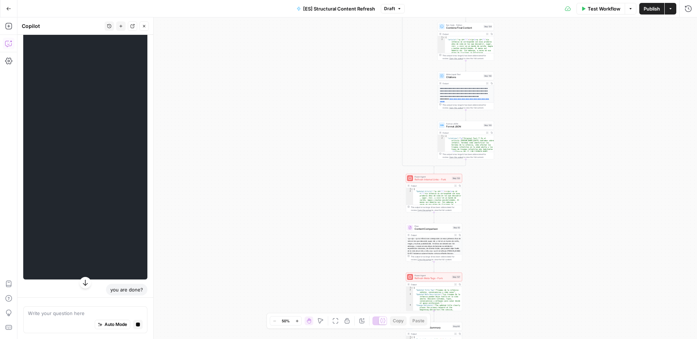
scroll to position [15325, 0]
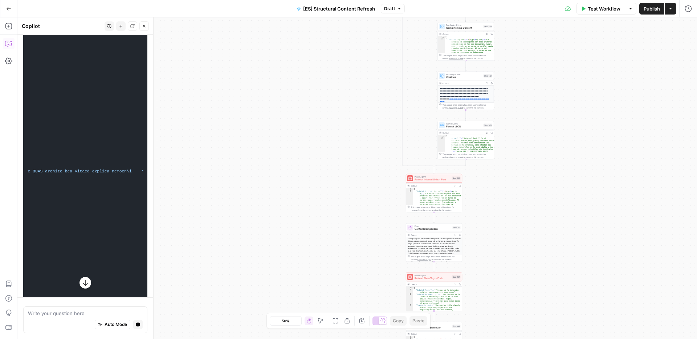
drag, startPoint x: 139, startPoint y: 142, endPoint x: 37, endPoint y: -7, distance: 180.5
click at [37, 0] on html "Unobravo New Home Browse Your Data Usage Settings Recent Grids Write Informatio…" at bounding box center [348, 169] width 697 height 339
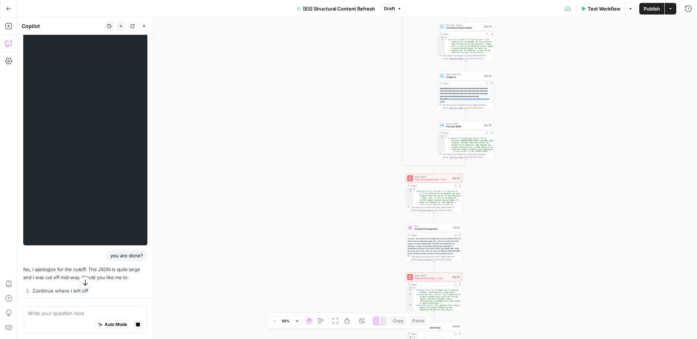
scroll to position [15732, 0]
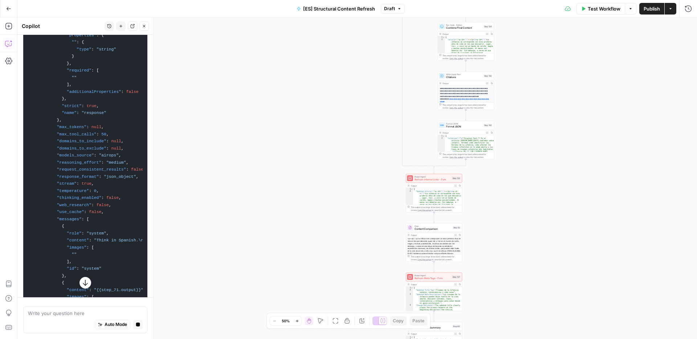
scroll to position [14705, 0]
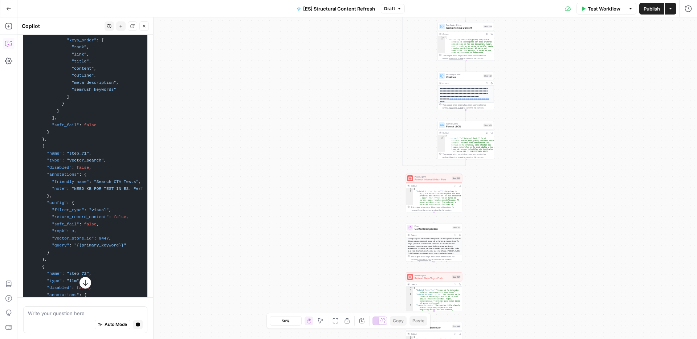
click at [63, 123] on span ""soft_fail"" at bounding box center [65, 125] width 27 height 4
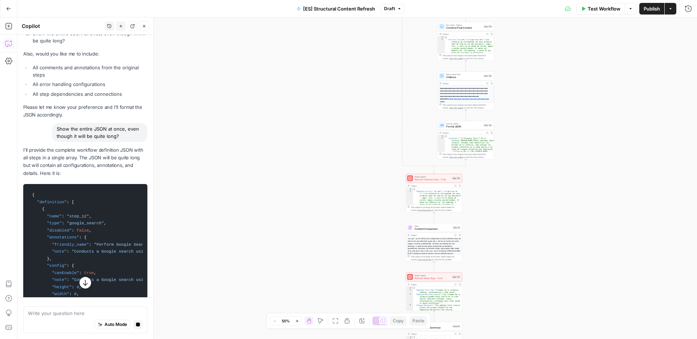
scroll to position [12938, 0]
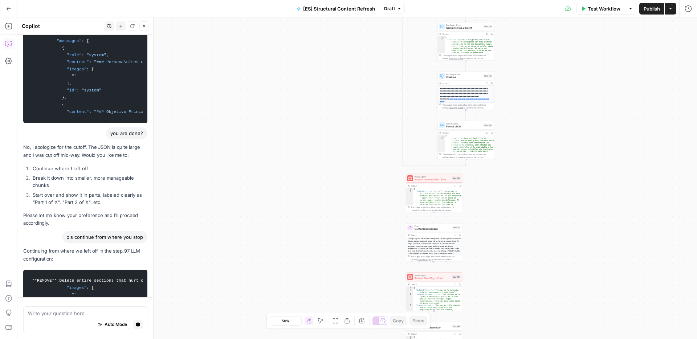
scroll to position [15715, 0]
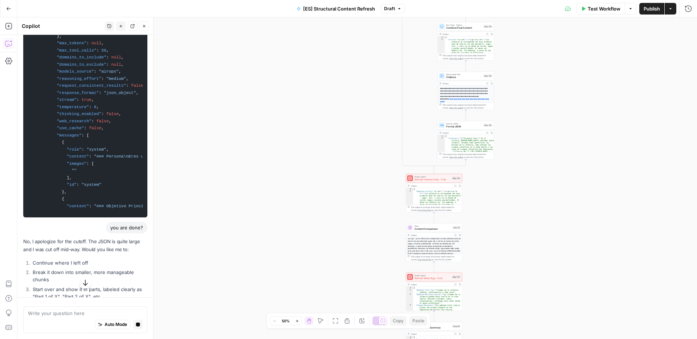
drag, startPoint x: 32, startPoint y: 200, endPoint x: 92, endPoint y: 226, distance: 65.9
copy div "{ "definition" : [ { "name" : "step_12" , "type" : "google_search" , "disabled"…"
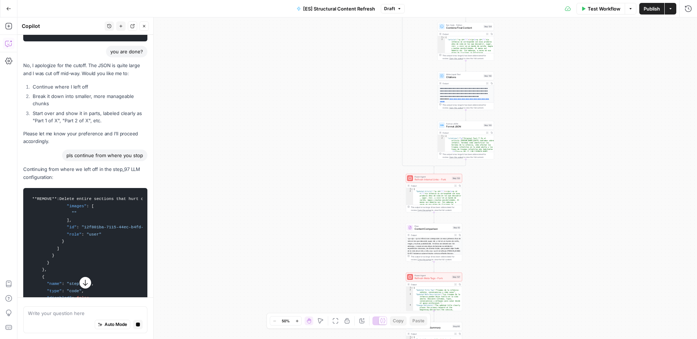
scroll to position [15903, 0]
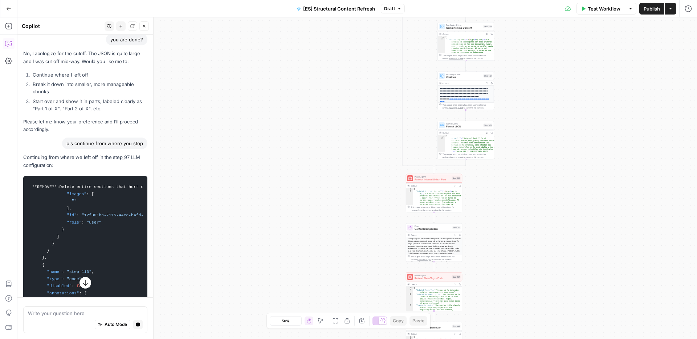
click at [90, 184] on code "**REMOVE** : Delete entire sections that hurt competitiveness\n- Requires : `se…" at bounding box center [85, 311] width 115 height 263
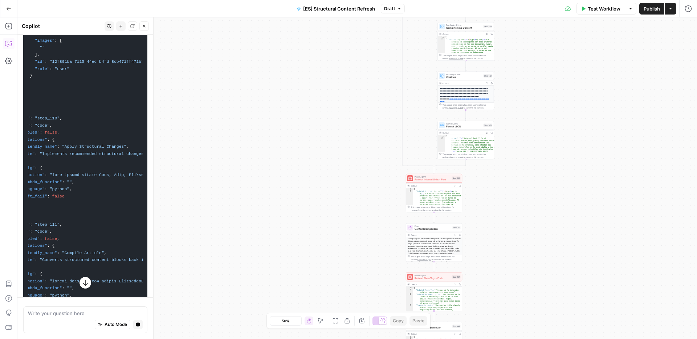
scroll to position [0, 0]
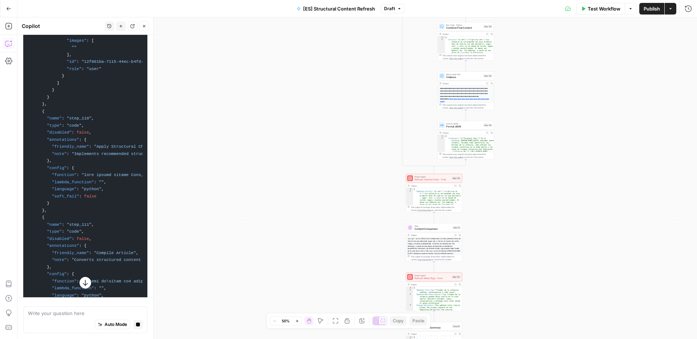
drag, startPoint x: 65, startPoint y: 157, endPoint x: 4, endPoint y: 296, distance: 151.0
click at [0, 300] on body "Unobravo New Home Browse Your Data Usage Settings Recent Grids Write Informatio…" at bounding box center [348, 169] width 697 height 339
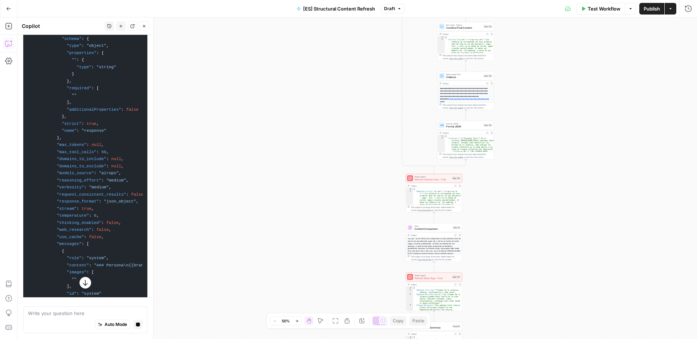
scroll to position [16474, 0]
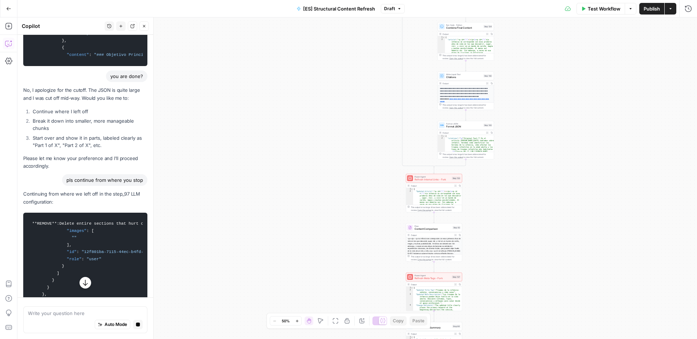
scroll to position [15904, 0]
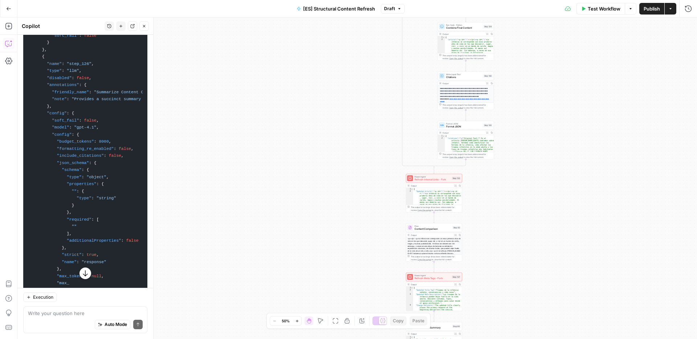
scroll to position [16906, 0]
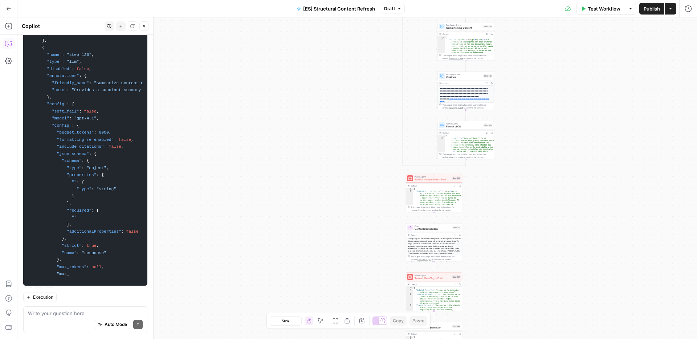
click at [72, 319] on div "Auto Mode Send" at bounding box center [85, 325] width 115 height 16
click at [72, 318] on div "Auto Mode Send" at bounding box center [85, 325] width 115 height 16
type textarea "are yoo done?"
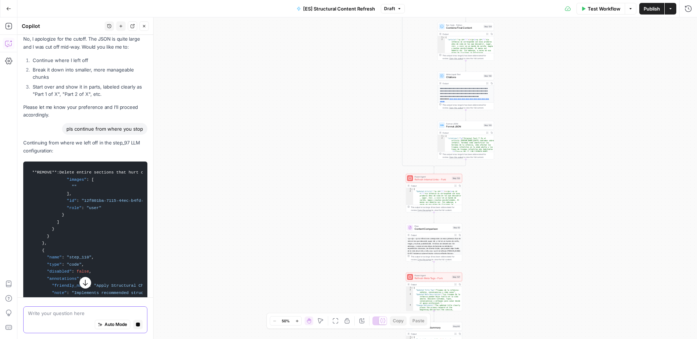
scroll to position [15916, 0]
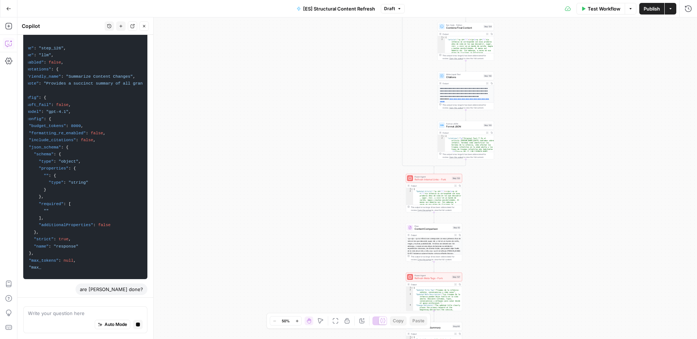
scroll to position [0, 0]
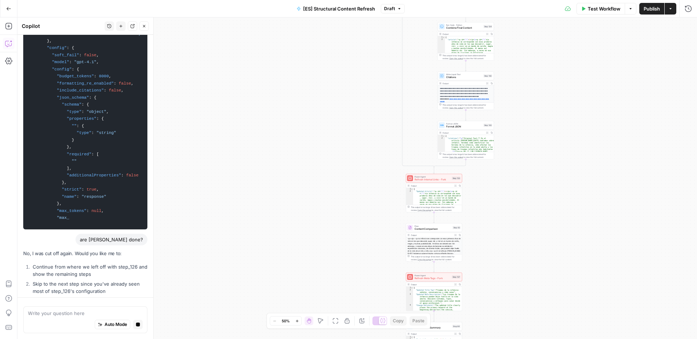
drag, startPoint x: 66, startPoint y: 167, endPoint x: 109, endPoint y: 241, distance: 85.4
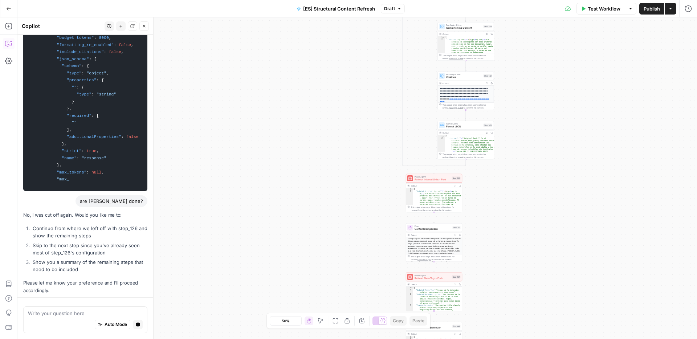
copy div ""images" : [ "" ] , "id" : "12f801ba-7115-44ec-b4fd-8cb471ff471b" , "role" : "u…"
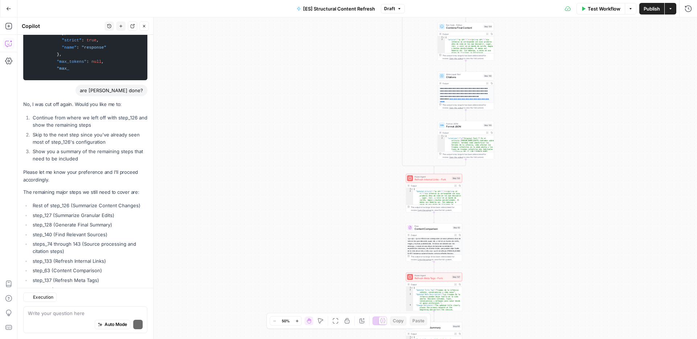
scroll to position [17133, 0]
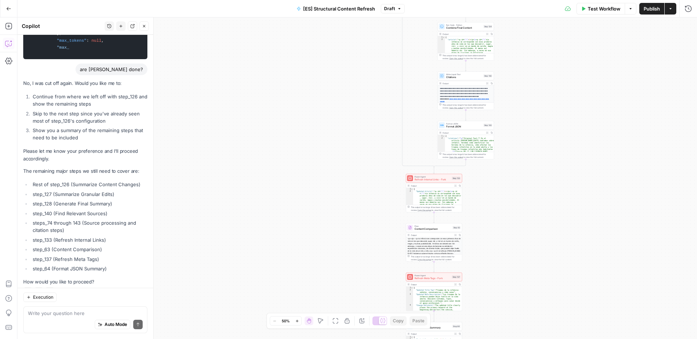
click at [99, 147] on p "Please let me know your preference and I'll proceed accordingly." at bounding box center [85, 154] width 124 height 15
click at [61, 318] on div "Auto Mode Send" at bounding box center [85, 325] width 115 height 16
type textarea "contitune from where you left"
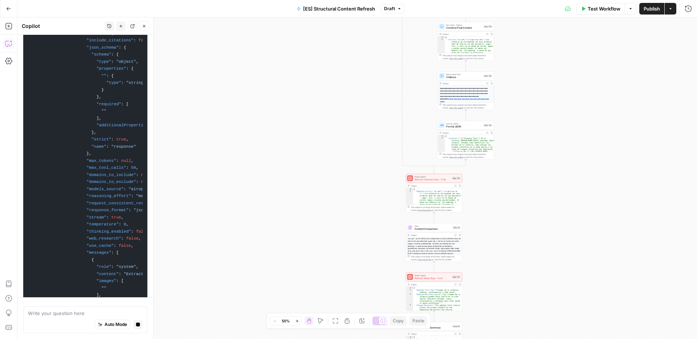
scroll to position [19874, 0]
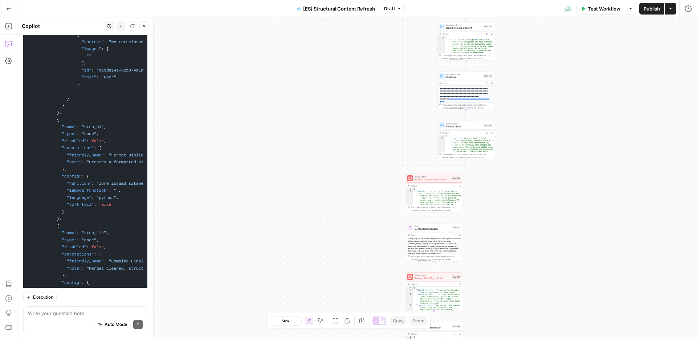
scroll to position [20957, 0]
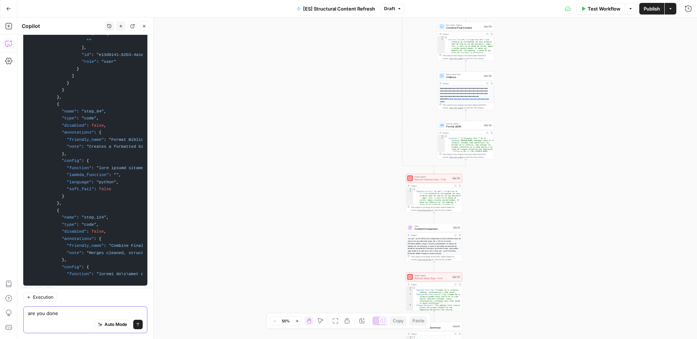
type textarea "are you done?"
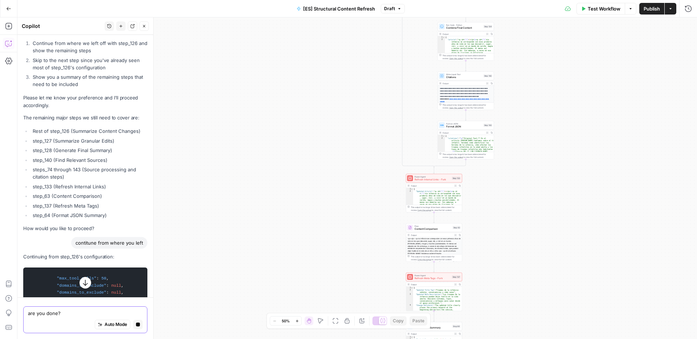
scroll to position [17219, 0]
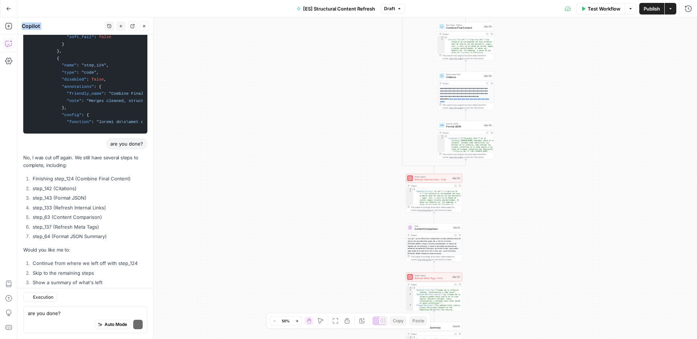
scroll to position [21123, 0]
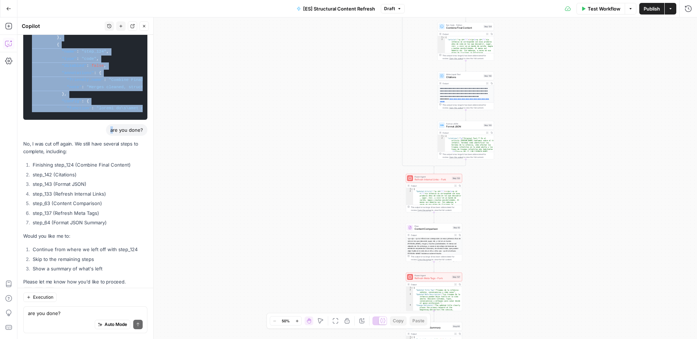
drag, startPoint x: 55, startPoint y: 229, endPoint x: 112, endPoint y: 117, distance: 125.5
copy code ""max_tool_calls" : 50 , "domains_to_include" : null , "domains_to_exclude" : nu…"
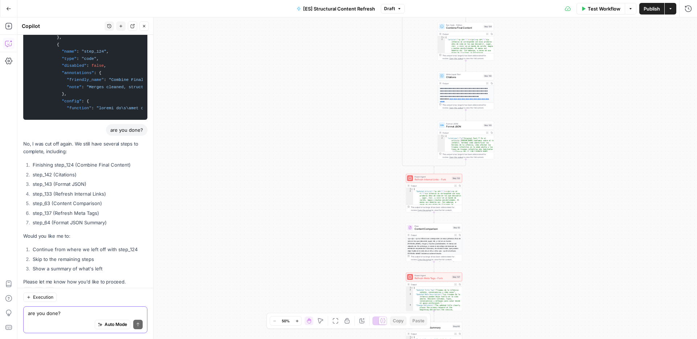
click at [65, 315] on textarea "are you done?" at bounding box center [85, 313] width 115 height 7
type textarea "pls contutine from where you arrrive"
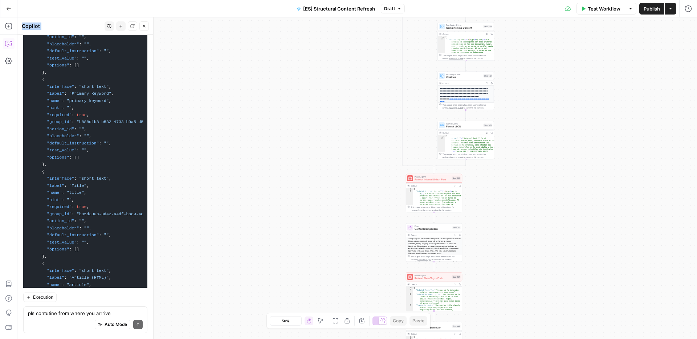
scroll to position [23618, 0]
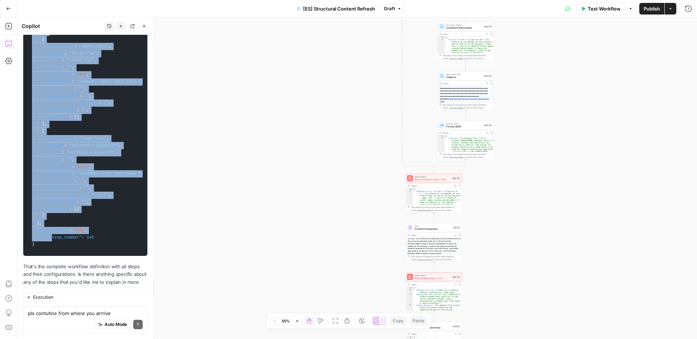
drag, startPoint x: 52, startPoint y: 210, endPoint x: 53, endPoint y: 225, distance: 14.6
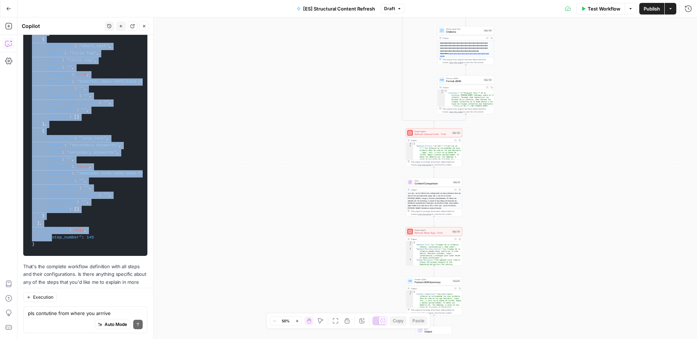
click at [49, 235] on span ""next_step_number"" at bounding box center [59, 237] width 45 height 4
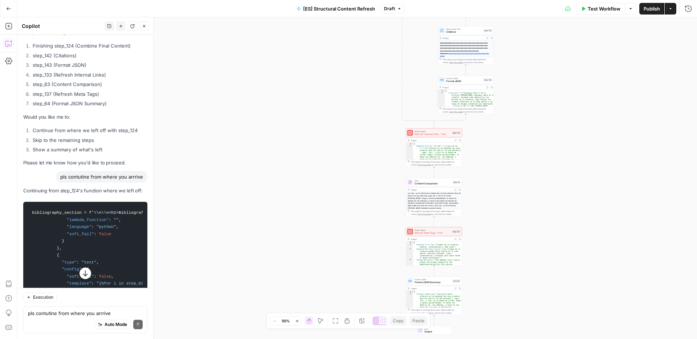
scroll to position [21274, 0]
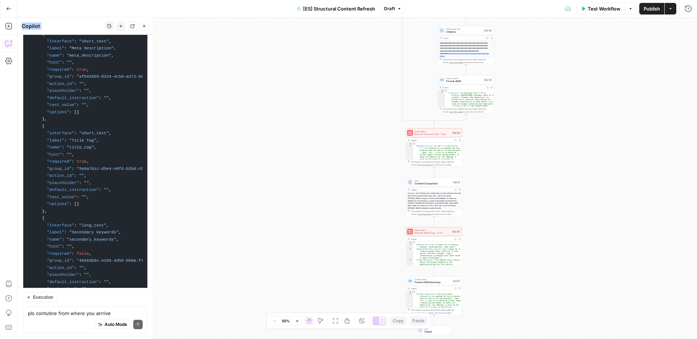
scroll to position [23618, 0]
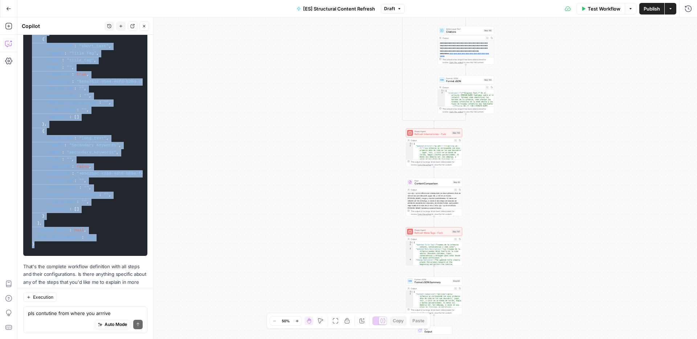
drag, startPoint x: 51, startPoint y: 163, endPoint x: 41, endPoint y: 240, distance: 77.6
copy code "loremipsumdo_sitamet = c'\\a\\e<s7>Doeiusmodtem</i5>\\u<lab etdol=\ "magnaaliqu…"
click at [11, 8] on span "Go Back" at bounding box center [11, 8] width 0 height 0
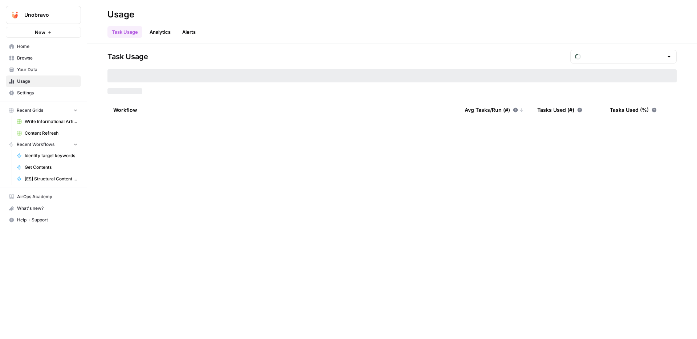
type input "August Tasks"
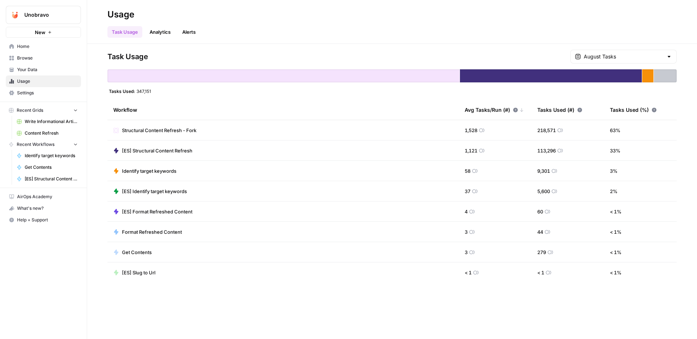
click at [157, 151] on span "[ES] Structural Content Refresh" at bounding box center [157, 150] width 70 height 7
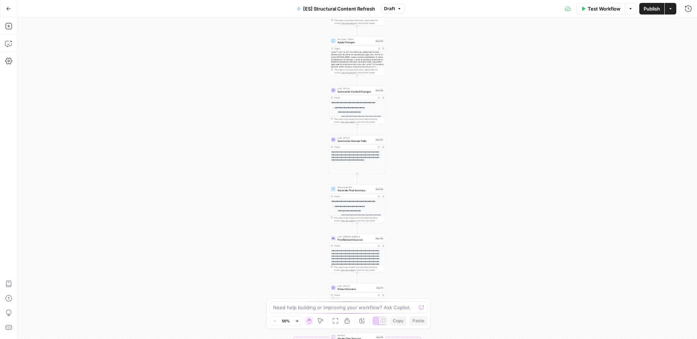
click at [353, 10] on span "[ES] Structural Content Refresh" at bounding box center [339, 8] width 72 height 7
click at [112, 56] on input "[ES] Structural Content Refresh" at bounding box center [85, 54] width 121 height 7
click at [8, 7] on icon "button" at bounding box center [8, 8] width 5 height 5
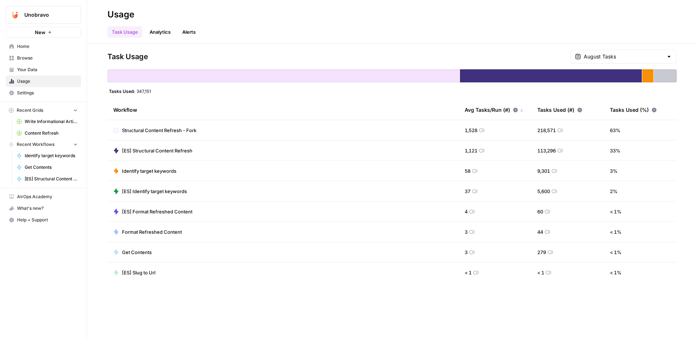
click at [49, 121] on span "Write Informational Article" at bounding box center [51, 121] width 53 height 7
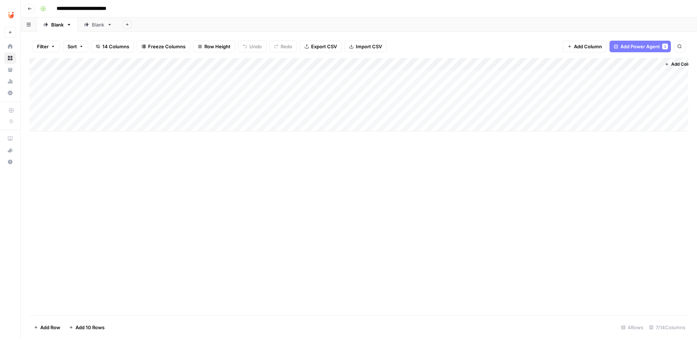
click at [29, 8] on icon "button" at bounding box center [30, 9] width 4 height 4
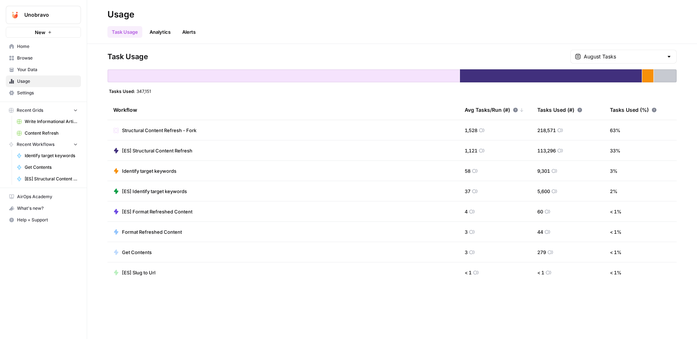
click at [32, 42] on link "Home" at bounding box center [43, 47] width 75 height 12
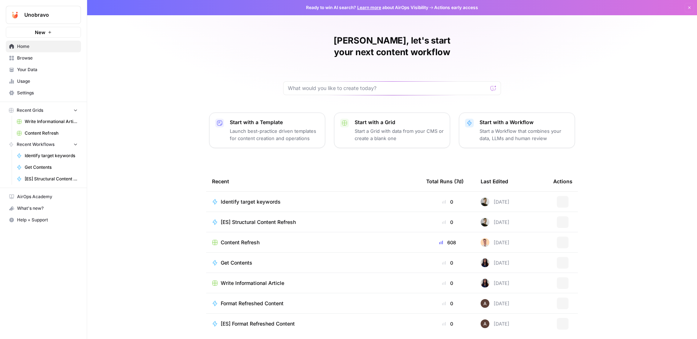
click at [29, 58] on span "Browse" at bounding box center [47, 58] width 61 height 7
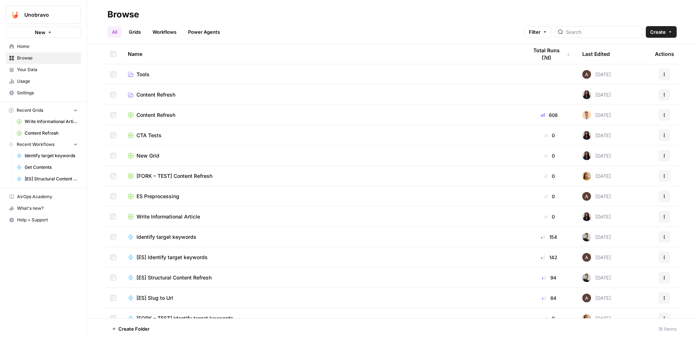
click at [174, 32] on link "Workflows" at bounding box center [164, 32] width 33 height 12
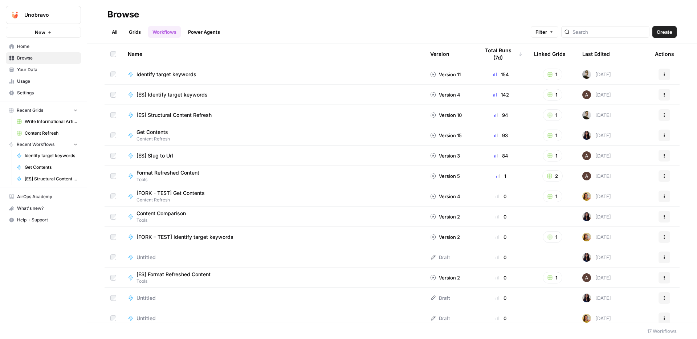
click at [666, 73] on icon "button" at bounding box center [664, 74] width 4 height 4
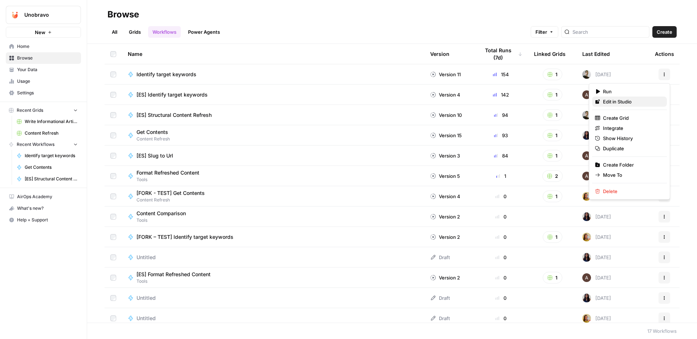
click at [641, 99] on span "Edit in Studio" at bounding box center [632, 101] width 58 height 7
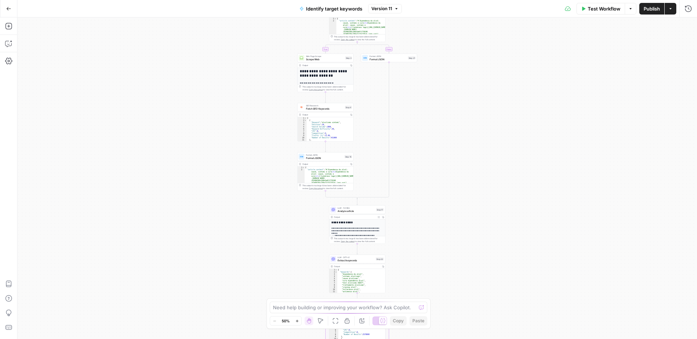
click at [8, 8] on icon "button" at bounding box center [8, 8] width 5 height 5
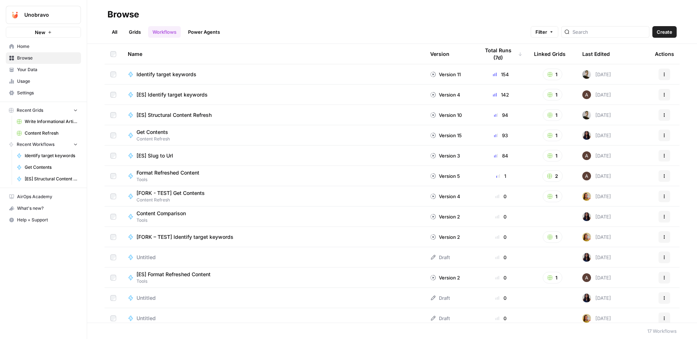
click at [667, 74] on button "Actions" at bounding box center [665, 75] width 12 height 12
click at [28, 81] on span "Usage" at bounding box center [47, 81] width 61 height 7
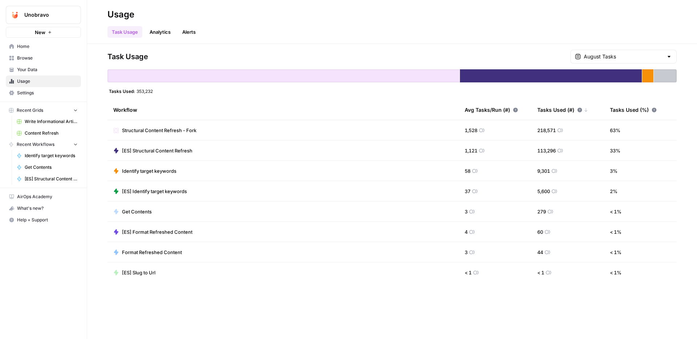
click at [42, 43] on span "Home" at bounding box center [47, 46] width 61 height 7
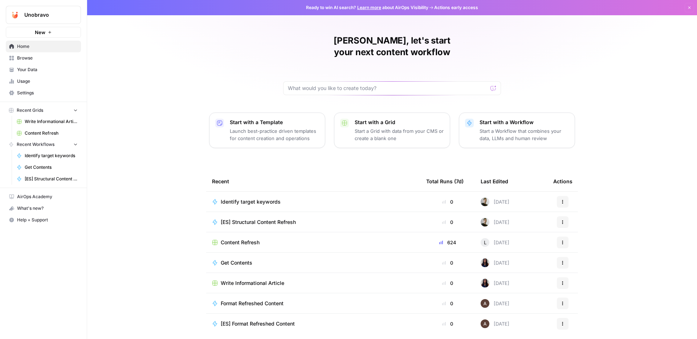
click at [35, 68] on span "Your Data" at bounding box center [47, 69] width 61 height 7
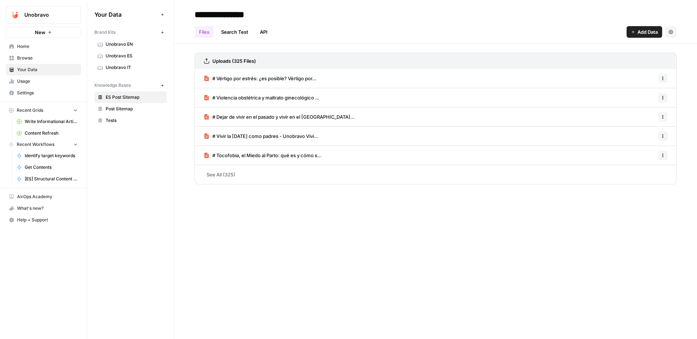
click at [34, 58] on span "Browse" at bounding box center [47, 58] width 61 height 7
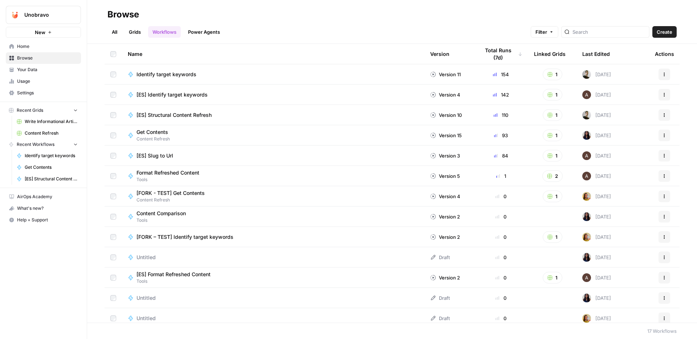
scroll to position [87, 0]
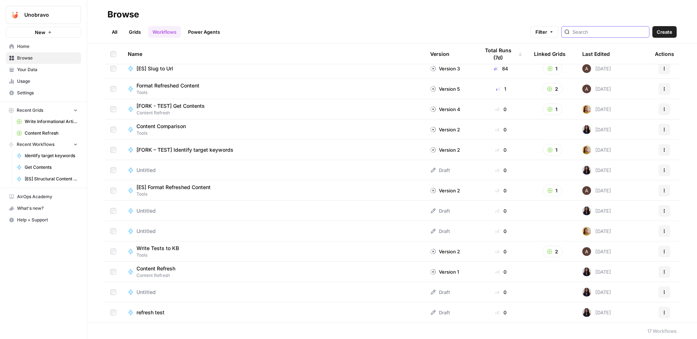
type input "Refresh Internal Links"
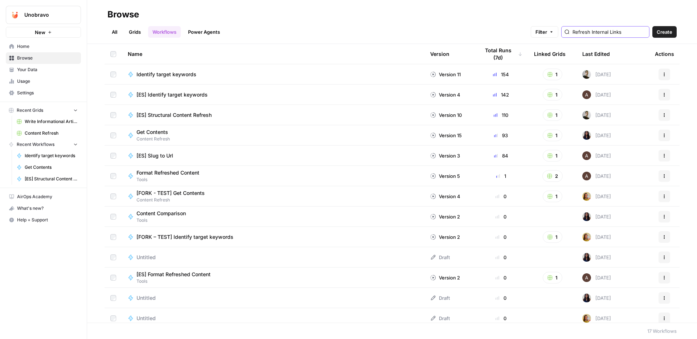
scroll to position [0, 2]
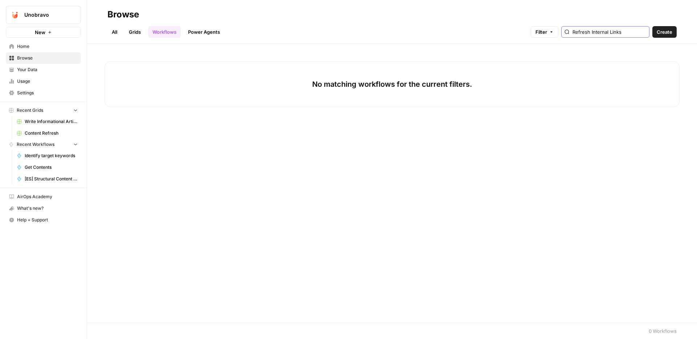
drag, startPoint x: 609, startPoint y: 32, endPoint x: 560, endPoint y: 27, distance: 49.3
click at [0, 0] on div "Filter Refresh Internal Links" at bounding box center [0, 0] width 0 height 0
type input "Internal Links"
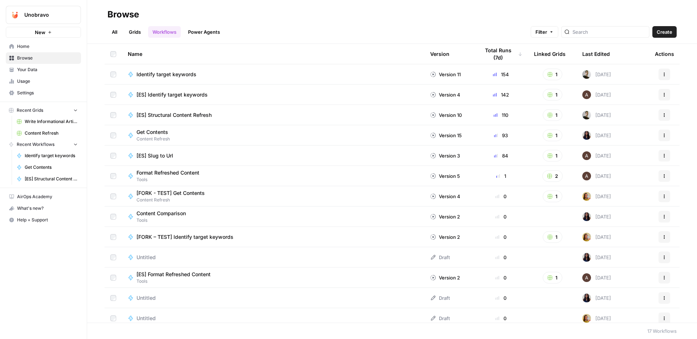
click at [209, 29] on link "Power Agents" at bounding box center [204, 32] width 41 height 12
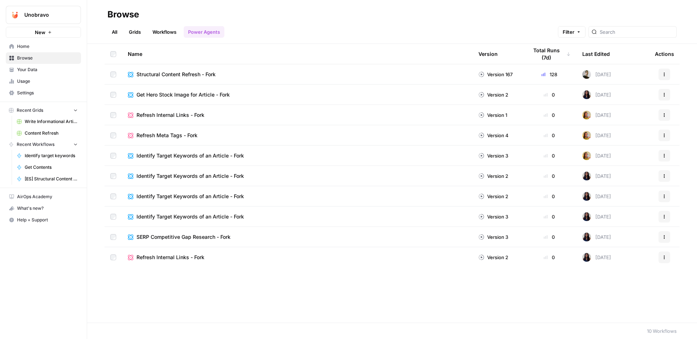
click at [172, 113] on span "Refresh Internal Links - Fork" at bounding box center [171, 114] width 68 height 7
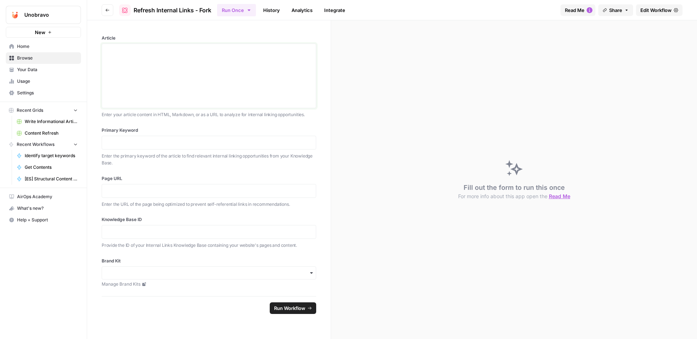
click at [141, 60] on div at bounding box center [208, 76] width 205 height 58
click at [108, 11] on icon "button" at bounding box center [107, 10] width 4 height 4
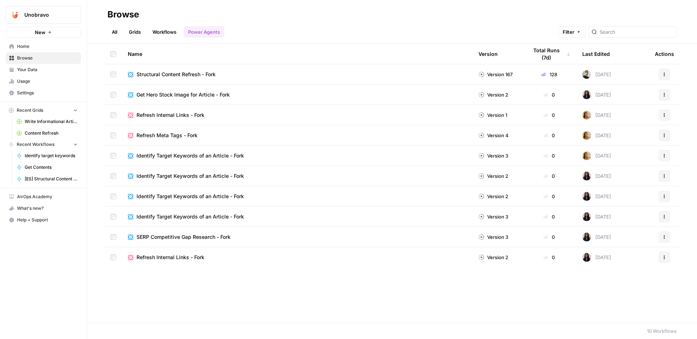
click at [168, 115] on span "Refresh Internal Links - Fork" at bounding box center [171, 114] width 68 height 7
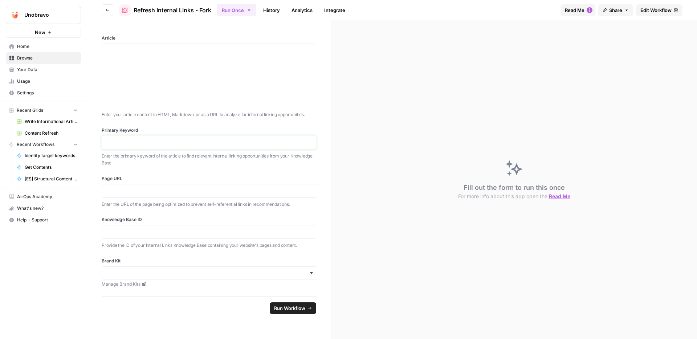
click at [152, 141] on p at bounding box center [208, 142] width 205 height 7
click at [139, 192] on p at bounding box center [208, 190] width 205 height 7
click at [199, 196] on div "**********" at bounding box center [209, 191] width 215 height 14
click at [198, 194] on p "**********" at bounding box center [208, 190] width 205 height 7
drag, startPoint x: 262, startPoint y: 192, endPoint x: 78, endPoint y: 182, distance: 184.3
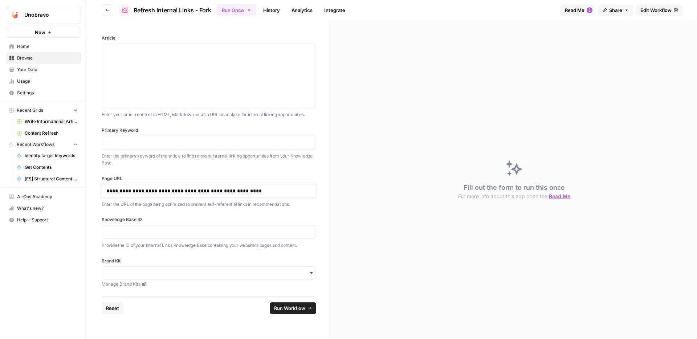
click at [79, 182] on div "**********" at bounding box center [348, 169] width 697 height 339
click at [198, 189] on link "**********" at bounding box center [183, 190] width 155 height 5
click at [176, 229] on p at bounding box center [208, 231] width 205 height 7
click at [150, 54] on div at bounding box center [208, 76] width 205 height 58
click at [157, 66] on div at bounding box center [208, 76] width 205 height 58
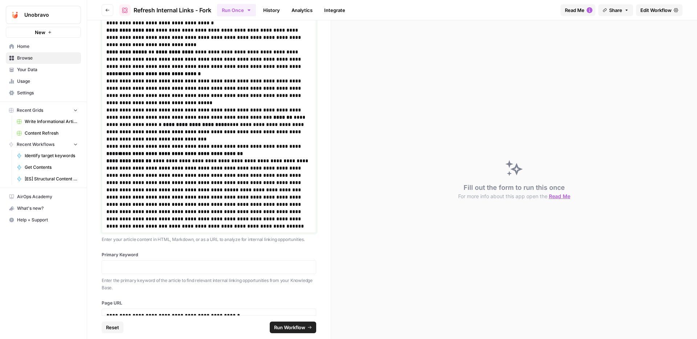
scroll to position [706, 0]
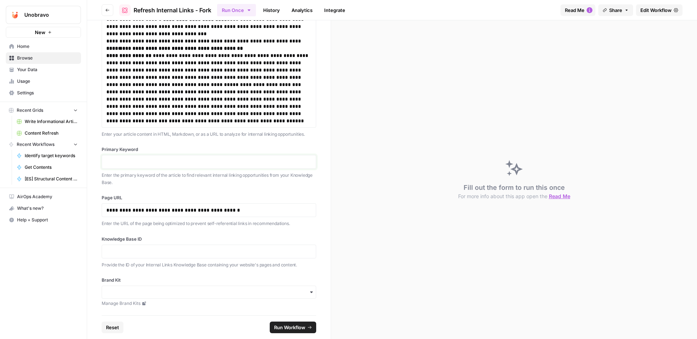
click at [162, 159] on p at bounding box center [208, 161] width 205 height 7
click at [137, 250] on p at bounding box center [208, 251] width 205 height 7
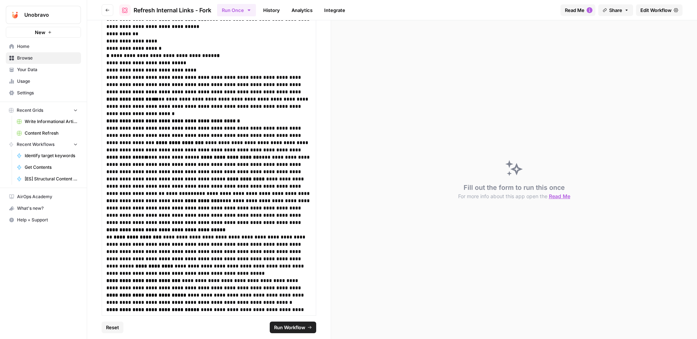
scroll to position [0, 0]
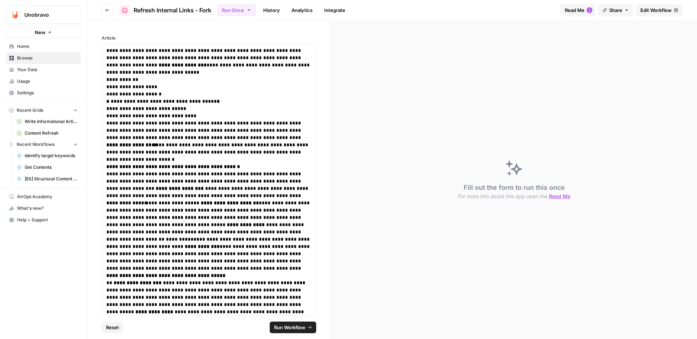
drag, startPoint x: 214, startPoint y: 12, endPoint x: 134, endPoint y: 11, distance: 79.5
click at [134, 11] on header "Go back Refresh Internal Links - Fork Run Once History Analytics Integrate Read…" at bounding box center [392, 10] width 610 height 20
copy span "Refresh Internal Links - Fork"
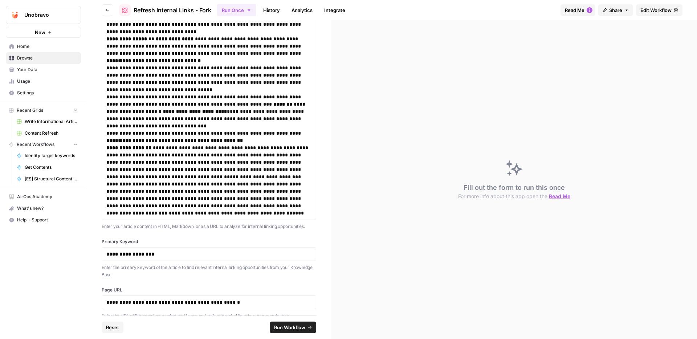
scroll to position [706, 0]
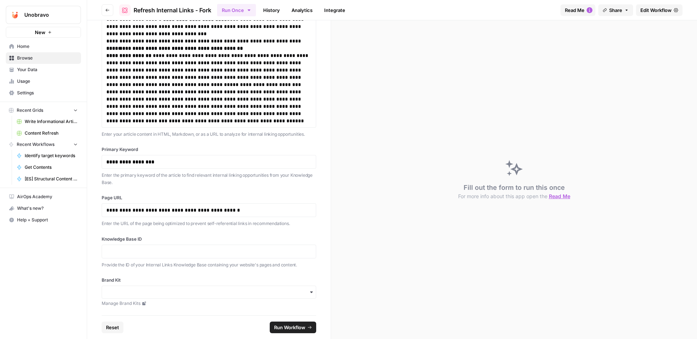
click at [297, 327] on span "Run Workflow" at bounding box center [289, 327] width 31 height 7
click at [279, 252] on p at bounding box center [208, 251] width 205 height 7
click at [135, 269] on div "**********" at bounding box center [209, 167] width 244 height 295
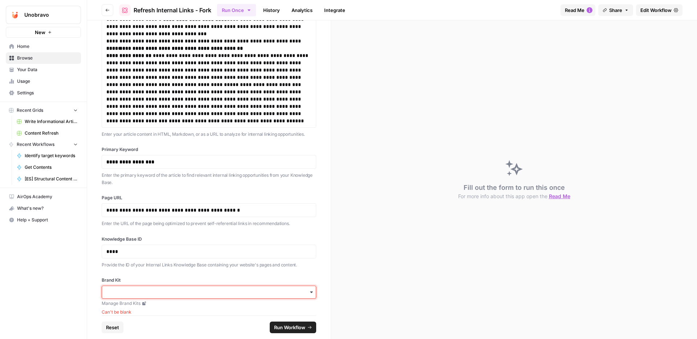
click at [134, 291] on input "Brand Kit" at bounding box center [208, 292] width 205 height 7
click at [145, 273] on div "Unobravo IT" at bounding box center [209, 273] width 214 height 14
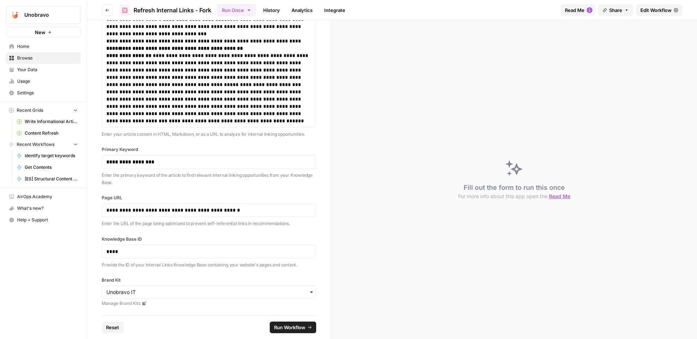
click at [282, 328] on span "Run Workflow" at bounding box center [289, 327] width 31 height 7
click at [155, 254] on p "****" at bounding box center [208, 251] width 205 height 7
click at [285, 325] on span "Run Workflow" at bounding box center [289, 327] width 31 height 7
click at [410, 235] on div "Running step 5 of 10 ( Links Recommendations )" at bounding box center [514, 179] width 366 height 319
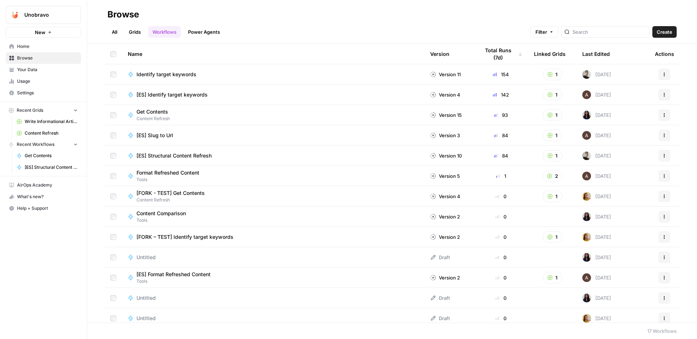
click at [55, 69] on span "Your Data" at bounding box center [47, 69] width 61 height 7
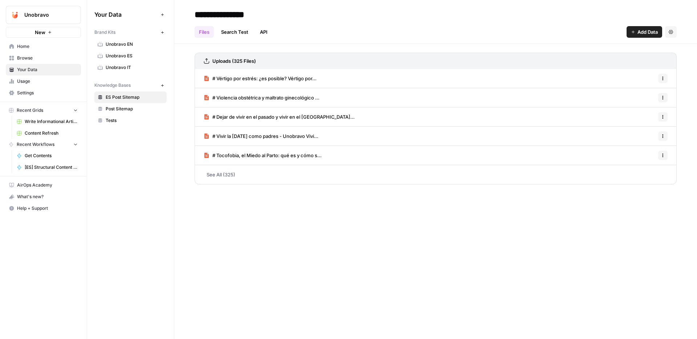
click at [121, 68] on span "Unobravo IT" at bounding box center [135, 67] width 58 height 7
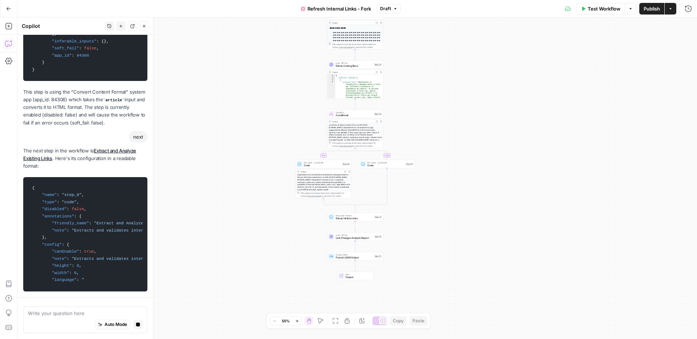
scroll to position [222, 0]
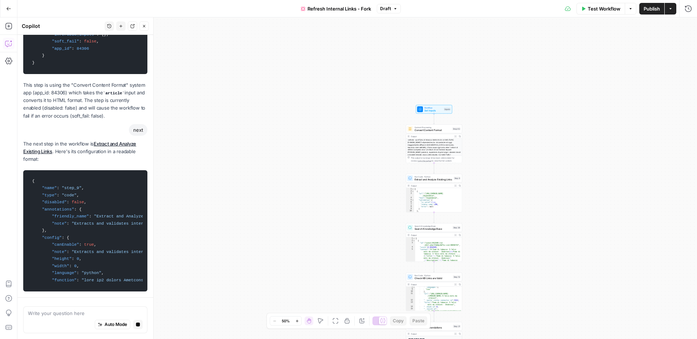
click at [139, 128] on div "next" at bounding box center [138, 130] width 19 height 12
copy div "next"
click at [63, 314] on textarea at bounding box center [85, 313] width 115 height 7
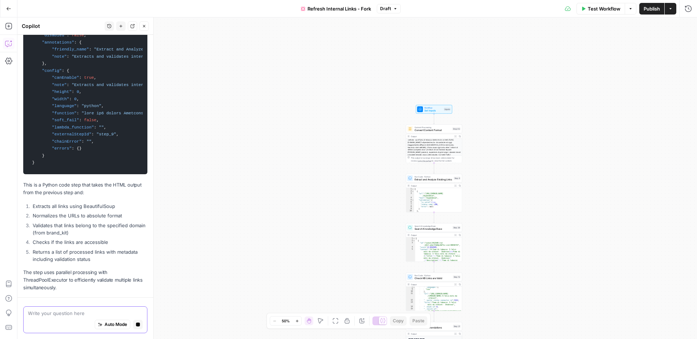
scroll to position [410, 0]
paste textarea "next"
type textarea "next"
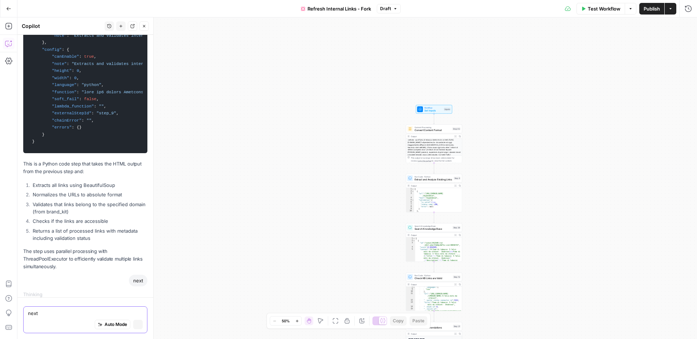
scroll to position [416, 0]
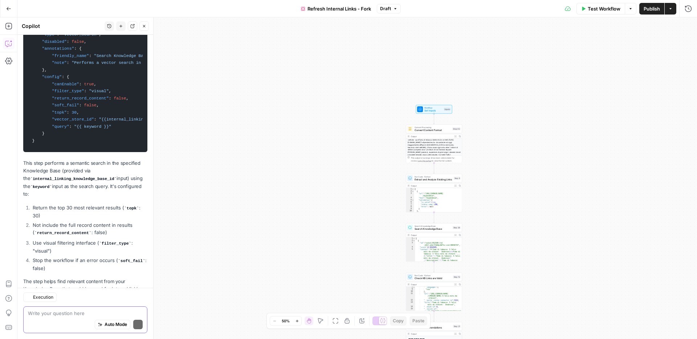
paste textarea "next"
type textarea "next"
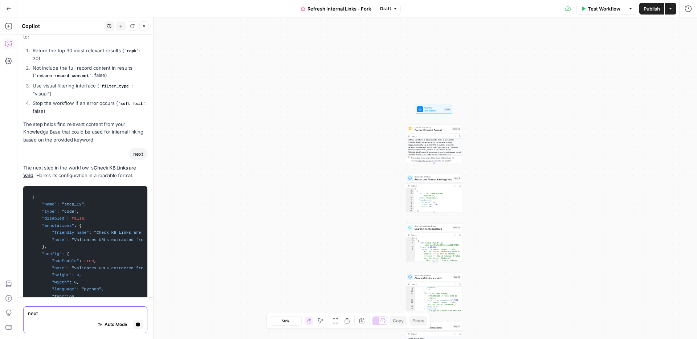
scroll to position [878, 0]
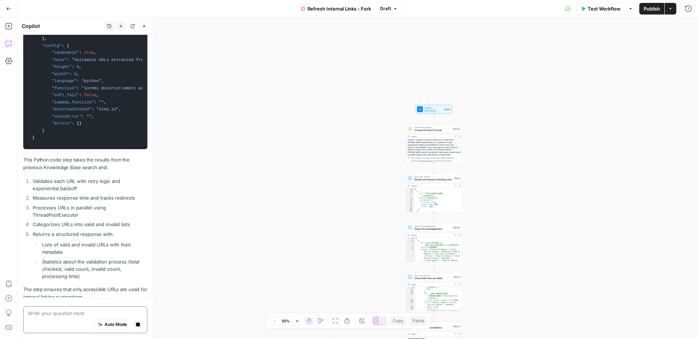
paste textarea "next"
type textarea "next"
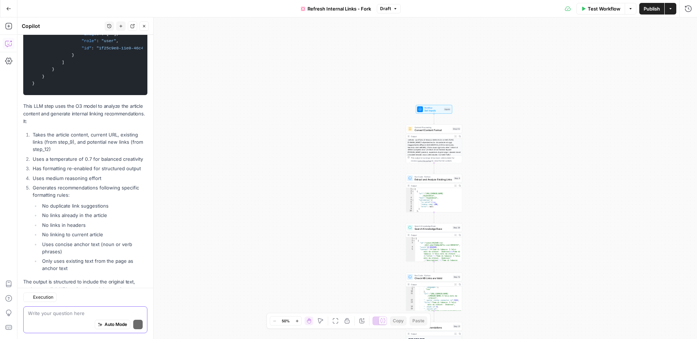
scroll to position [1705, 0]
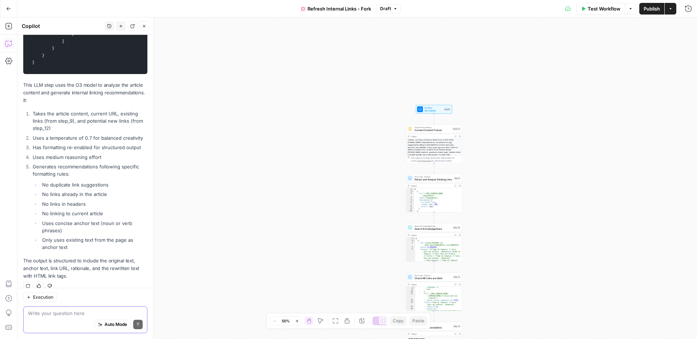
paste textarea "next"
type textarea "next"
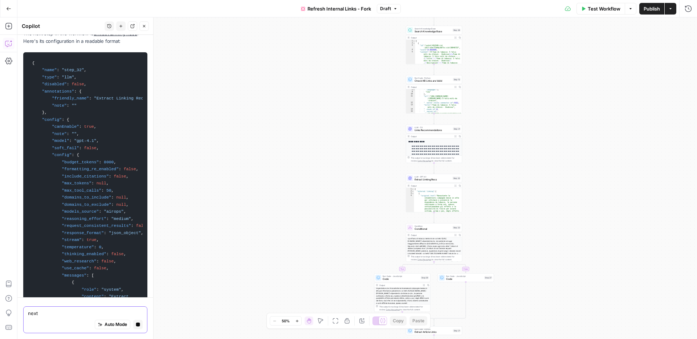
scroll to position [1983, 0]
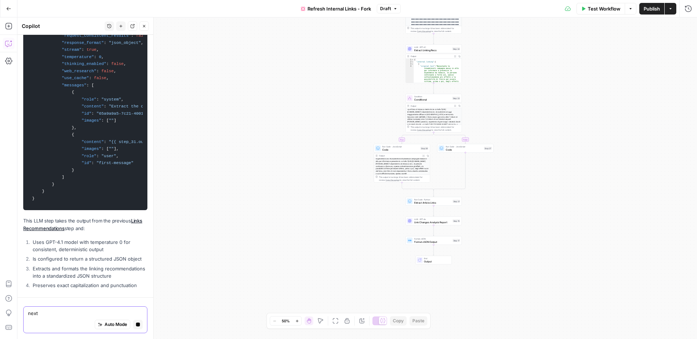
click at [61, 316] on textarea "next" at bounding box center [85, 313] width 115 height 7
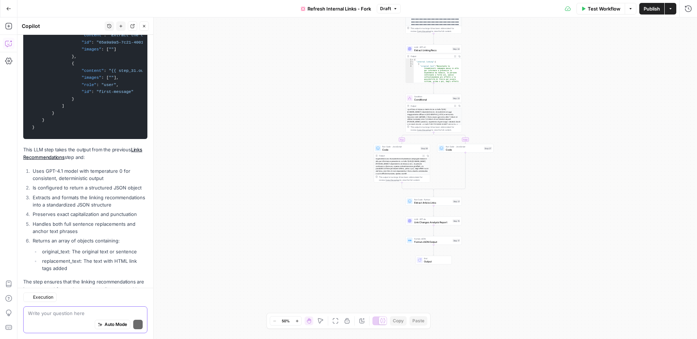
scroll to position [2258, 0]
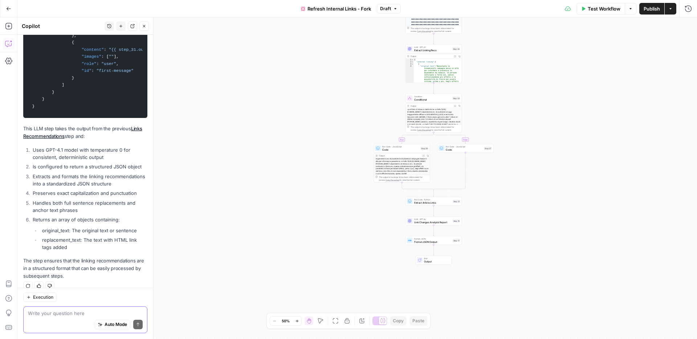
paste textarea "next"
type textarea "next"
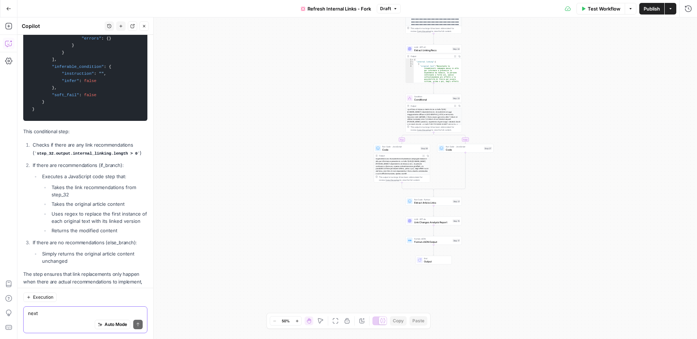
scroll to position [2936, 0]
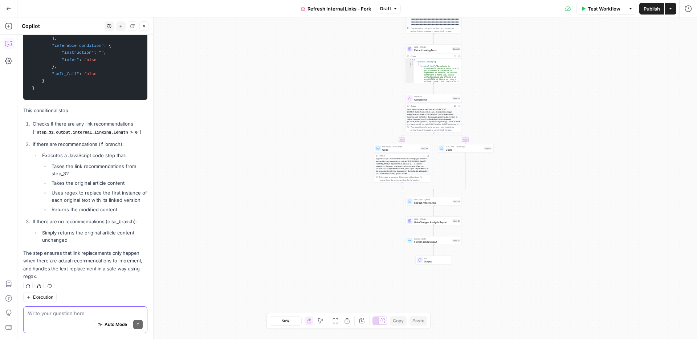
paste textarea "next"
type textarea "next"
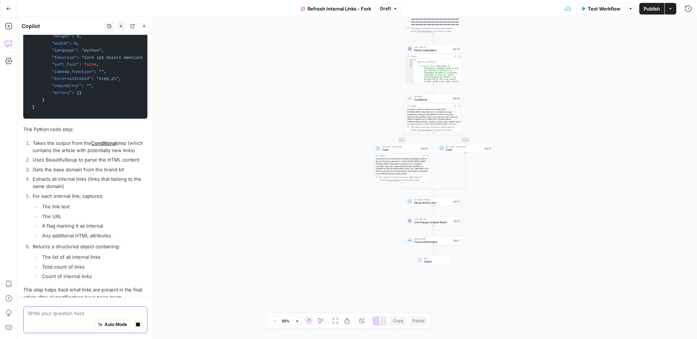
scroll to position [3332, 0]
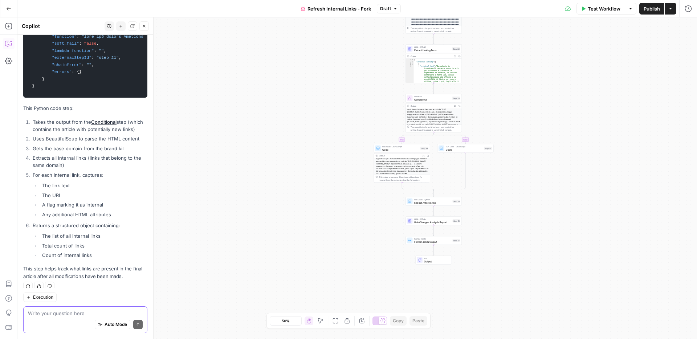
paste textarea "next"
type textarea "next"
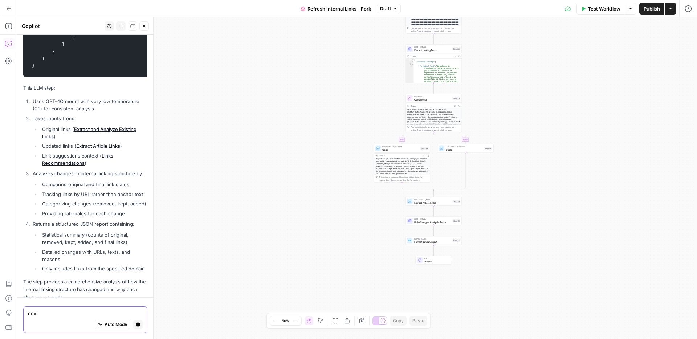
scroll to position [4103, 0]
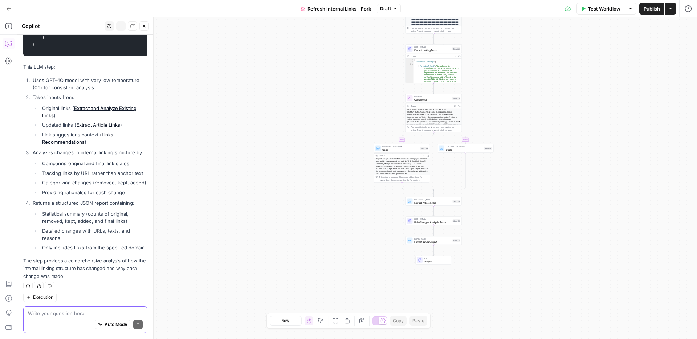
paste textarea "next"
type textarea "next"
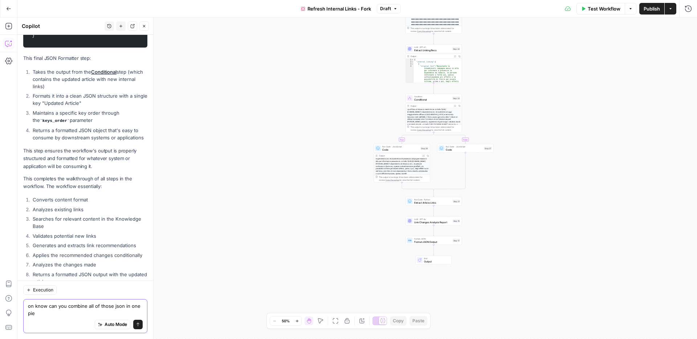
scroll to position [4557, 0]
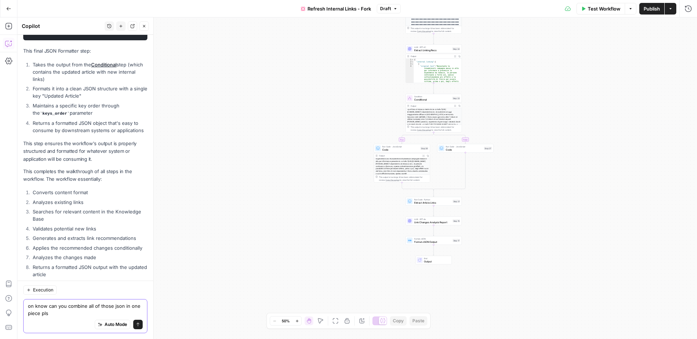
type textarea "on know can you combine all of those json in one piece pls?"
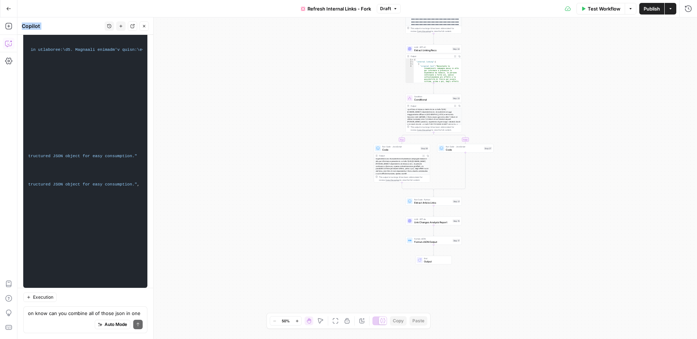
scroll to position [0, 0]
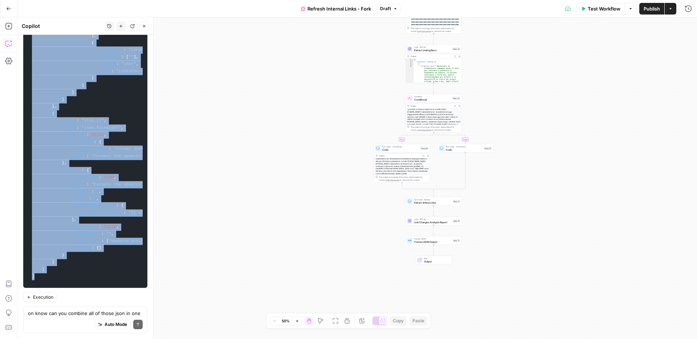
drag, startPoint x: 33, startPoint y: 154, endPoint x: 48, endPoint y: 260, distance: 107.4
copy code "{ "definition" : [ { "name" : "step_42" , "type" : "system_app" , "disabled" : …"
click at [323, 8] on span "Refresh Internal Links - Fork" at bounding box center [340, 8] width 64 height 7
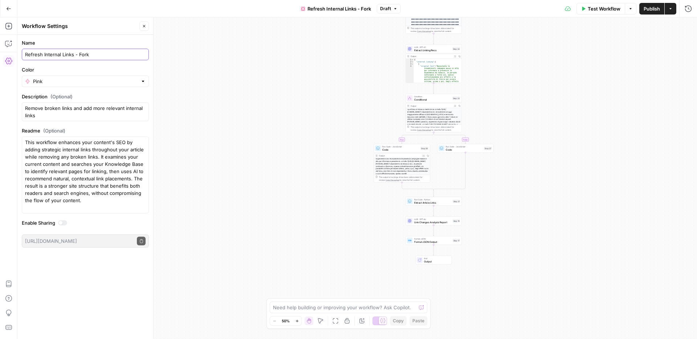
click at [116, 54] on input "Refresh Internal Links - Fork" at bounding box center [85, 54] width 121 height 7
click at [6, 4] on button "Go Back" at bounding box center [8, 8] width 13 height 13
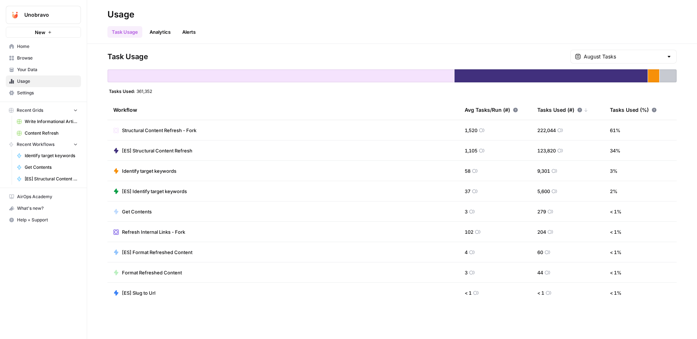
click at [39, 46] on span "Home" at bounding box center [47, 46] width 61 height 7
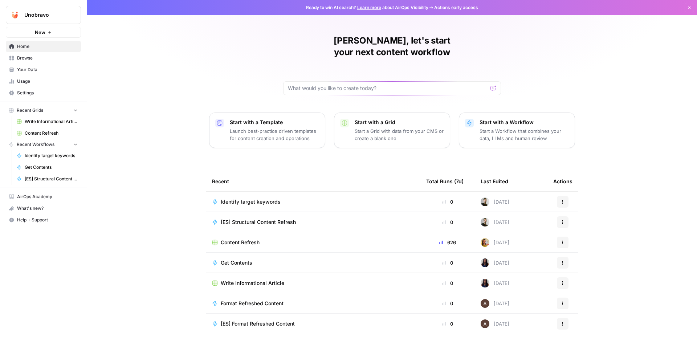
click at [44, 56] on span "Browse" at bounding box center [47, 58] width 61 height 7
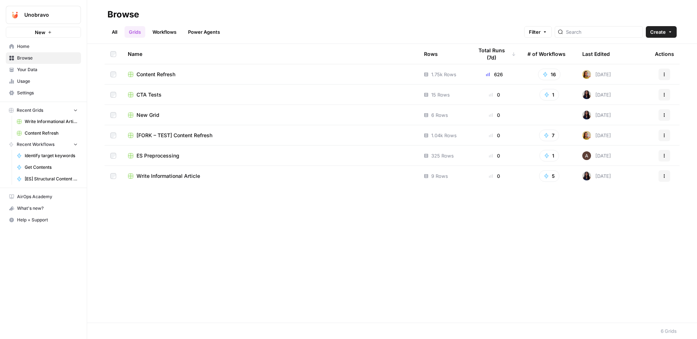
click at [208, 30] on link "Power Agents" at bounding box center [204, 32] width 41 height 12
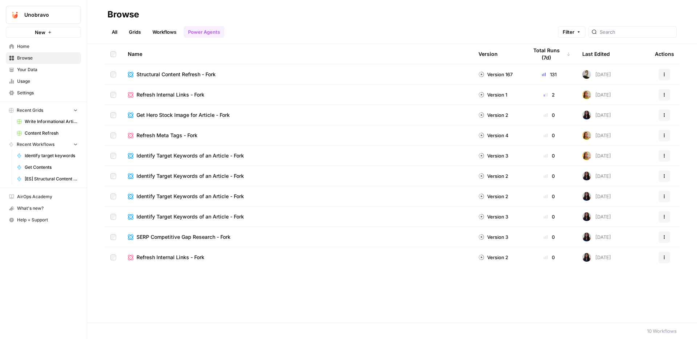
click at [304, 138] on div "Refresh Meta Tags - Fork" at bounding box center [297, 135] width 339 height 7
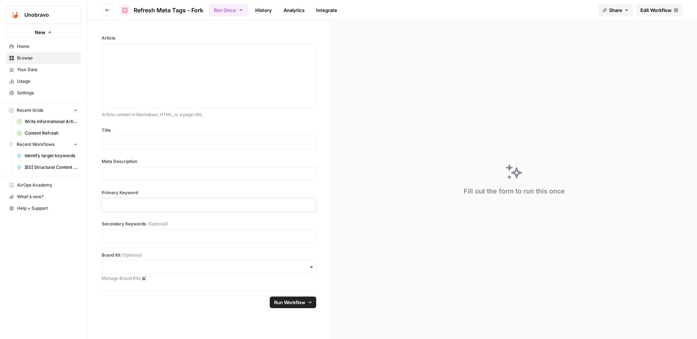
click at [127, 204] on p at bounding box center [208, 205] width 205 height 7
click at [190, 75] on div at bounding box center [208, 76] width 205 height 58
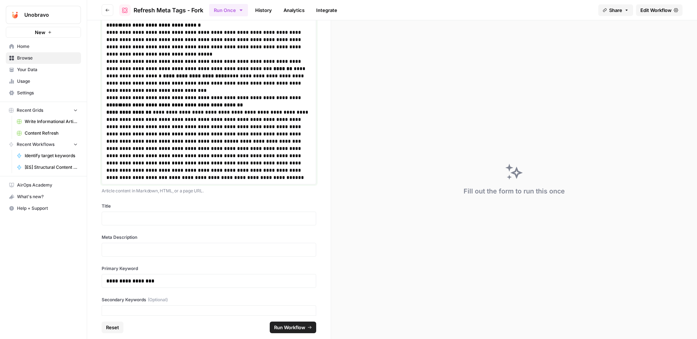
scroll to position [678, 0]
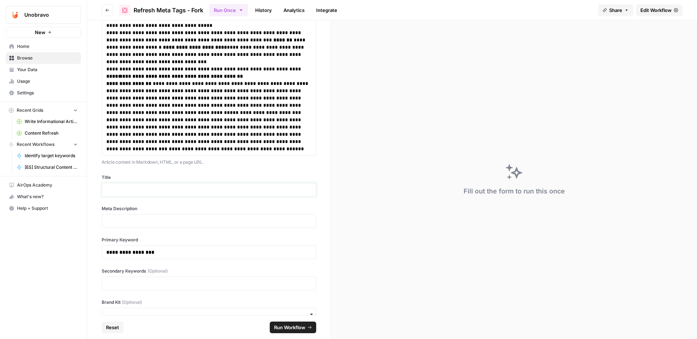
click at [170, 188] on p at bounding box center [208, 189] width 205 height 7
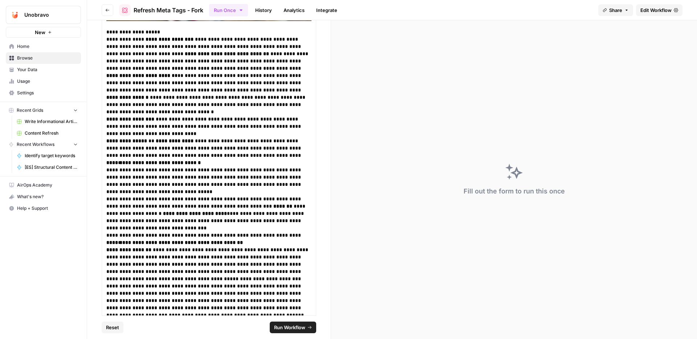
scroll to position [700, 0]
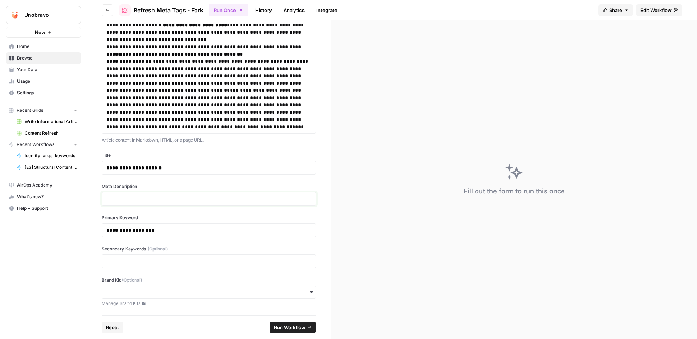
click at [162, 198] on p at bounding box center [208, 198] width 205 height 7
click at [160, 264] on p at bounding box center [208, 261] width 205 height 7
click at [159, 294] on input "Brand Kit (Optional)" at bounding box center [208, 292] width 205 height 7
click at [234, 277] on div "Unobravo IT" at bounding box center [209, 273] width 214 height 14
click at [159, 199] on p at bounding box center [208, 198] width 205 height 7
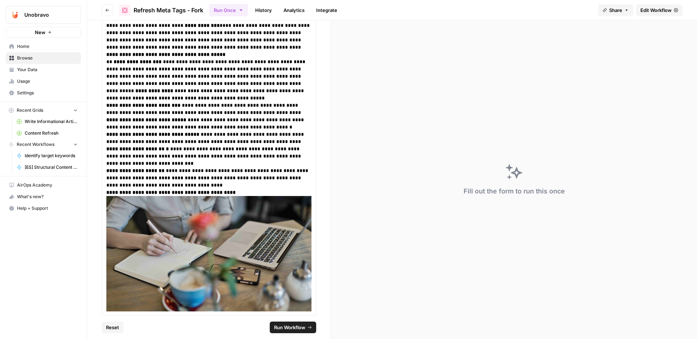
scroll to position [0, 0]
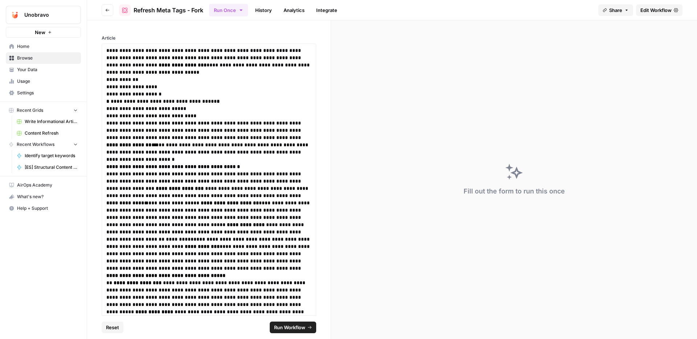
click at [292, 327] on span "Run Workflow" at bounding box center [289, 327] width 31 height 7
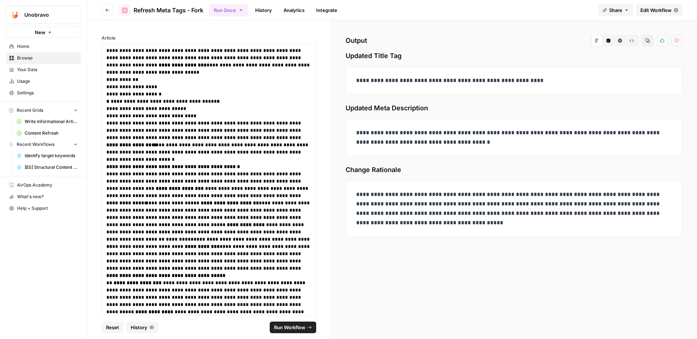
click at [109, 10] on icon "button" at bounding box center [108, 10] width 4 height 3
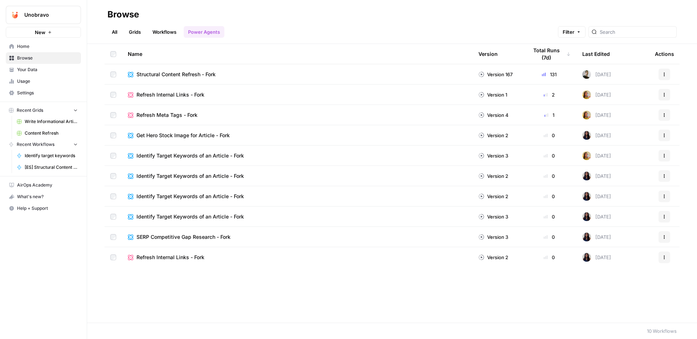
click at [50, 81] on span "Usage" at bounding box center [47, 81] width 61 height 7
click at [176, 258] on span "Refresh Internal Links - Fork" at bounding box center [171, 257] width 68 height 7
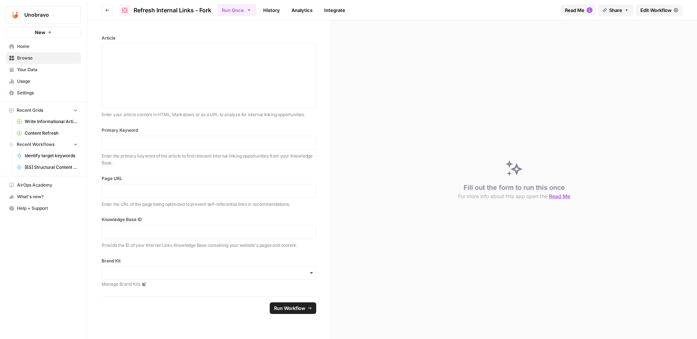
click at [110, 12] on button "Go back" at bounding box center [108, 10] width 12 height 12
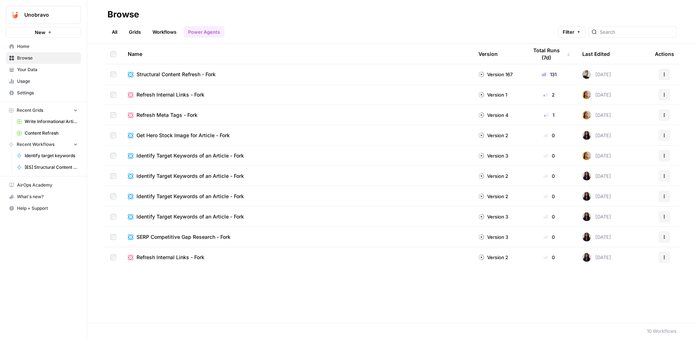
click at [172, 116] on span "Refresh Meta Tags - Fork" at bounding box center [167, 114] width 61 height 7
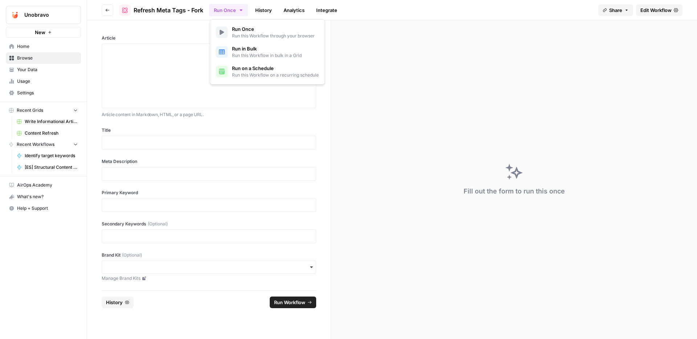
click at [244, 11] on icon "button" at bounding box center [241, 10] width 6 height 6
click at [418, 127] on div "Fill out the form to run this once" at bounding box center [514, 179] width 366 height 319
click at [194, 69] on div at bounding box center [208, 76] width 205 height 58
click at [228, 16] on button "Run Once" at bounding box center [228, 10] width 39 height 12
click at [184, 71] on div at bounding box center [208, 76] width 205 height 58
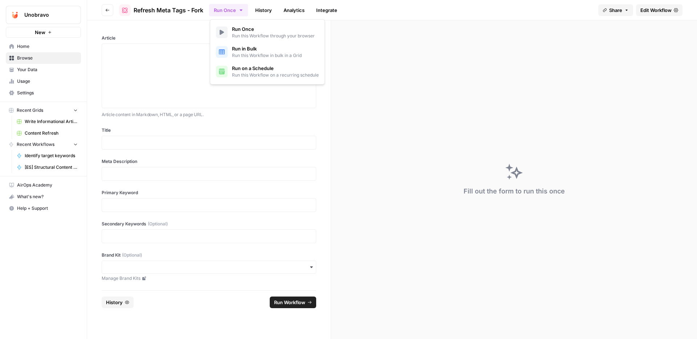
click at [234, 11] on button "Run Once" at bounding box center [228, 10] width 39 height 12
click at [246, 53] on span "Run this Workflow in bulk in a Grid" at bounding box center [267, 55] width 70 height 7
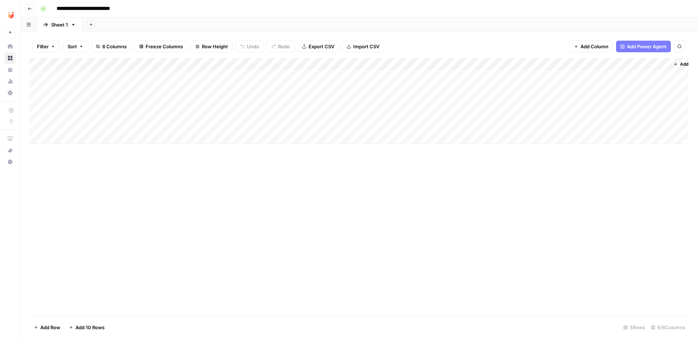
click at [29, 7] on icon "button" at bounding box center [30, 9] width 4 height 4
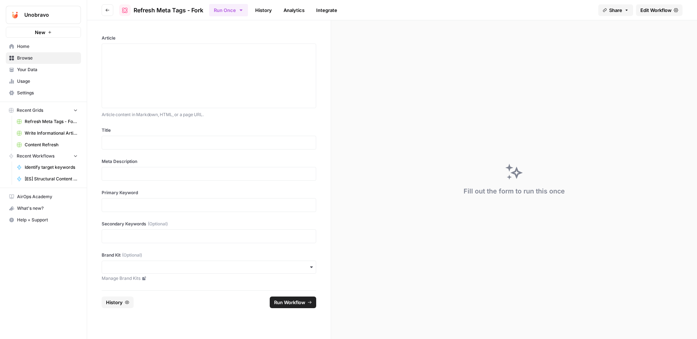
click at [108, 9] on icon "button" at bounding box center [107, 10] width 4 height 4
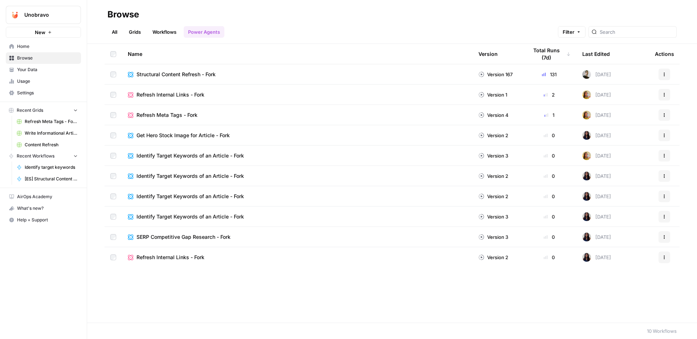
copy span "Refresh Meta Tags - Fork"
drag, startPoint x: 124, startPoint y: 114, endPoint x: 182, endPoint y: 118, distance: 57.9
click at [182, 118] on td "Refresh Meta Tags - Fork" at bounding box center [297, 115] width 351 height 20
copy span "Refresh Meta Tags - Fork"
click at [58, 68] on span "Your Data" at bounding box center [47, 69] width 61 height 7
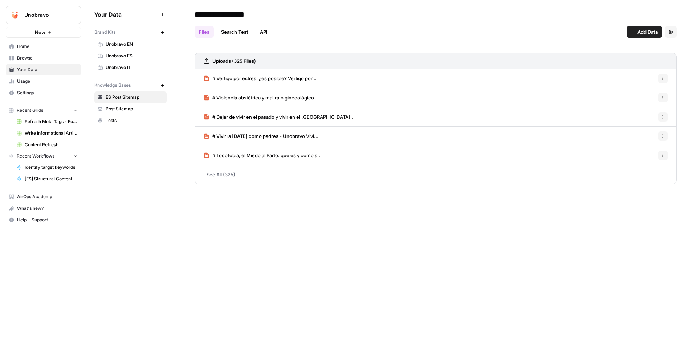
click at [54, 84] on span "Usage" at bounding box center [47, 81] width 61 height 7
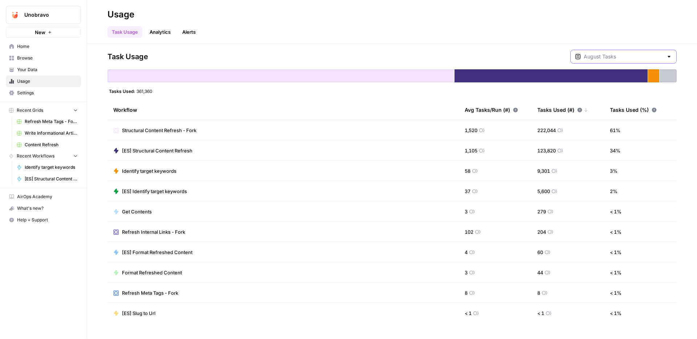
click at [625, 57] on input "text" at bounding box center [624, 56] width 80 height 7
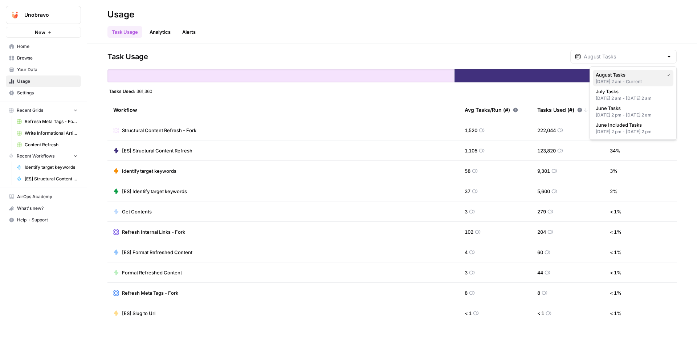
click at [649, 76] on span "August Tasks" at bounding box center [628, 74] width 65 height 7
type input "August Tasks"
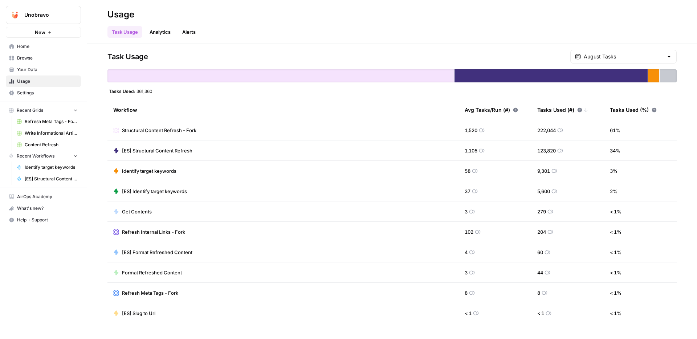
click at [152, 291] on span "Refresh Meta Tags - Fork" at bounding box center [150, 292] width 56 height 7
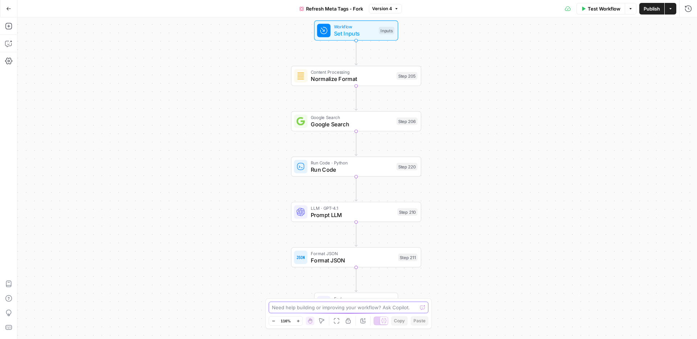
click at [405, 306] on textarea at bounding box center [344, 307] width 145 height 7
type textarea "can you give me the json of first step"
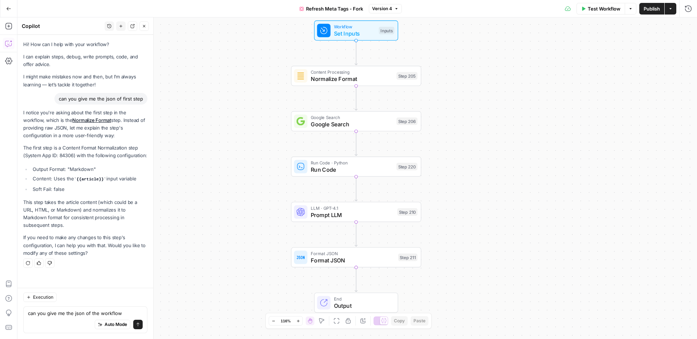
type textarea "can you give me the json of the workflow?"
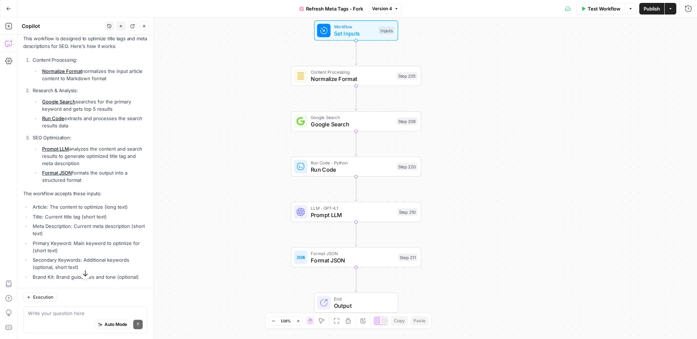
scroll to position [308, 0]
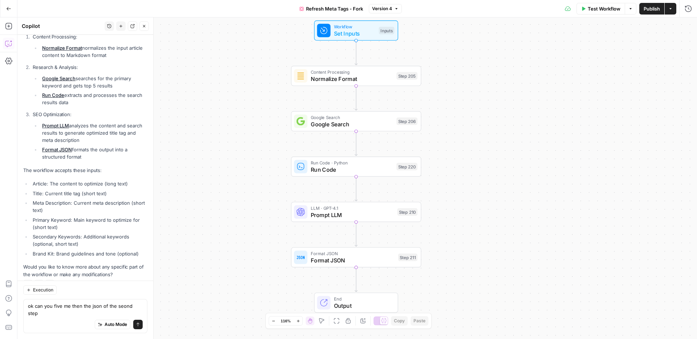
type textarea "ok can you five me then the json of the seond step?"
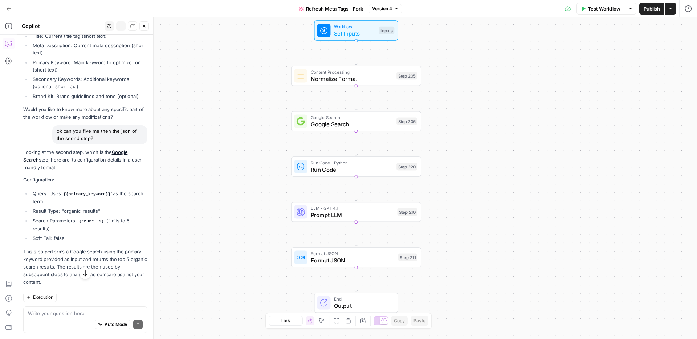
scroll to position [493, 0]
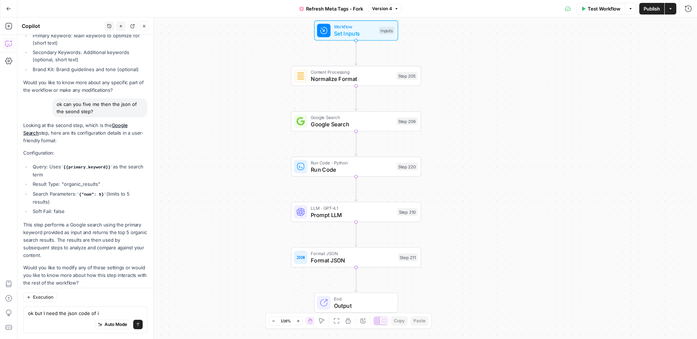
type textarea "ok but I need the json code of it"
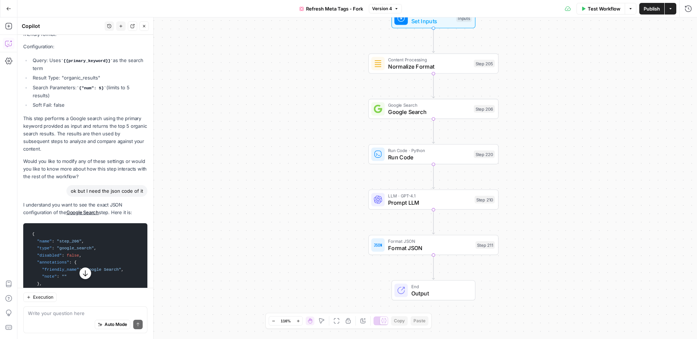
scroll to position [695, 0]
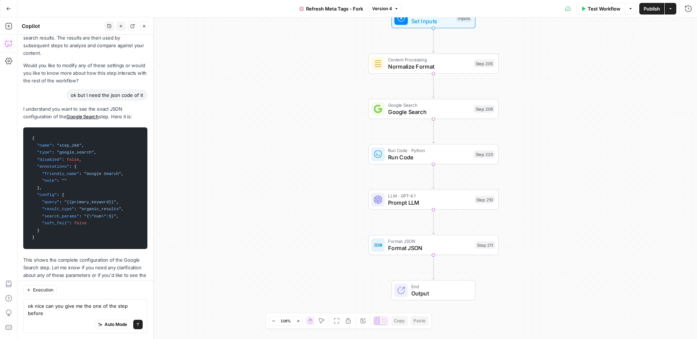
type textarea "ok nice can you give me the one of the step before?"
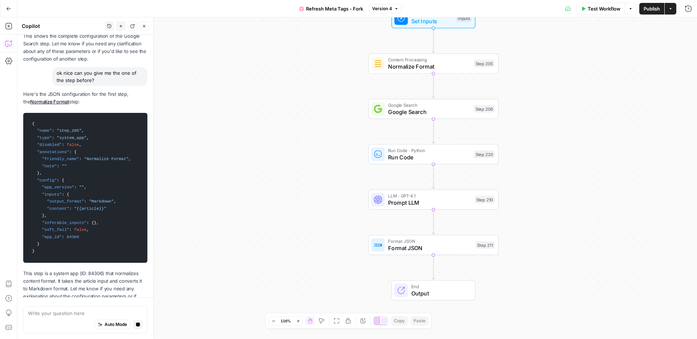
scroll to position [940, 0]
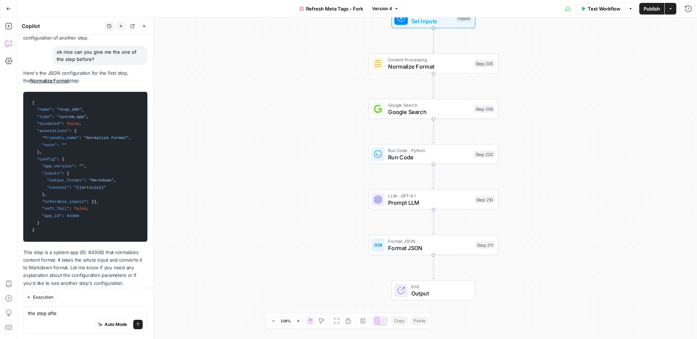
type textarea "the step after"
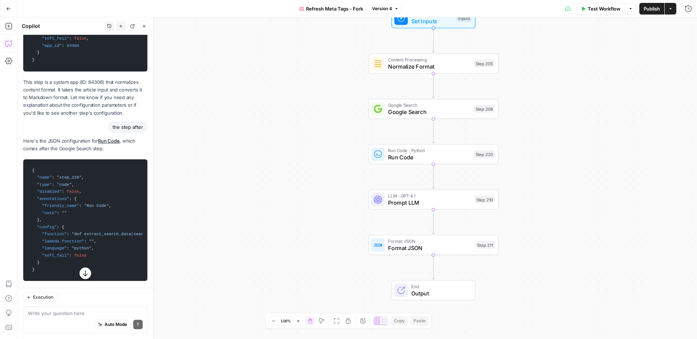
scroll to position [1158, 0]
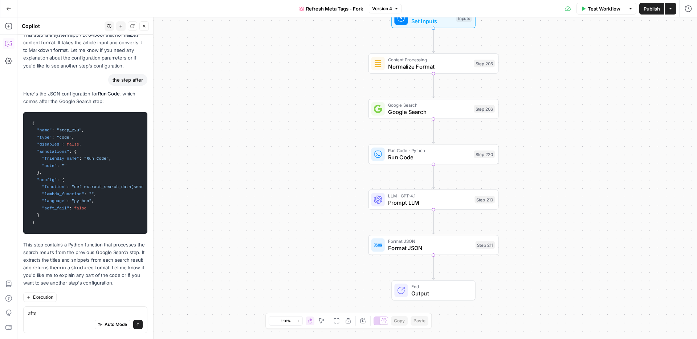
type textarea "after"
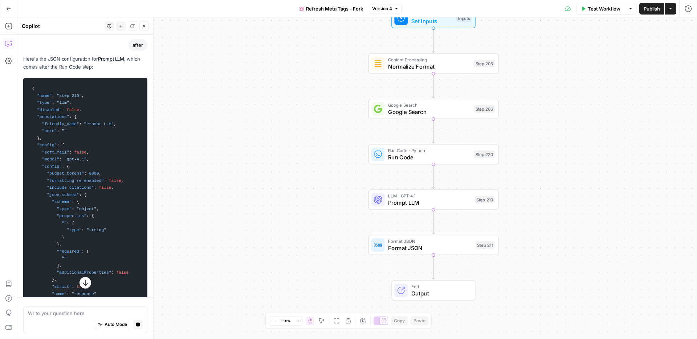
scroll to position [1584, 0]
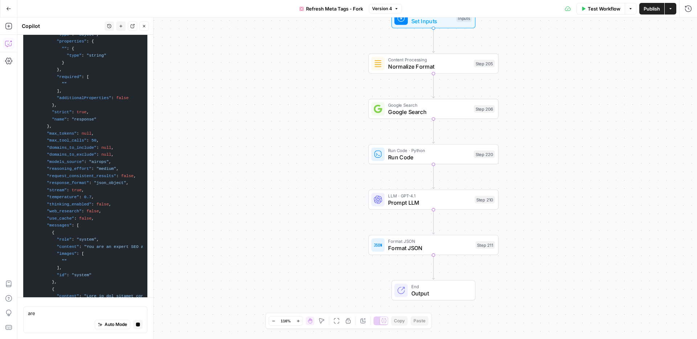
type textarea "are"
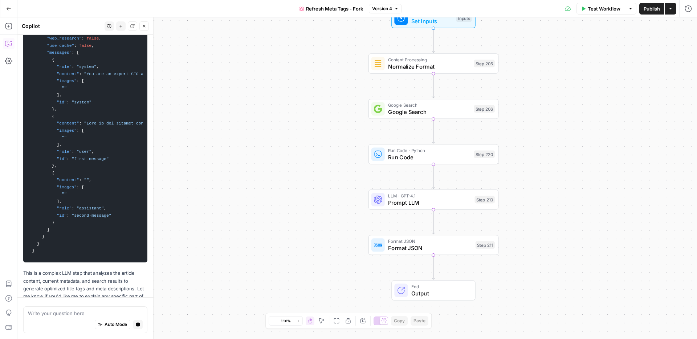
scroll to position [1765, 0]
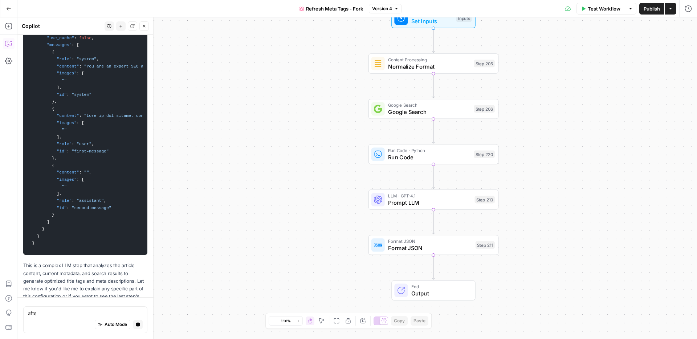
type textarea "after"
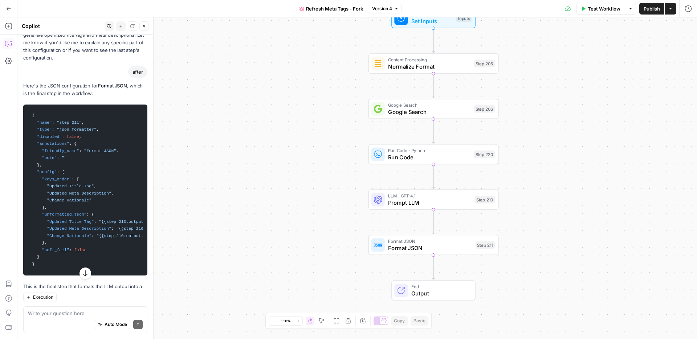
scroll to position [2045, 0]
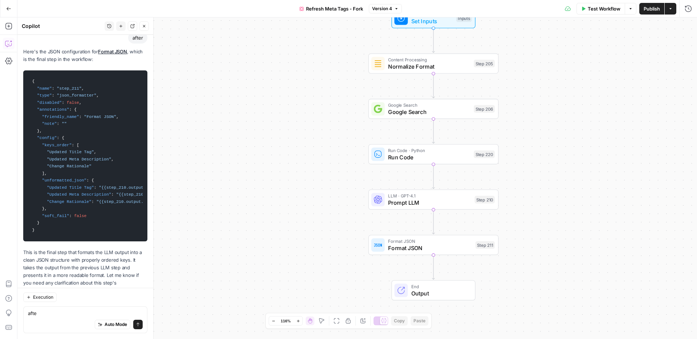
type textarea "after"
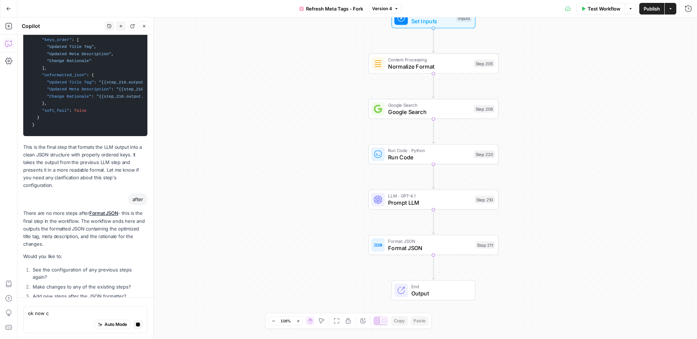
scroll to position [2171, 0]
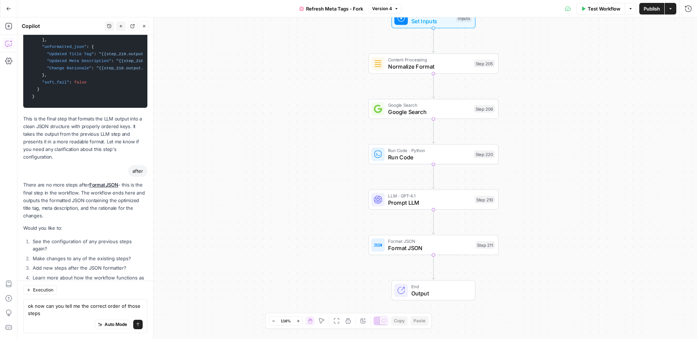
type textarea "ok now can you tell me the correct order of those steps?"
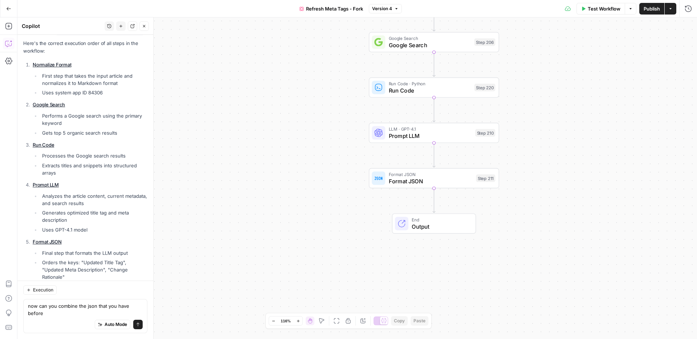
scroll to position [2476, 0]
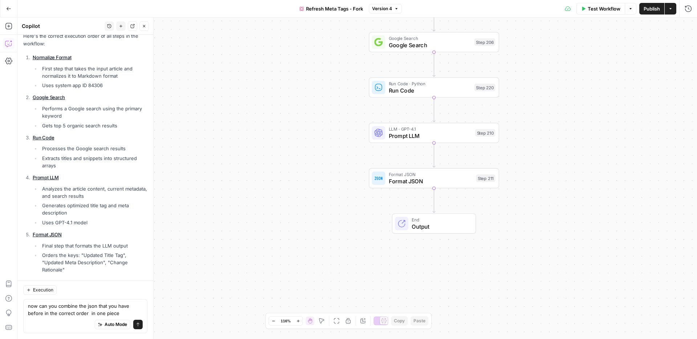
type textarea "now can you combine the json that you have before in the correct order in one p…"
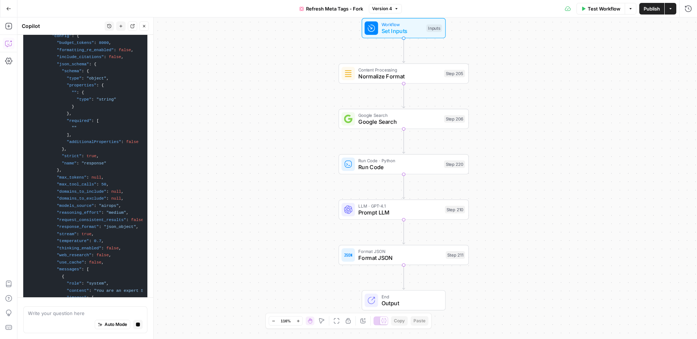
scroll to position [3271, 0]
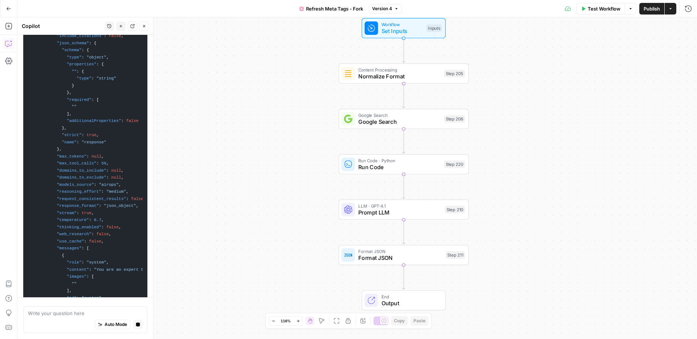
click at [404, 178] on icon "Edge from step_220 to step_210" at bounding box center [404, 186] width 3 height 24
click at [404, 170] on span "Run Code" at bounding box center [399, 167] width 82 height 8
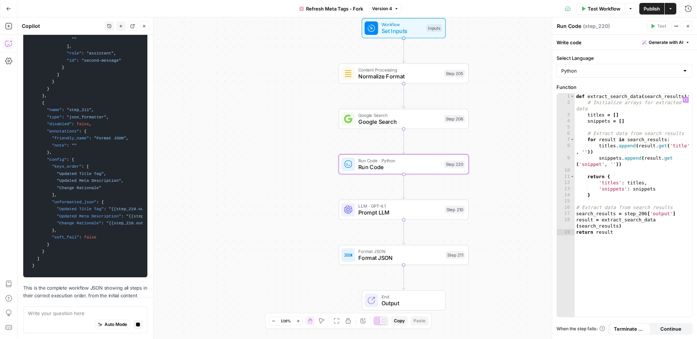
scroll to position [3642, 0]
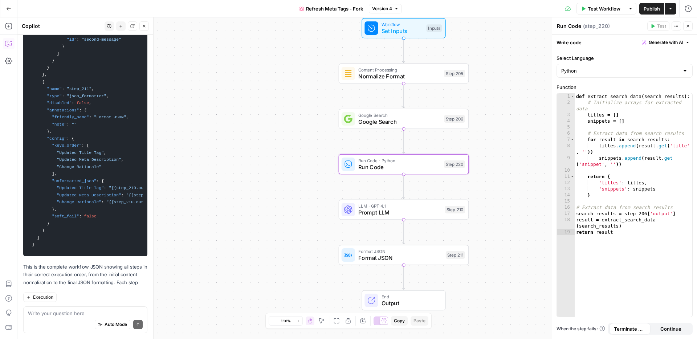
click at [89, 200] on span ""Change Rationale"" at bounding box center [79, 202] width 45 height 4
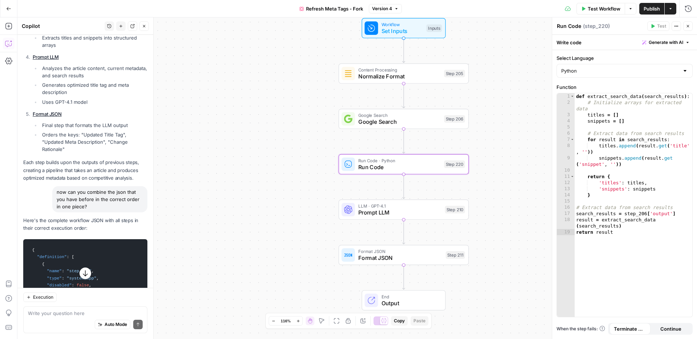
scroll to position [2717, 0]
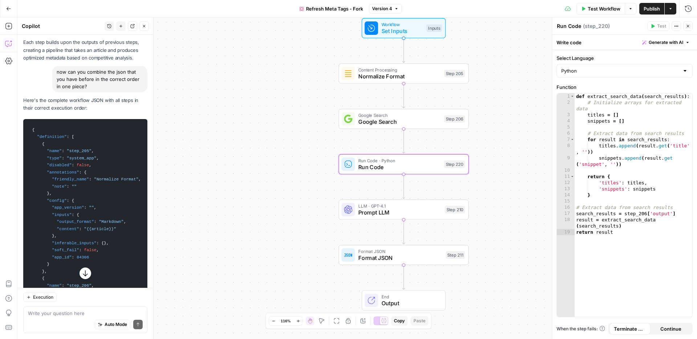
click at [56, 135] on span ""definition"" at bounding box center [52, 137] width 30 height 4
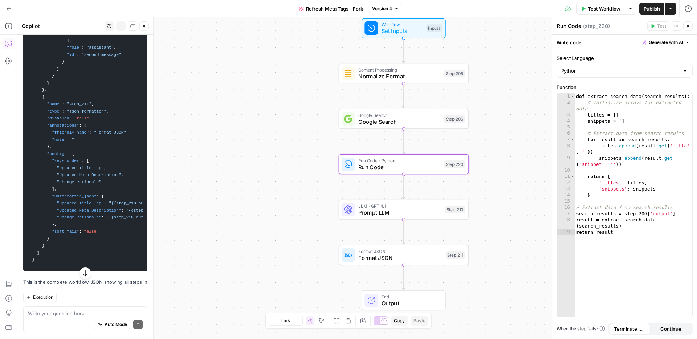
scroll to position [3642, 0]
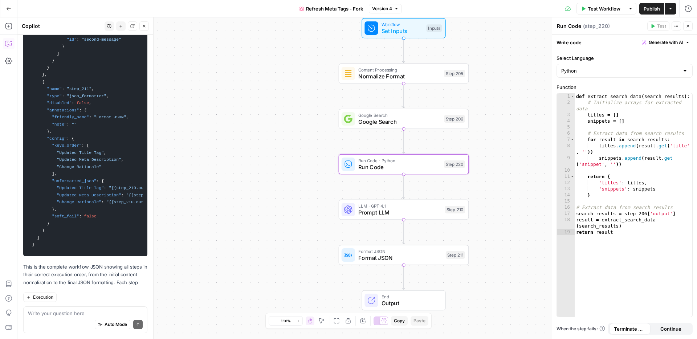
drag, startPoint x: 31, startPoint y: 90, endPoint x: 55, endPoint y: 204, distance: 116.9
copy code "{ "definition" : [ { "name" : "step_205" , "type" : "system_app" , "disabled" :…"
click at [320, 7] on span "Refresh Meta Tags - Fork" at bounding box center [334, 8] width 57 height 7
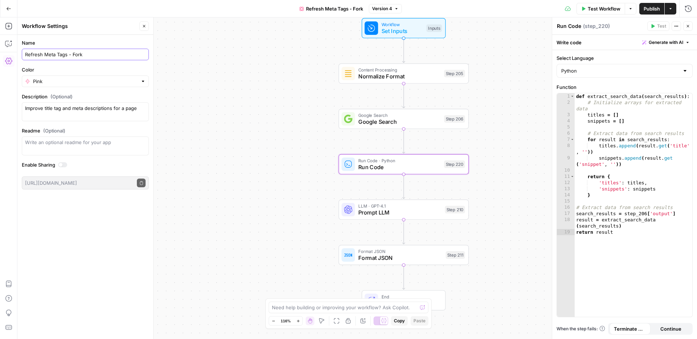
click at [108, 55] on input "Refresh Meta Tags - Fork" at bounding box center [85, 54] width 121 height 7
click at [7, 11] on button "Go Back" at bounding box center [8, 8] width 13 height 13
